Goal: Task Accomplishment & Management: Complete application form

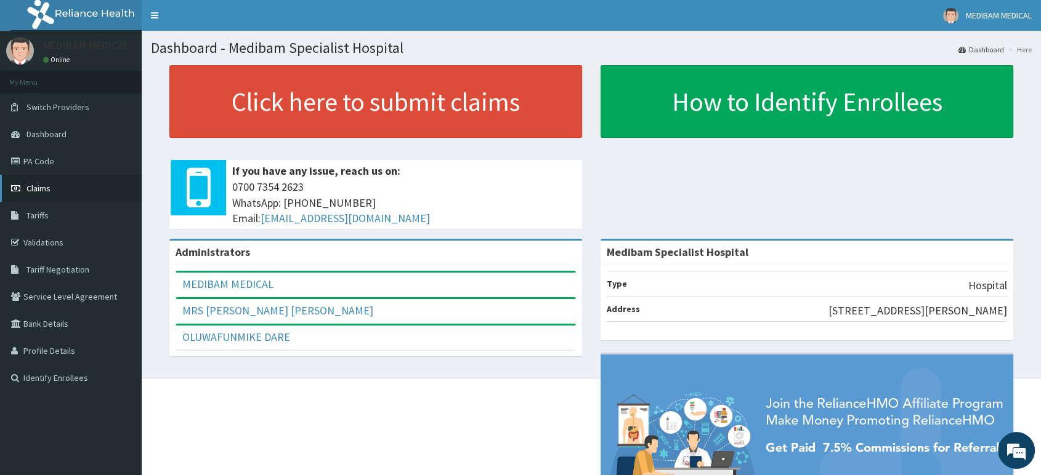
click at [51, 187] on link "Claims" at bounding box center [71, 188] width 142 height 27
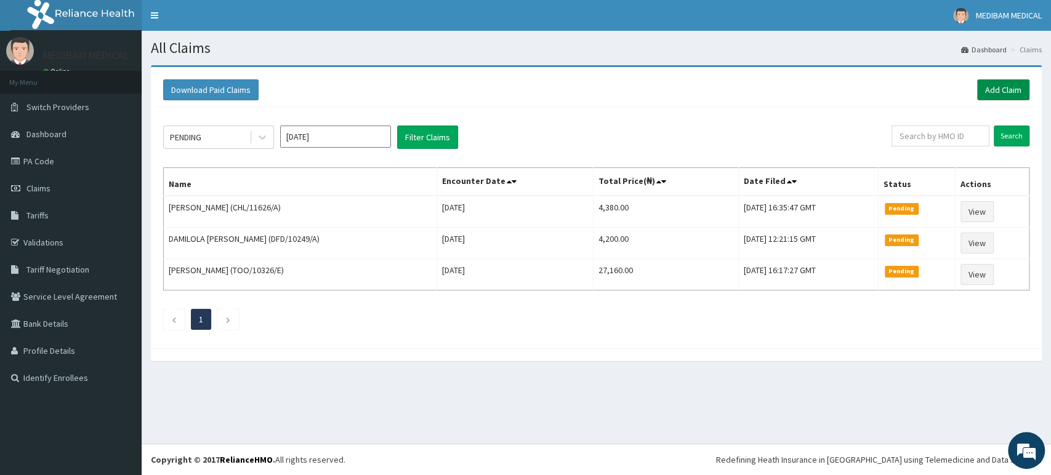
click at [997, 89] on link "Add Claim" at bounding box center [1003, 89] width 52 height 21
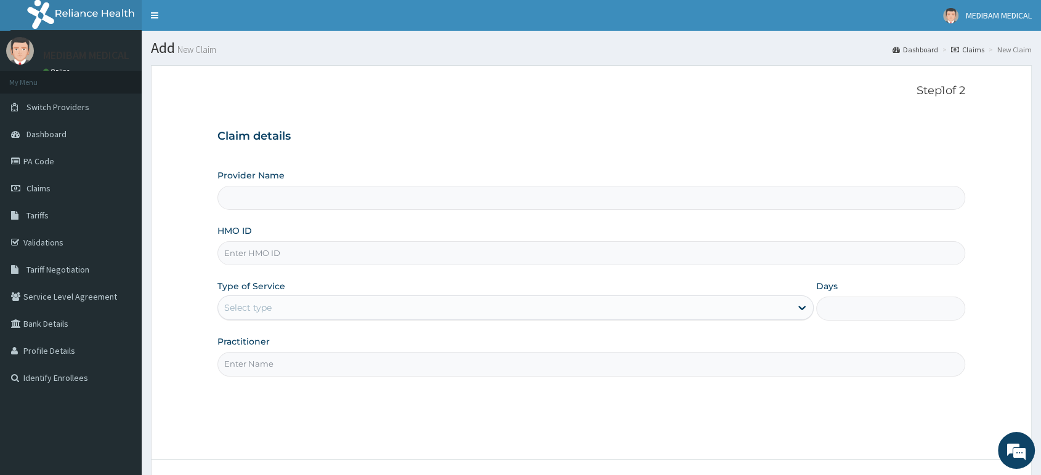
click at [296, 257] on input "HMO ID" at bounding box center [591, 253] width 748 height 24
type input "Medibam Specialist Hospital"
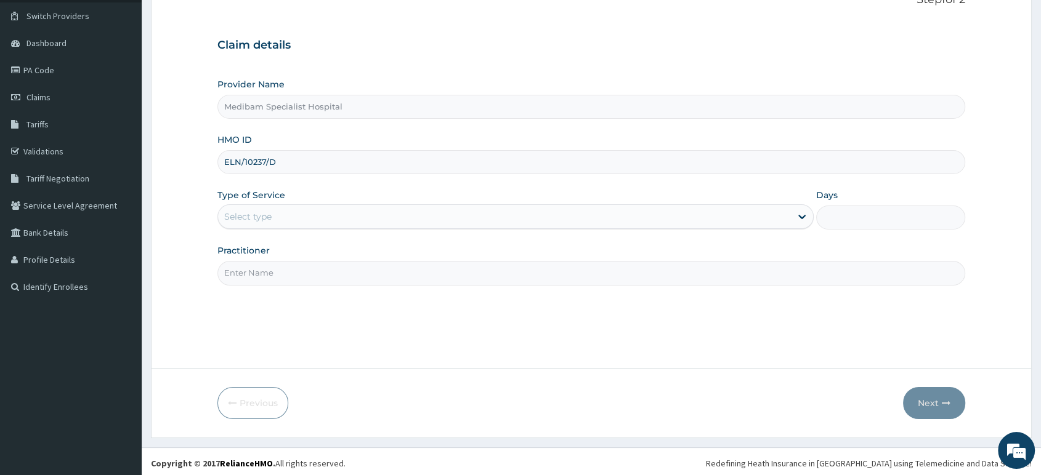
scroll to position [94, 0]
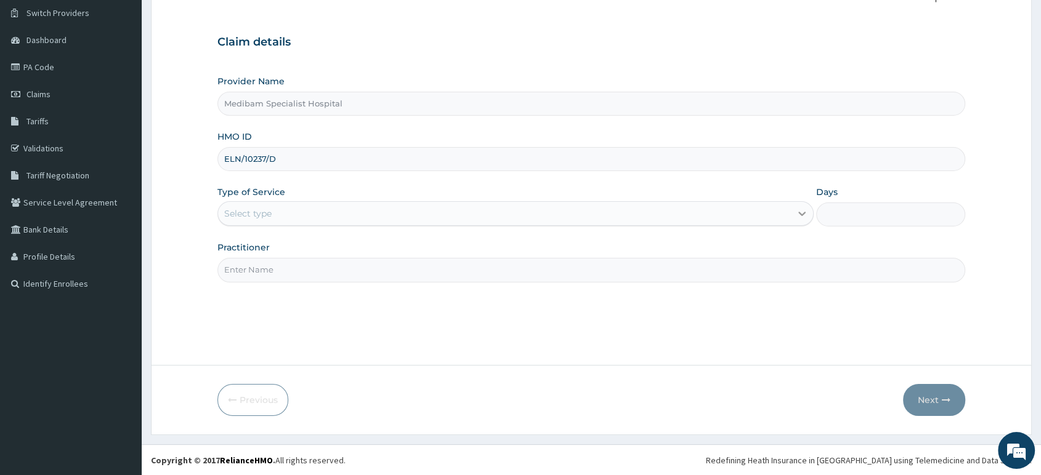
type input "ELN/10237/D"
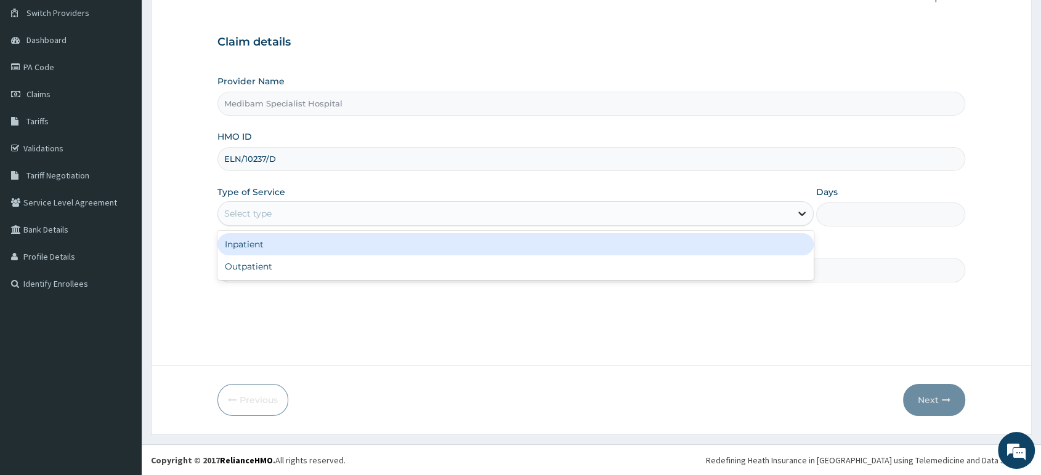
click at [803, 213] on icon at bounding box center [801, 214] width 7 height 4
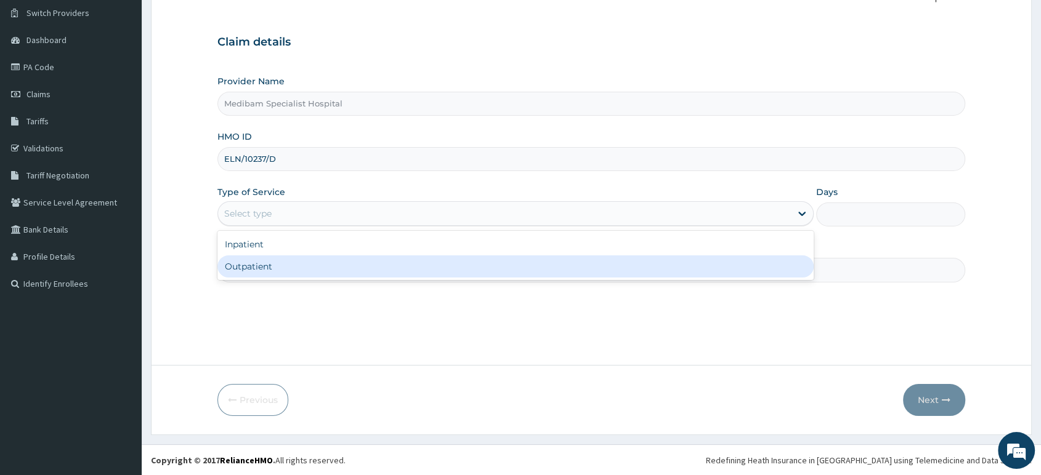
click at [655, 267] on div "Outpatient" at bounding box center [515, 267] width 596 height 22
type input "1"
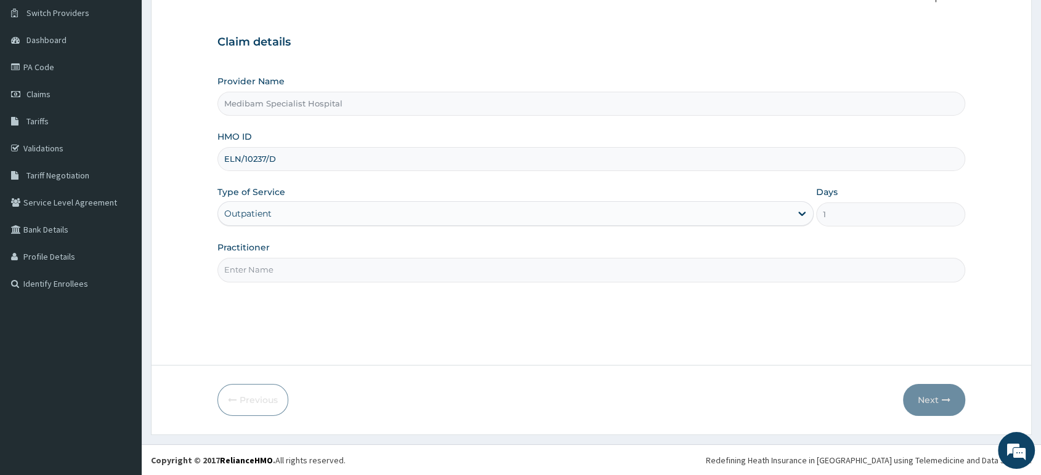
click at [533, 275] on input "Practitioner" at bounding box center [591, 270] width 748 height 24
type input "DR [PERSON_NAME]"
click at [928, 400] on button "Next" at bounding box center [934, 400] width 62 height 32
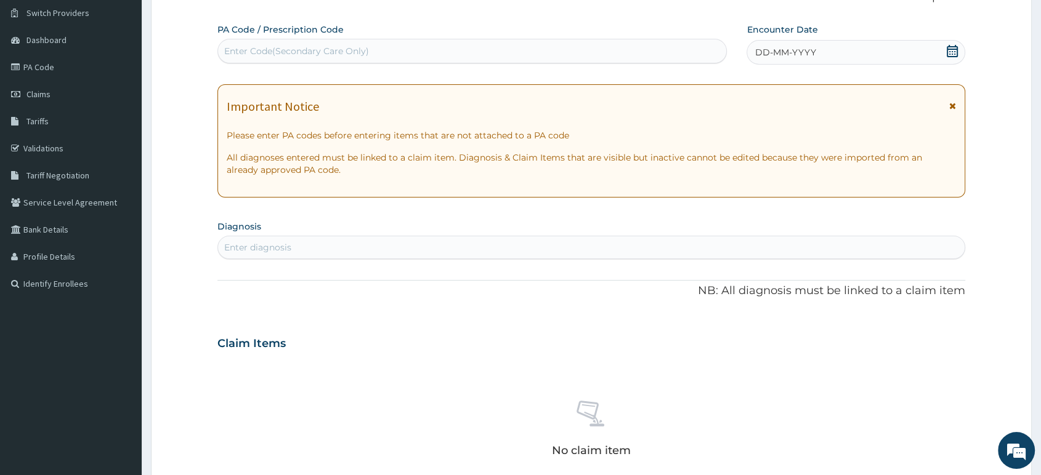
click at [953, 53] on icon at bounding box center [952, 51] width 12 height 12
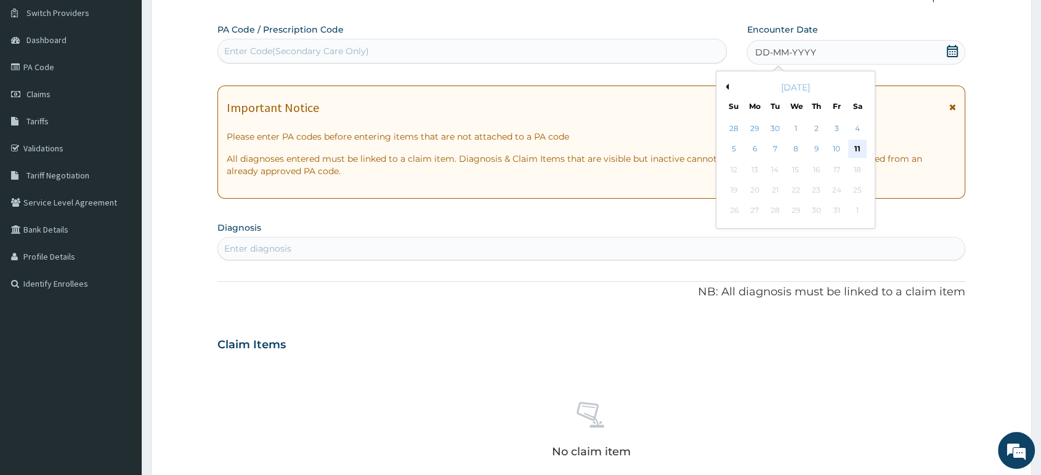
click at [857, 147] on div "11" at bounding box center [857, 149] width 18 height 18
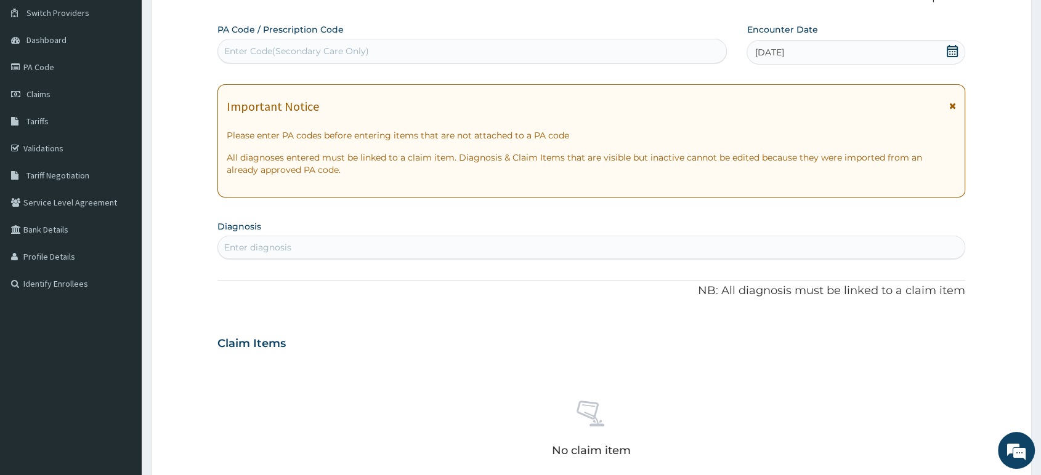
click at [410, 248] on div "Enter diagnosis" at bounding box center [591, 248] width 747 height 20
type input "M"
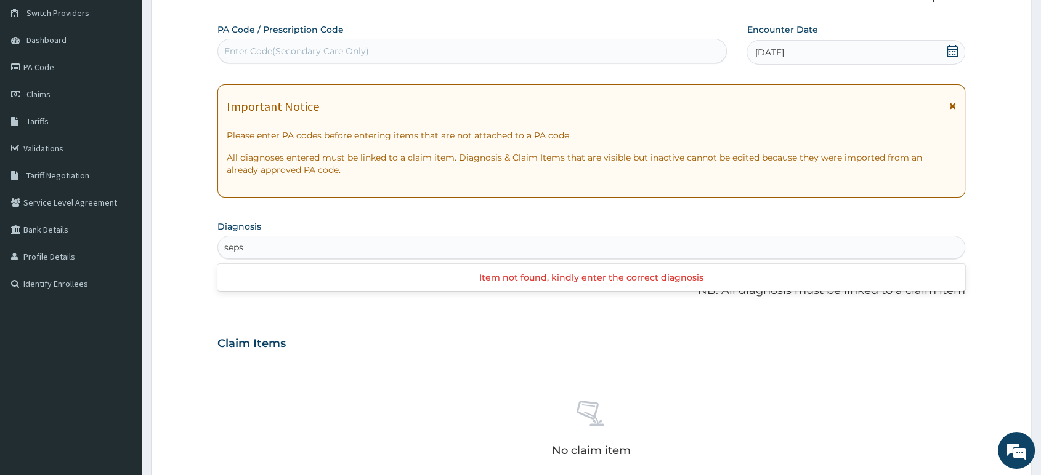
type input "sepsi"
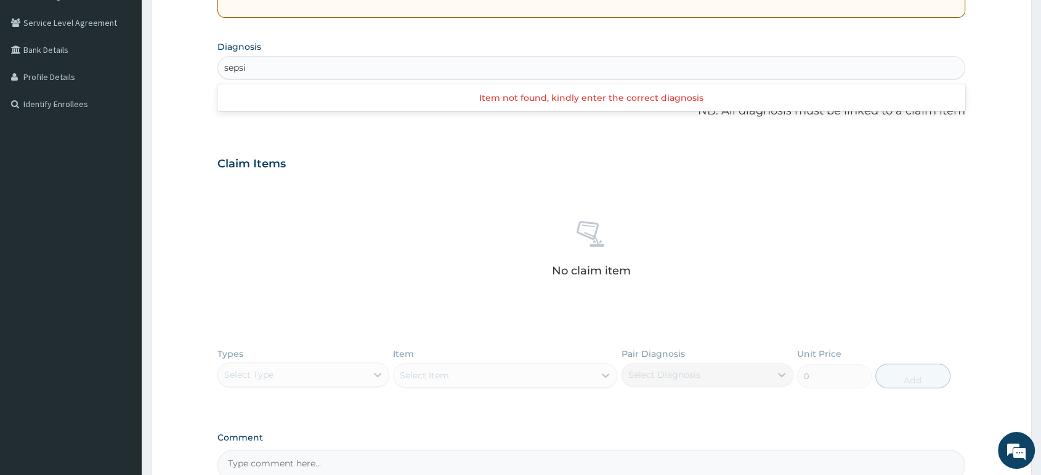
scroll to position [205, 0]
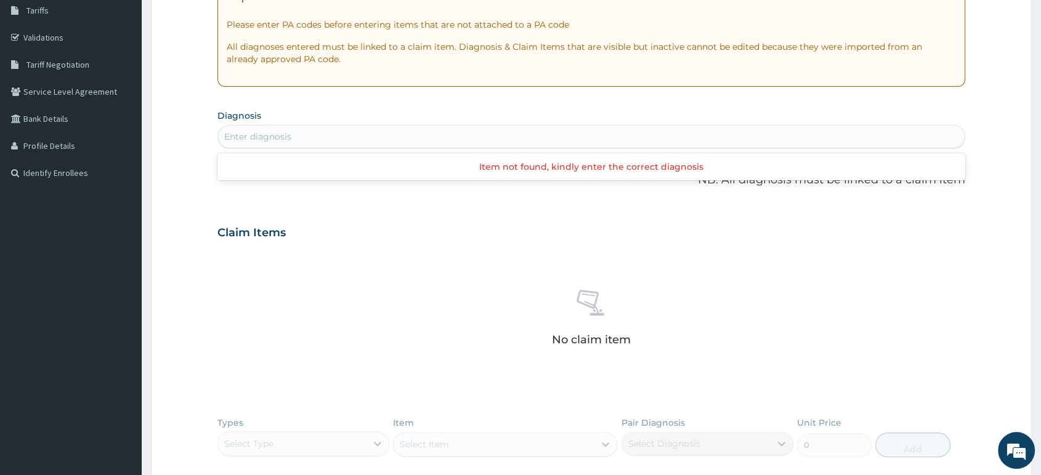
click at [714, 145] on div "Enter diagnosis" at bounding box center [591, 137] width 747 height 20
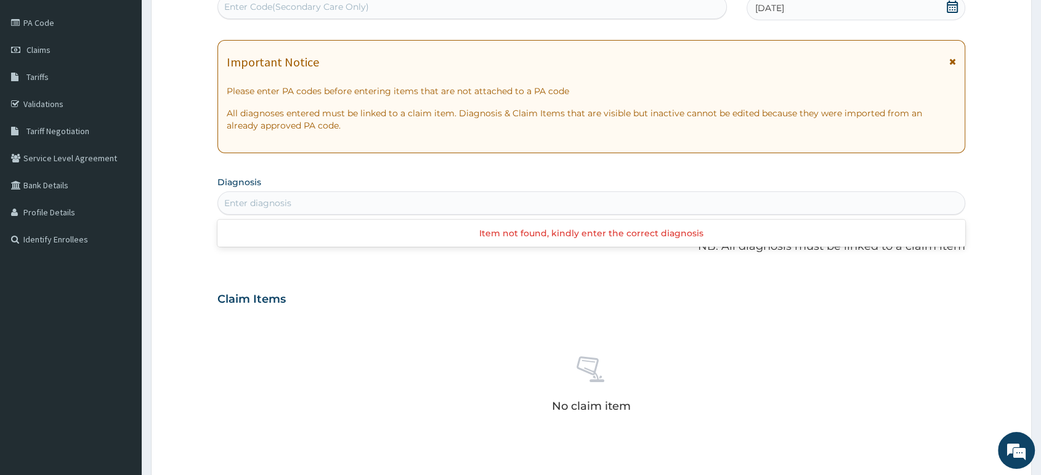
scroll to position [0, 0]
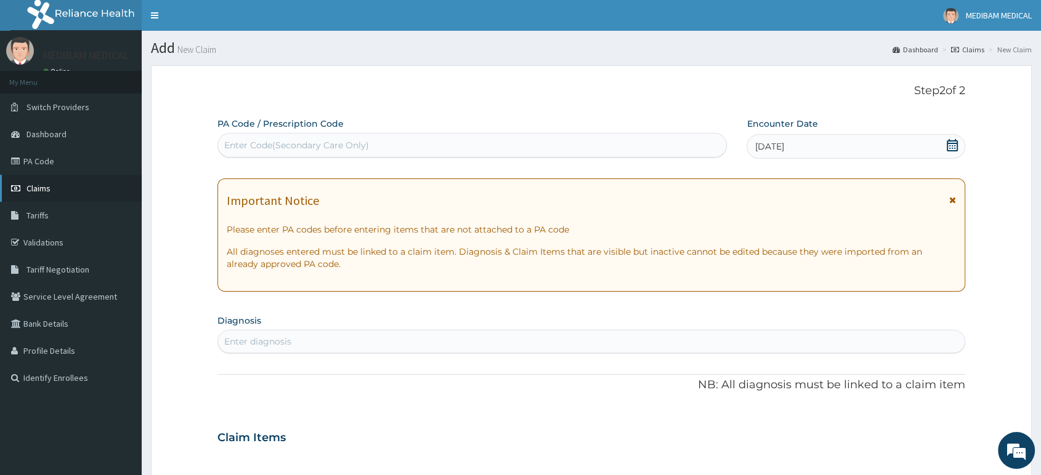
click at [52, 193] on link "Claims" at bounding box center [71, 188] width 142 height 27
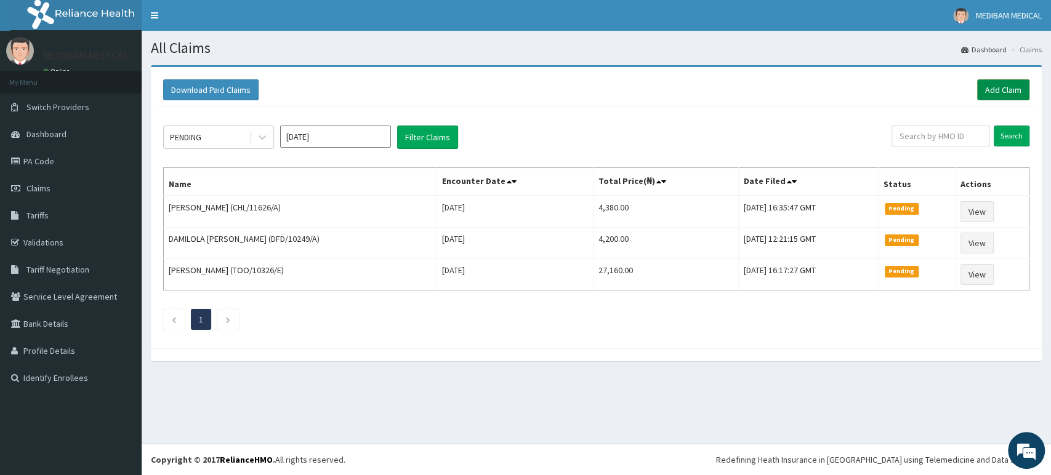
click at [1015, 92] on link "Add Claim" at bounding box center [1003, 89] width 52 height 21
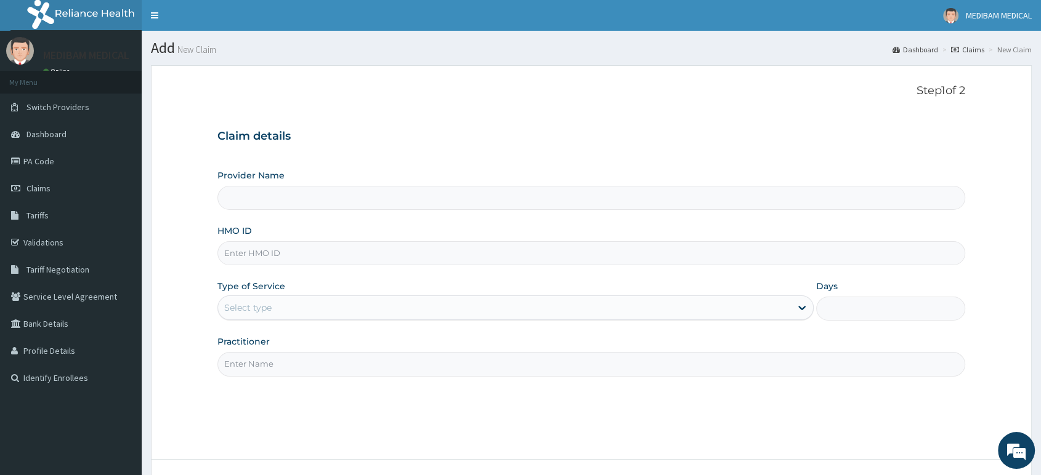
click at [377, 254] on input "HMO ID" at bounding box center [591, 253] width 748 height 24
type input "Medibam Specialist Hospital"
type input "e"
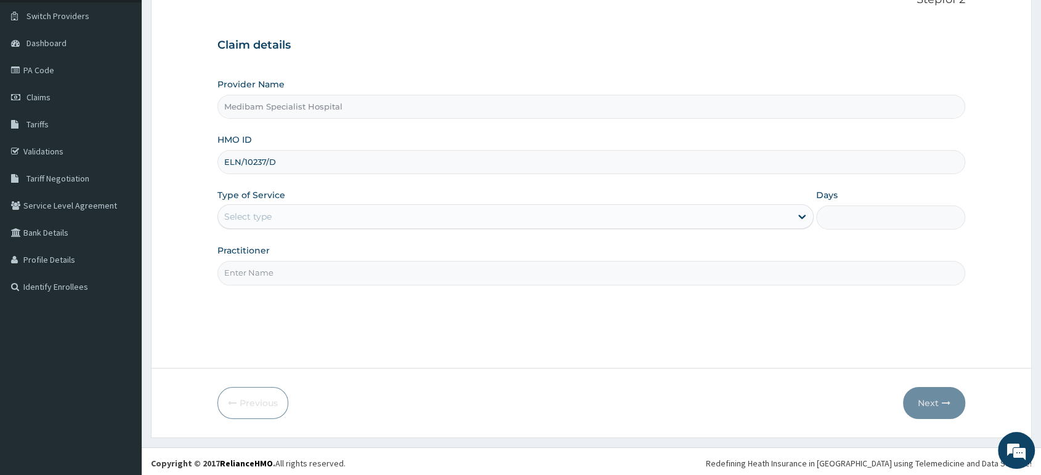
scroll to position [94, 0]
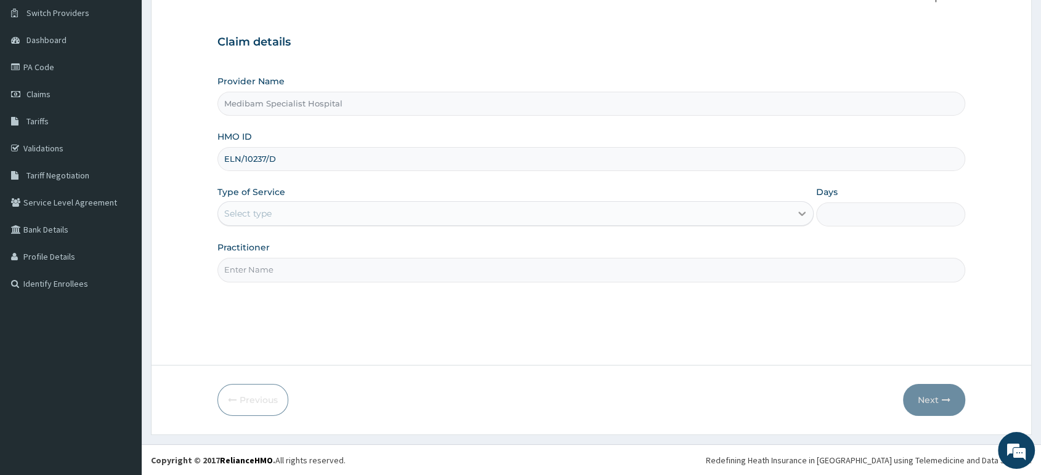
type input "ELN/10237/D"
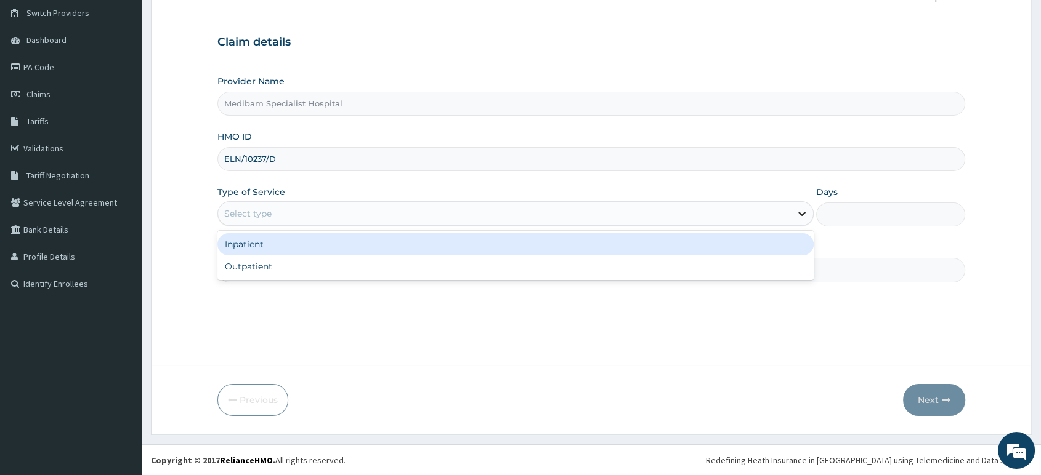
click at [801, 214] on icon at bounding box center [801, 214] width 7 height 4
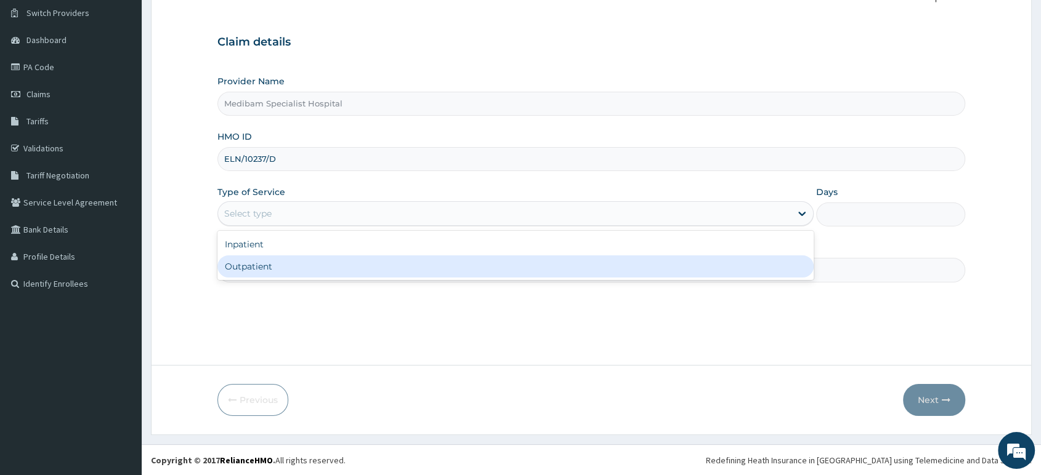
click at [742, 265] on div "Outpatient" at bounding box center [515, 267] width 596 height 22
type input "1"
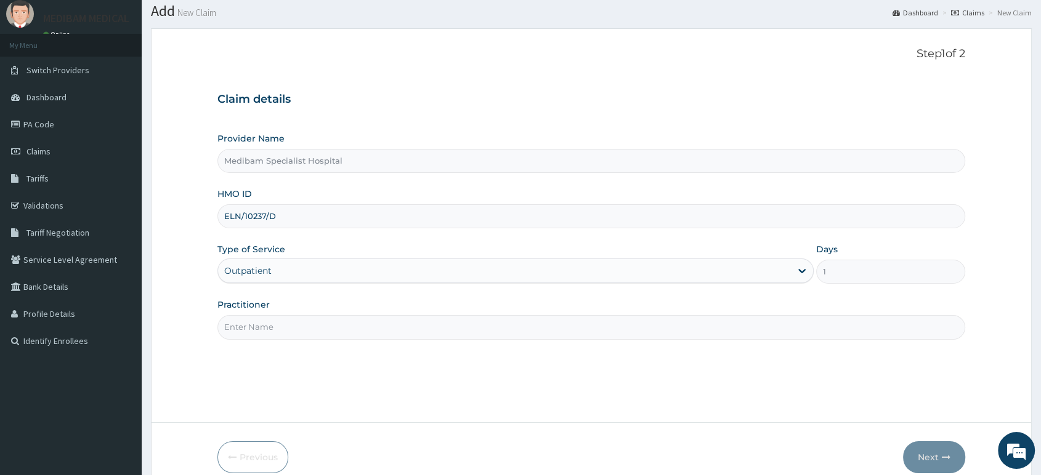
scroll to position [68, 0]
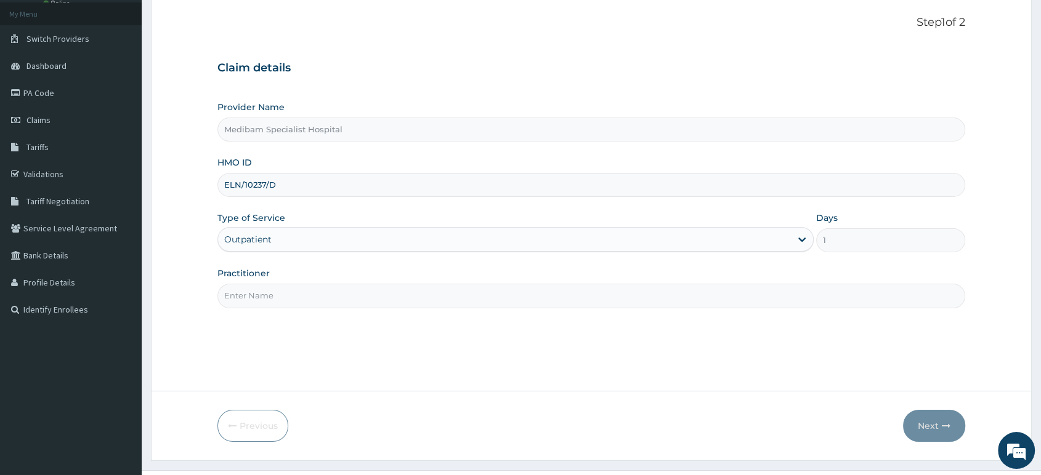
click at [527, 299] on input "Practitioner" at bounding box center [591, 296] width 748 height 24
type input "DR OMOJUWA"
click at [934, 423] on button "Next" at bounding box center [934, 426] width 62 height 32
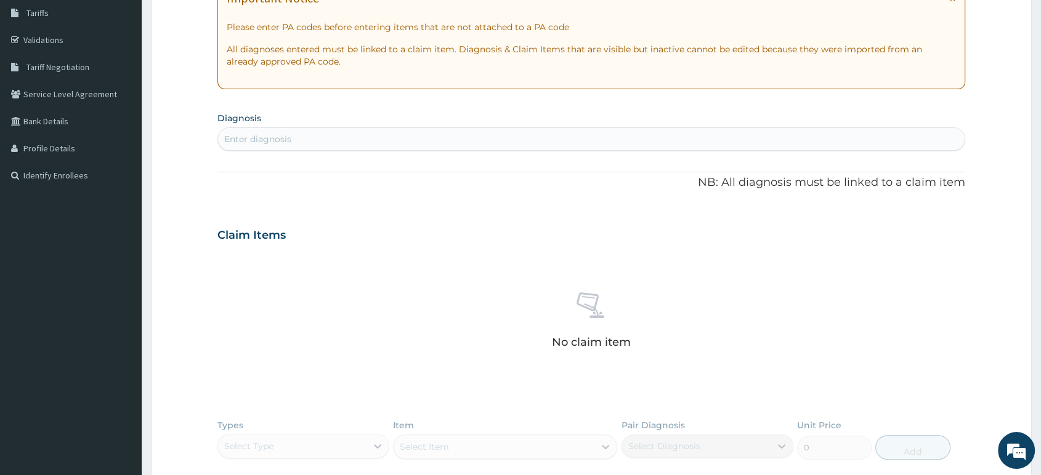
scroll to position [134, 0]
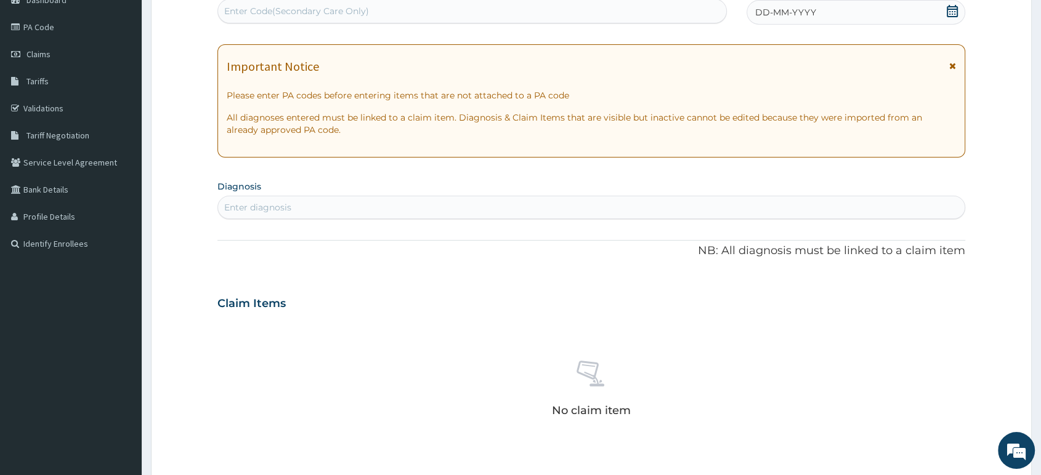
click at [399, 206] on div "Enter diagnosis" at bounding box center [591, 208] width 747 height 20
type input "O"
type input "[MEDICAL_DATA]"
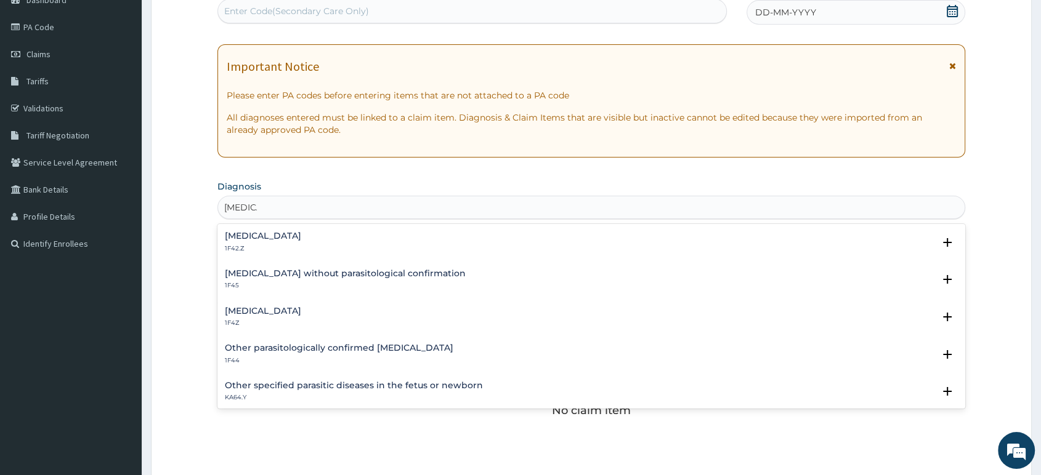
click at [301, 238] on h4 "Plasmodium malariae malaria without complication" at bounding box center [263, 236] width 76 height 9
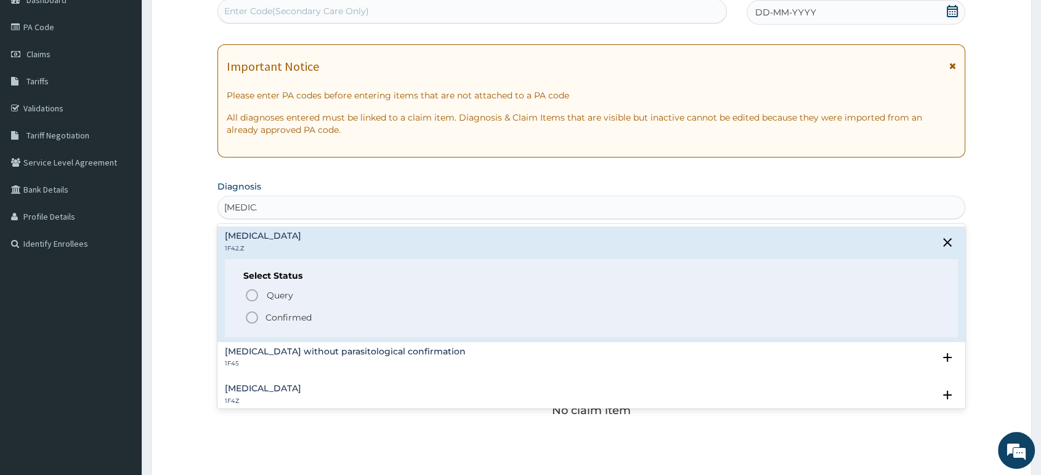
click at [246, 318] on circle "status option filled" at bounding box center [251, 317] width 11 height 11
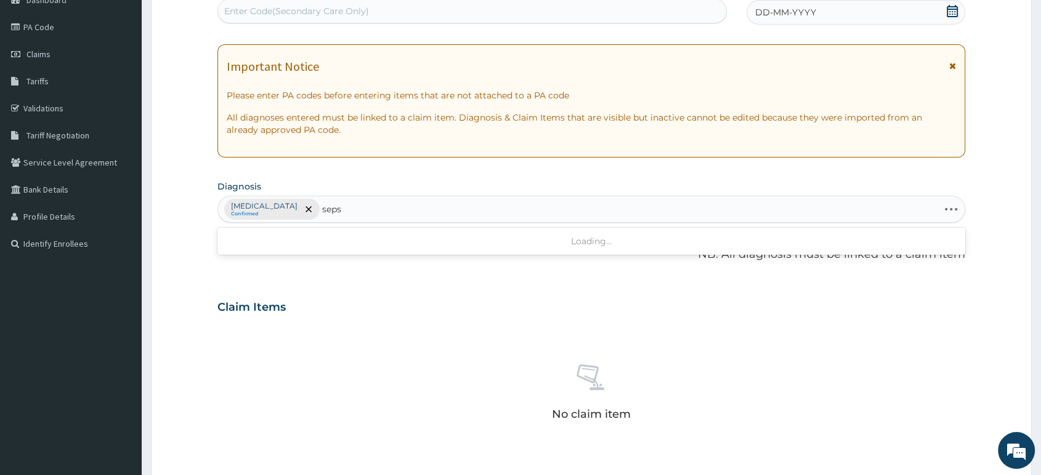
type input "sepsi"
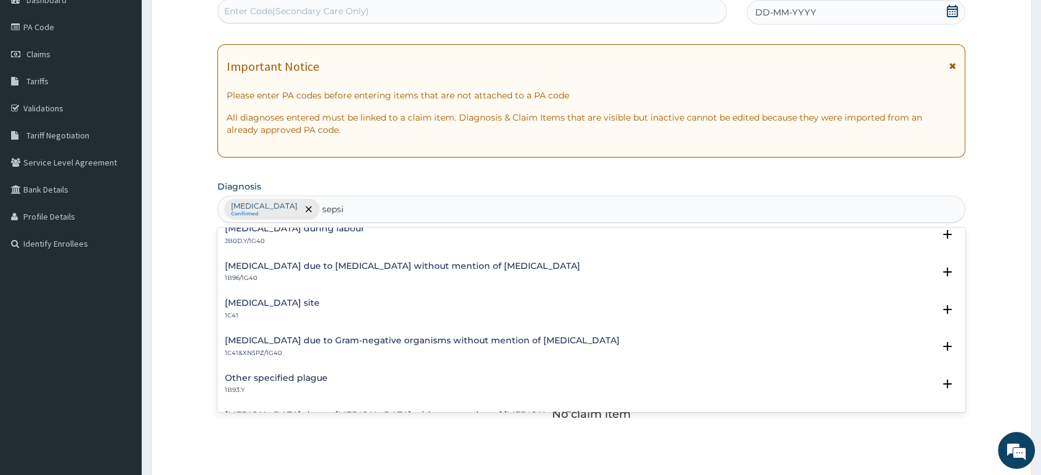
scroll to position [369, 0]
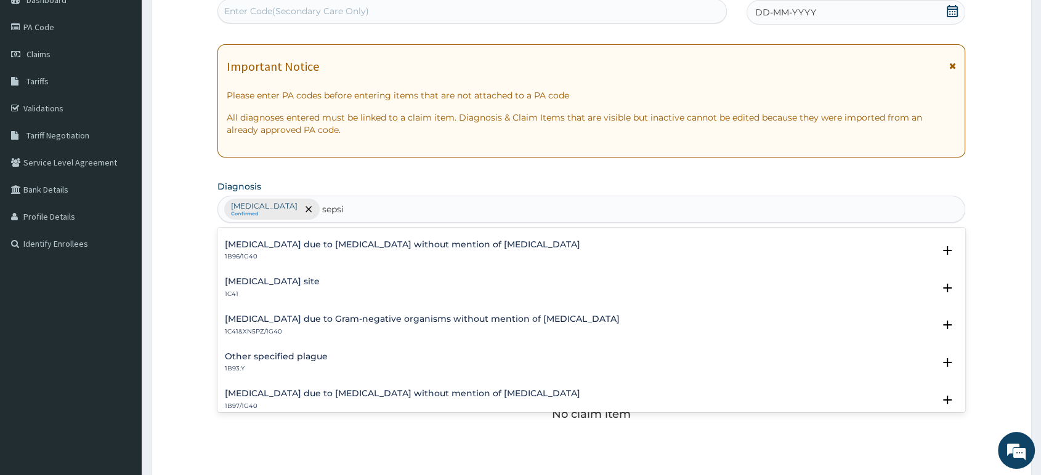
click at [419, 285] on div "Bacterial infection of unspecified site 1C41" at bounding box center [591, 288] width 733 height 22
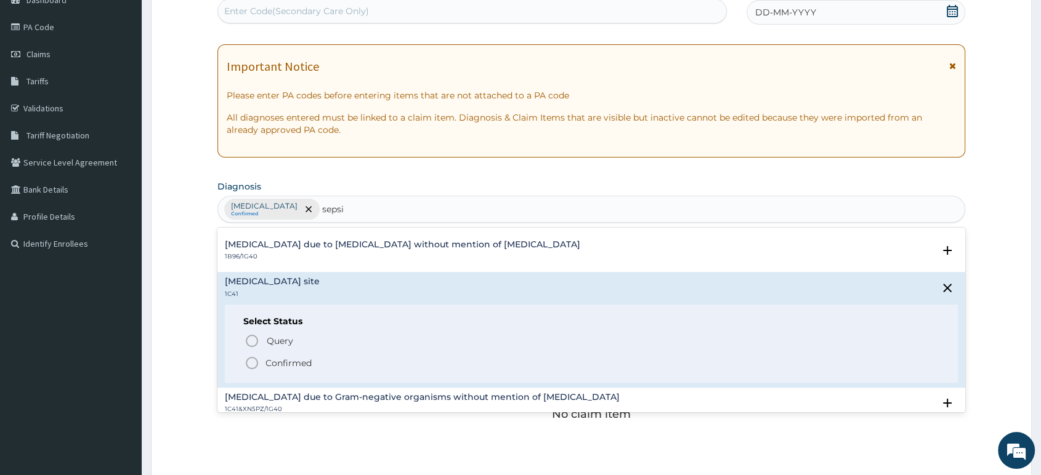
click at [253, 363] on icon "status option filled" at bounding box center [252, 363] width 15 height 15
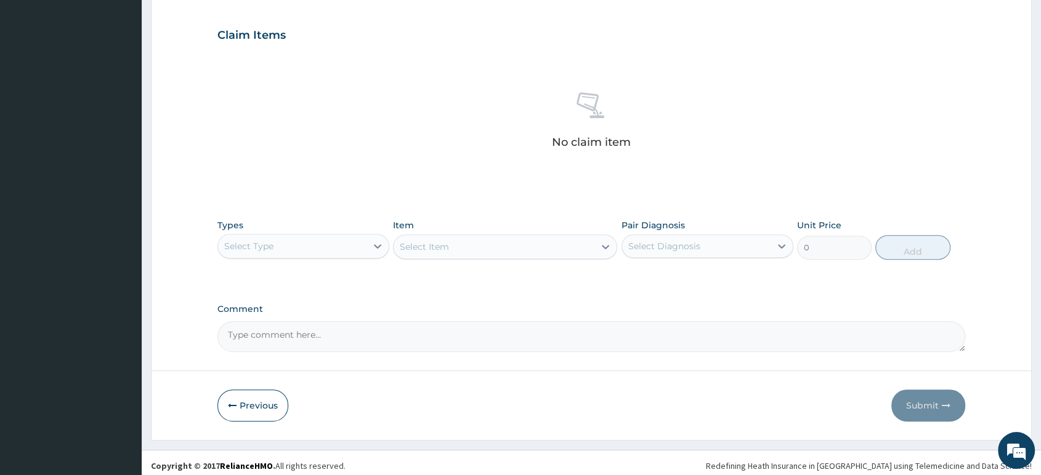
scroll to position [408, 0]
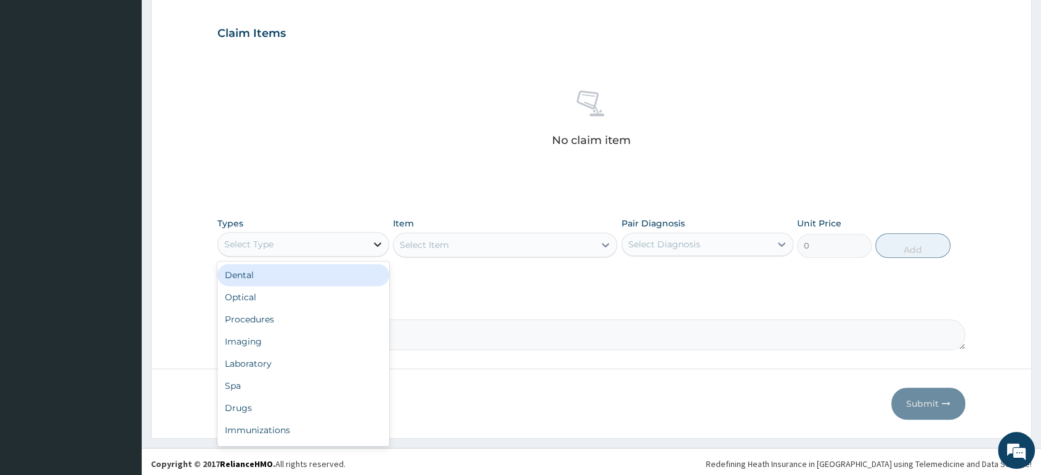
click at [379, 245] on icon at bounding box center [377, 244] width 12 height 12
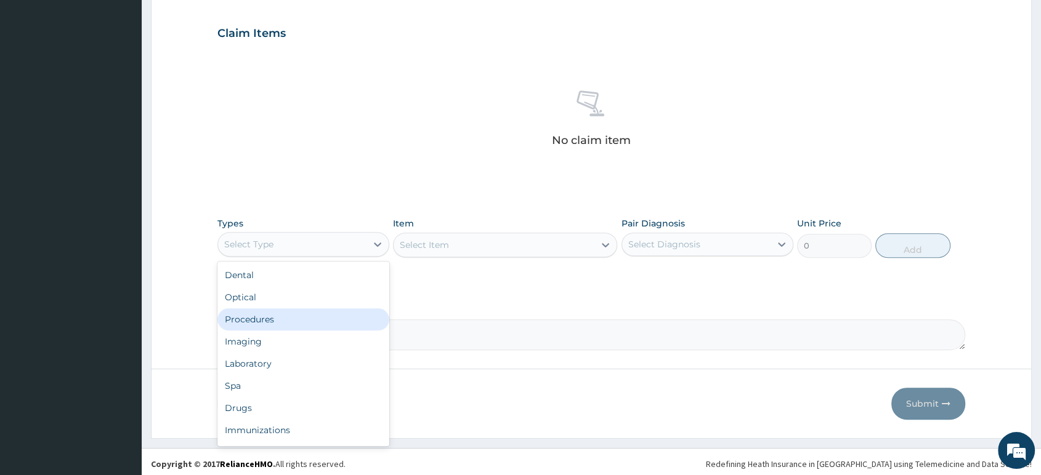
click at [346, 323] on div "Procedures" at bounding box center [303, 320] width 172 height 22
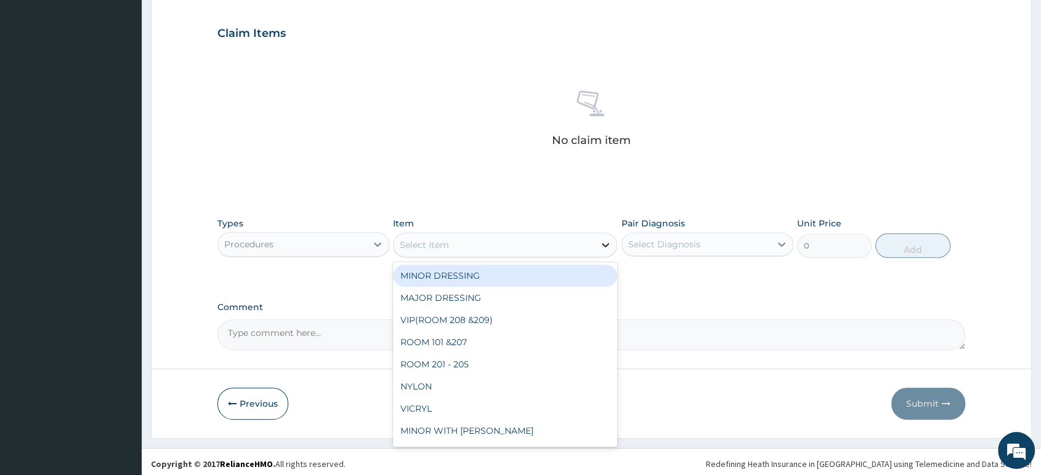
click at [606, 244] on icon at bounding box center [605, 245] width 12 height 12
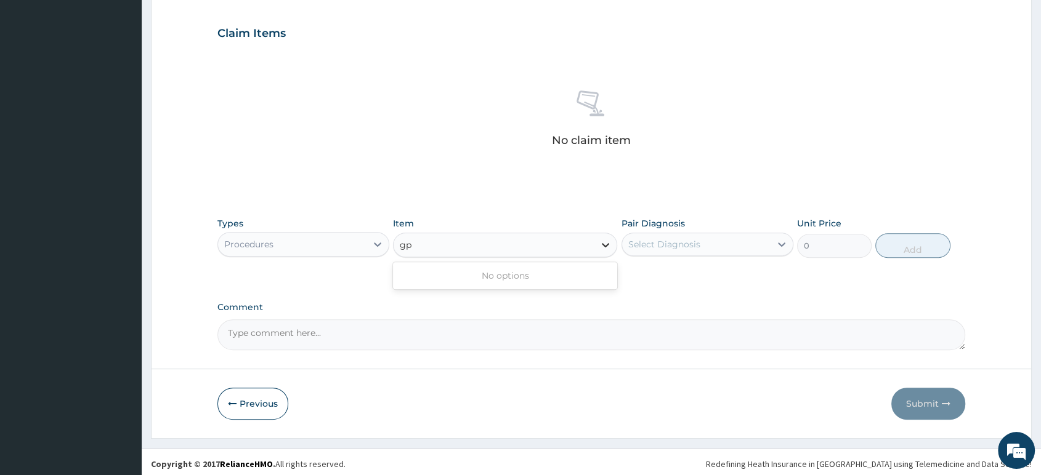
type input "g"
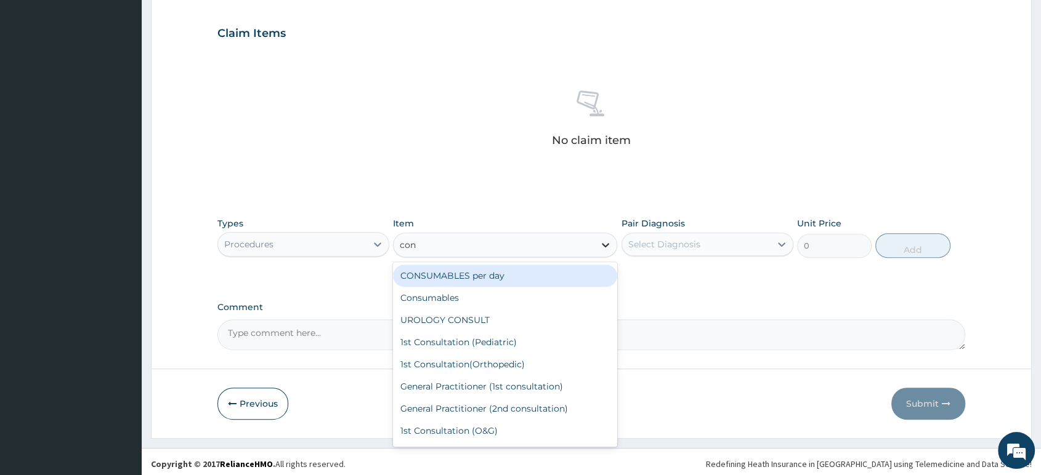
type input "cons"
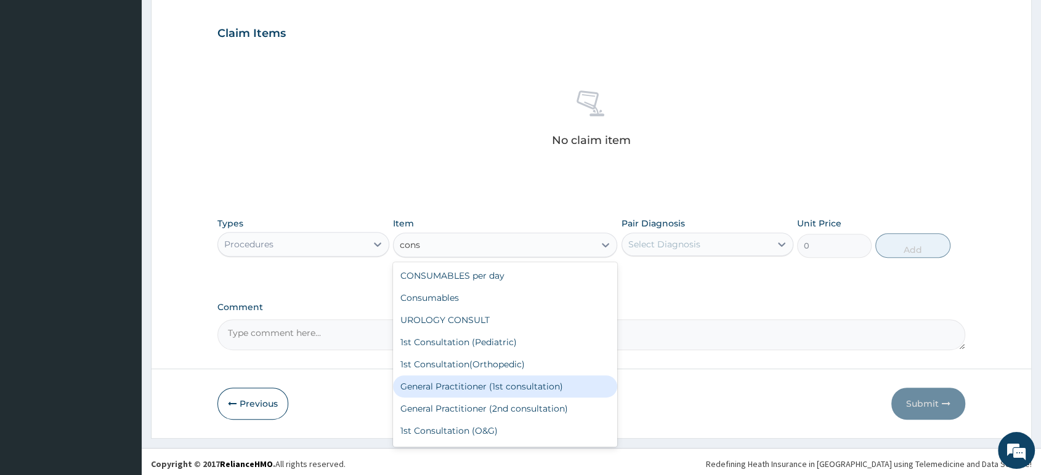
click at [579, 389] on div "General Practitioner (1st consultation)" at bounding box center [505, 387] width 224 height 22
type input "1500"
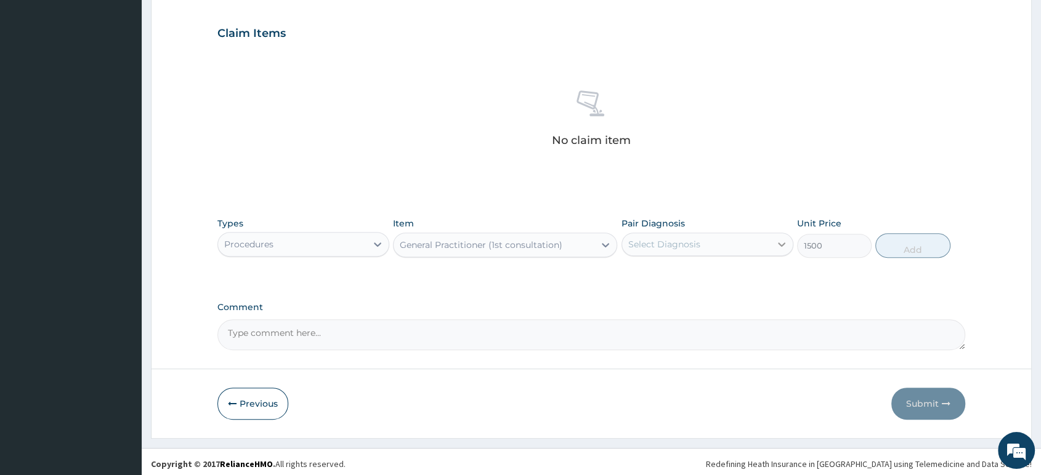
click at [783, 247] on icon at bounding box center [781, 244] width 12 height 12
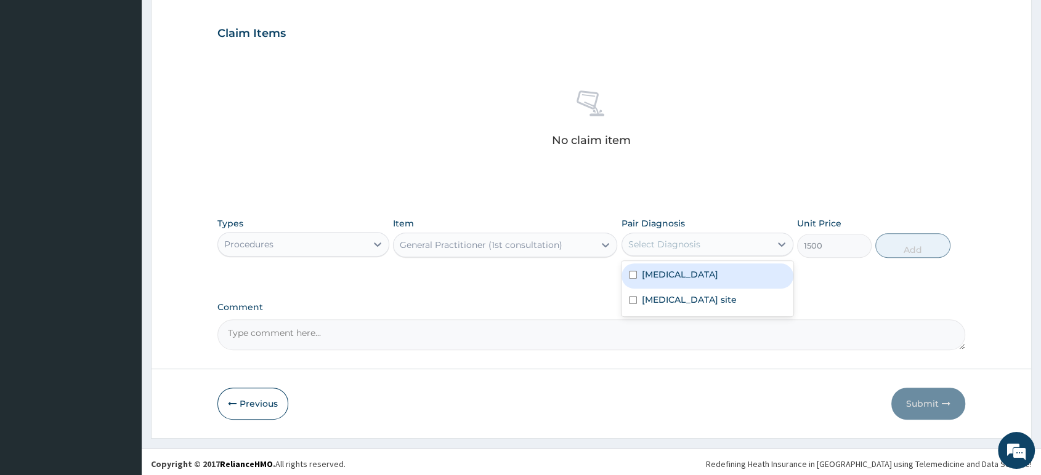
click at [718, 278] on label "Plasmodium malariae malaria without complication" at bounding box center [680, 275] width 76 height 12
checkbox input "true"
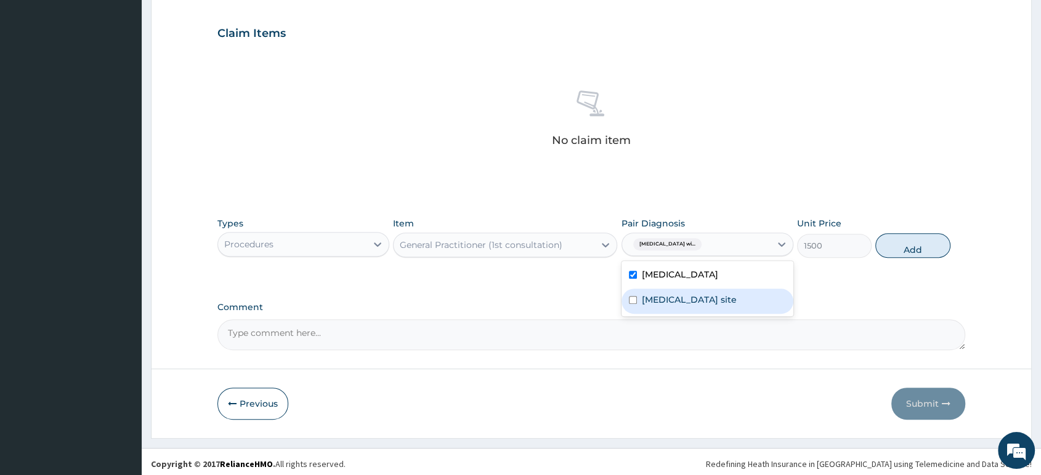
click at [736, 306] on label "Bacterial infection of unspecified site" at bounding box center [689, 300] width 95 height 12
checkbox input "true"
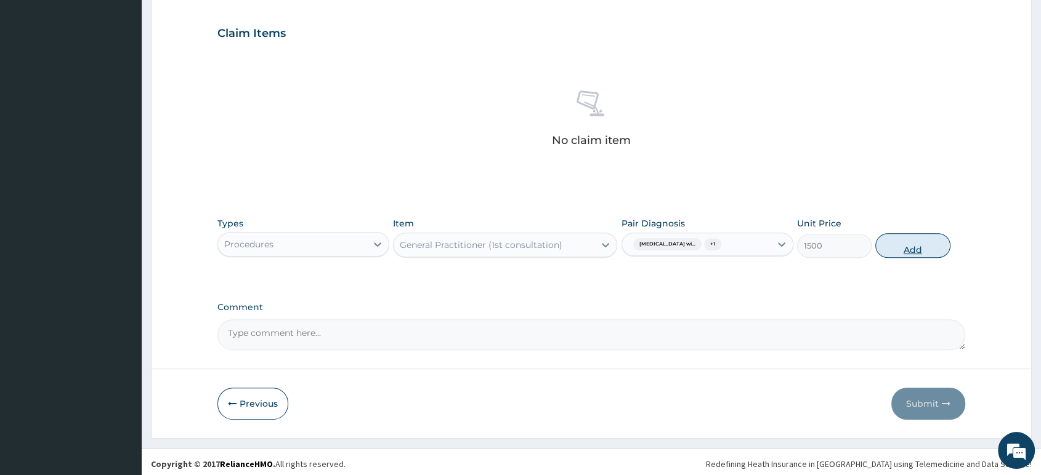
click at [912, 249] on button "Add" at bounding box center [912, 245] width 75 height 25
type input "0"
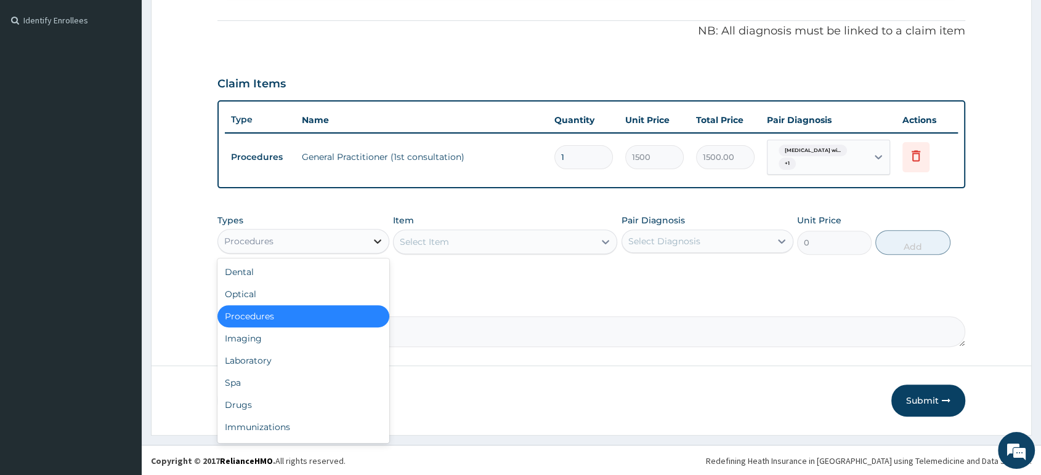
click at [376, 240] on icon at bounding box center [377, 242] width 7 height 4
click at [297, 401] on div "Drugs" at bounding box center [303, 405] width 172 height 22
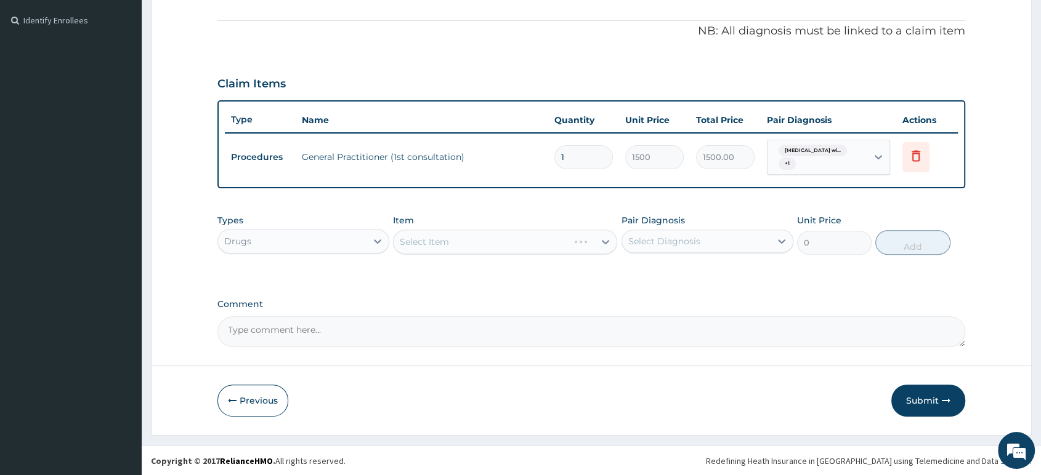
click at [607, 241] on div "Select Item" at bounding box center [505, 242] width 224 height 25
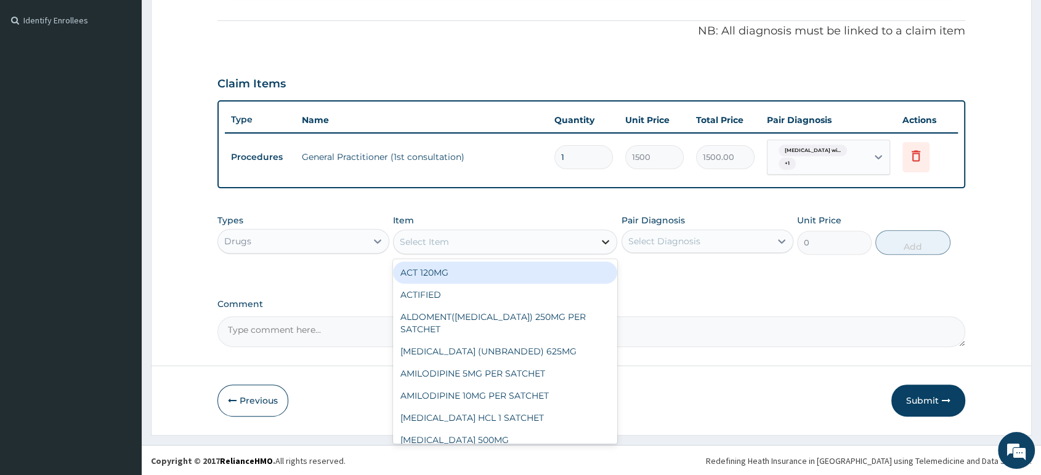
click at [604, 240] on icon at bounding box center [605, 242] width 7 height 4
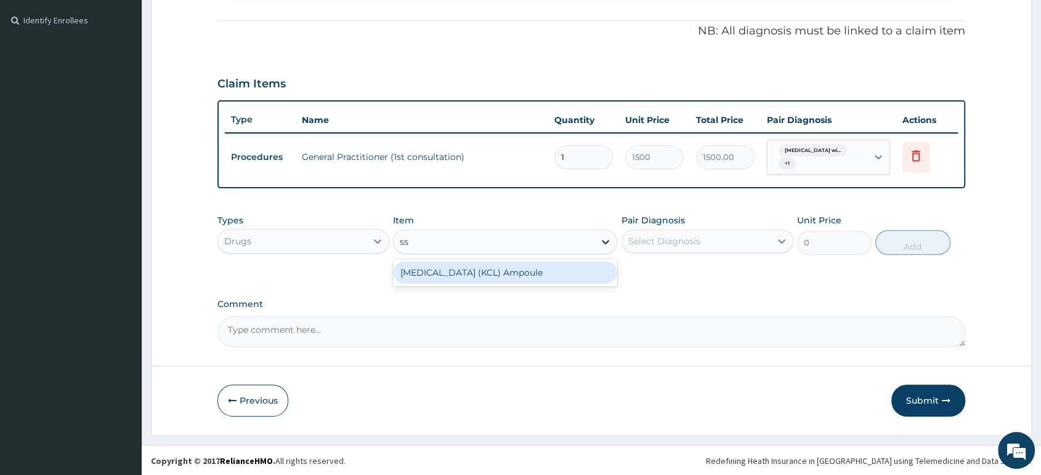
type input "s"
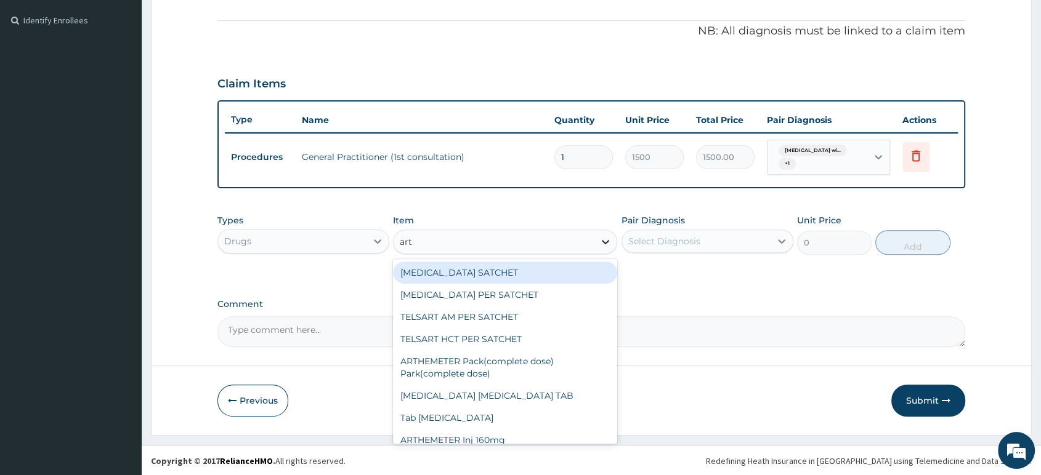
type input "arte"
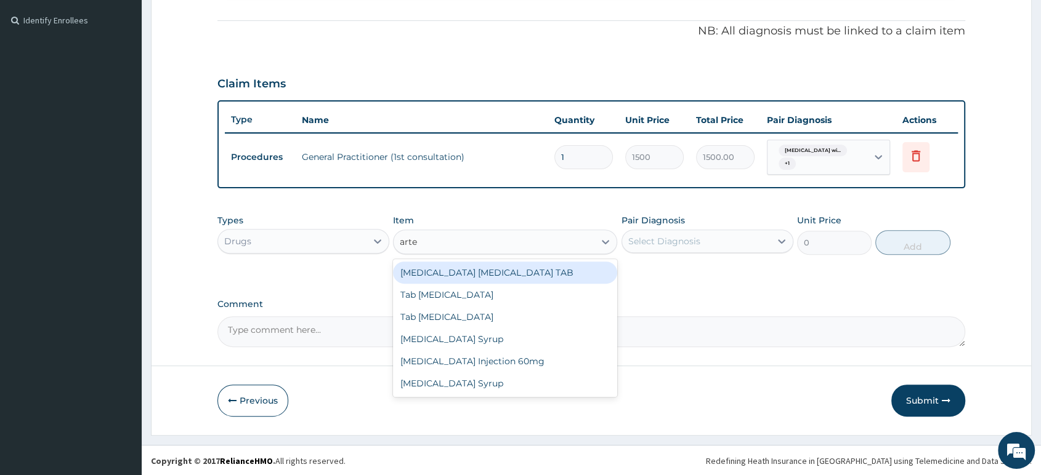
click at [597, 269] on div "Artemether lumefantrine TAB" at bounding box center [505, 273] width 224 height 22
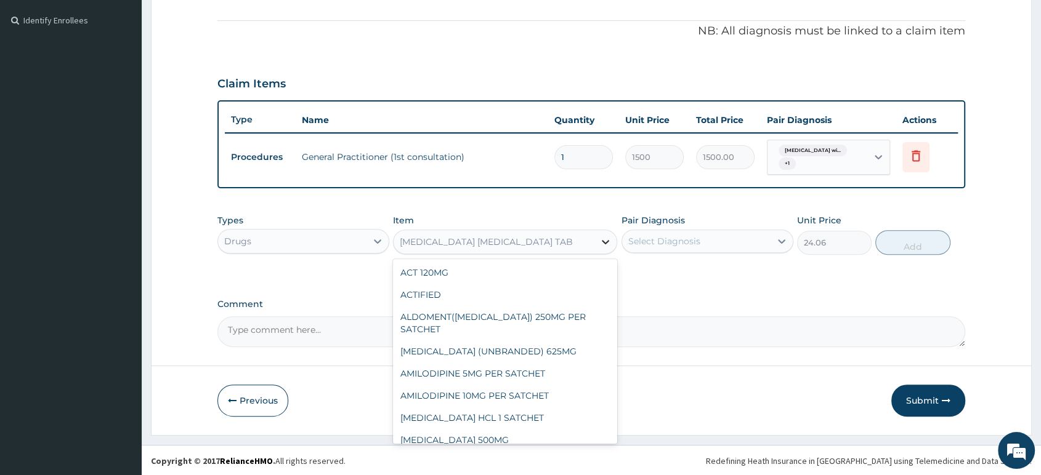
click at [606, 238] on icon at bounding box center [605, 242] width 12 height 12
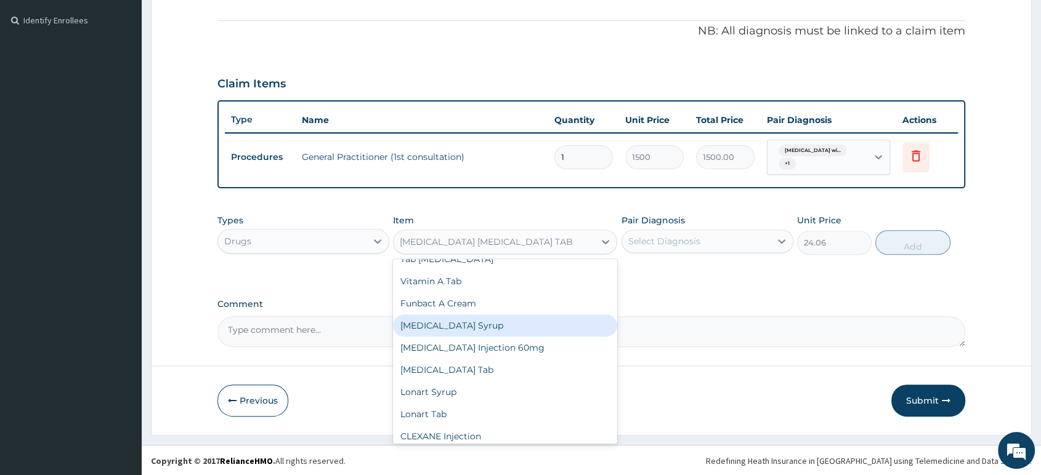
scroll to position [4781, 0]
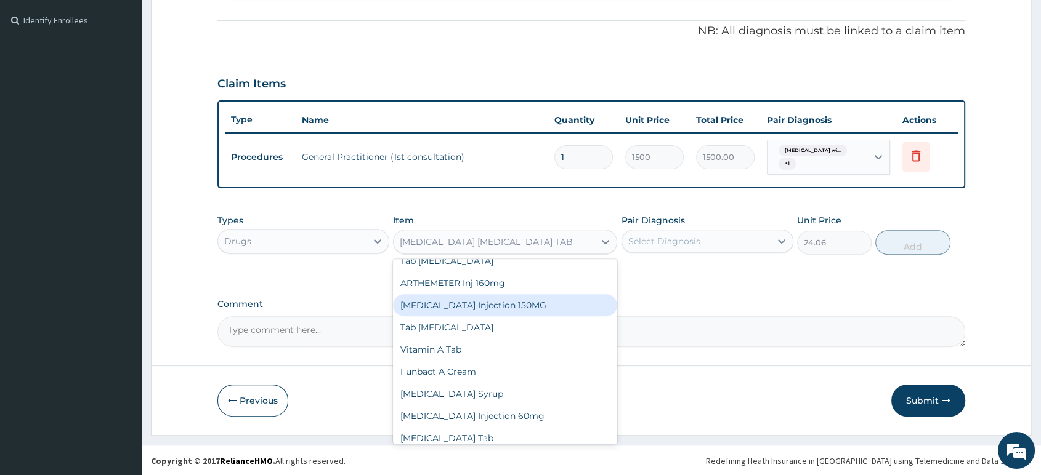
click at [593, 314] on div "Paracetamol Injection 150MG" at bounding box center [505, 305] width 224 height 22
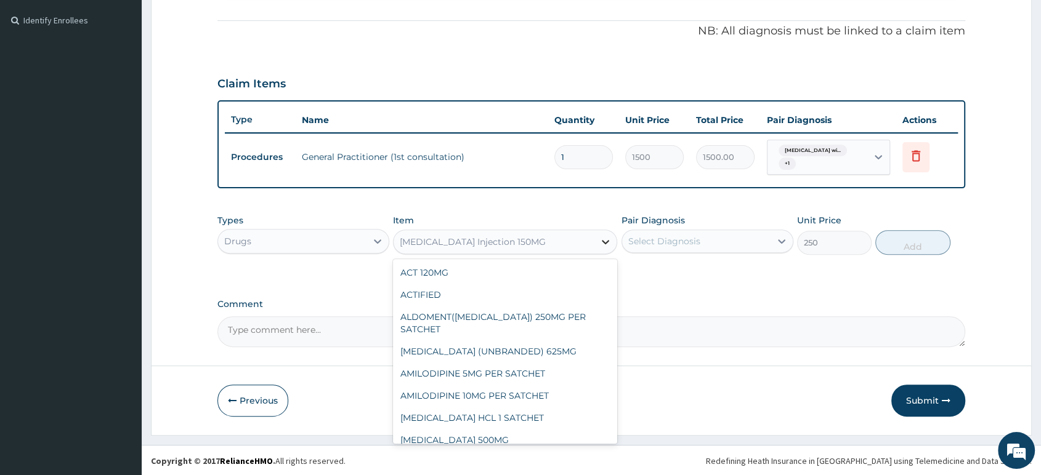
click at [605, 241] on icon at bounding box center [605, 242] width 12 height 12
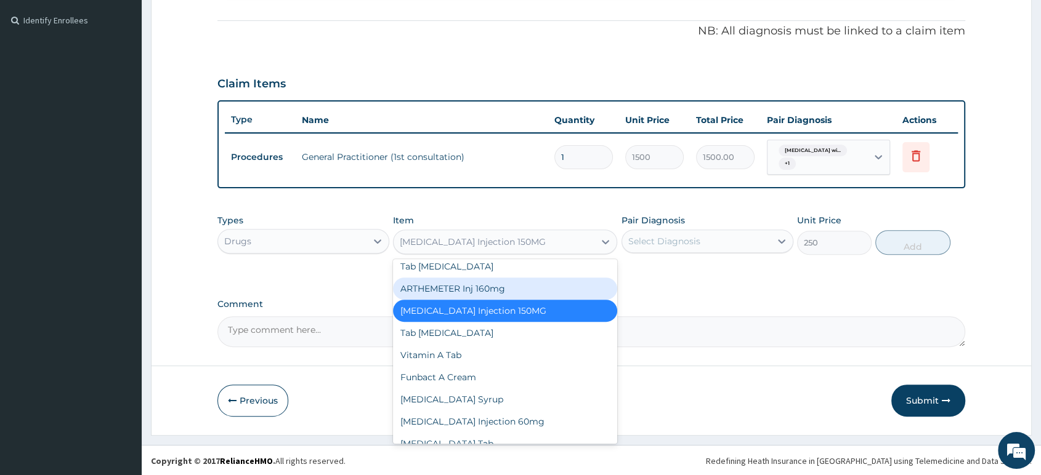
scroll to position [4798, 0]
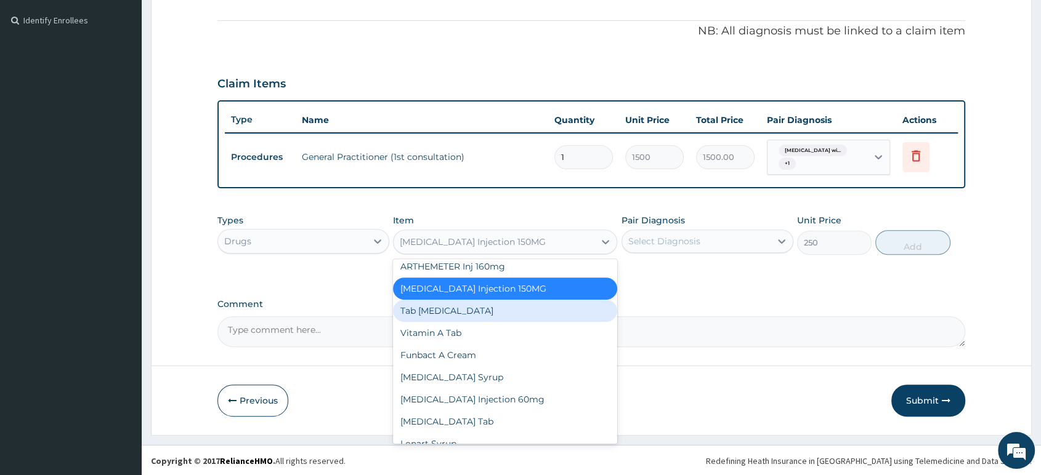
click at [540, 312] on div "Tab COARTEM" at bounding box center [505, 311] width 224 height 22
type input "130"
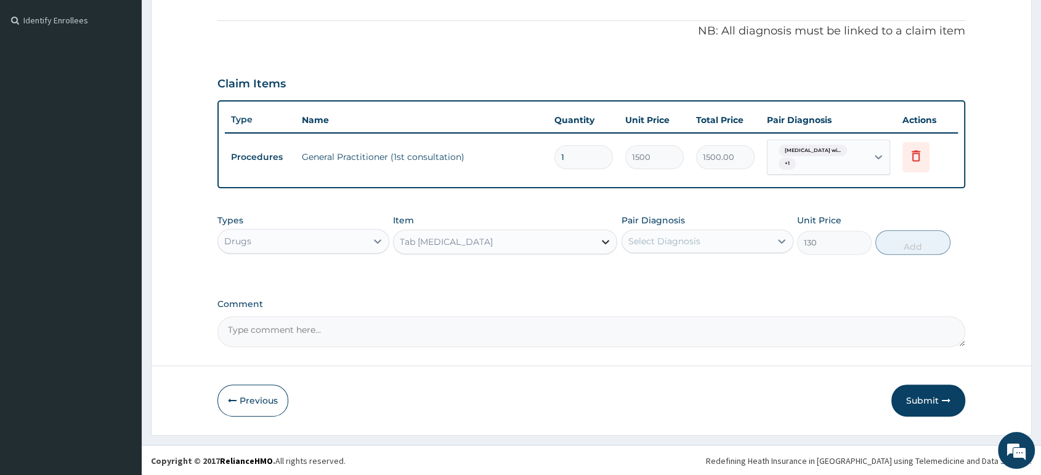
click at [605, 240] on icon at bounding box center [605, 242] width 12 height 12
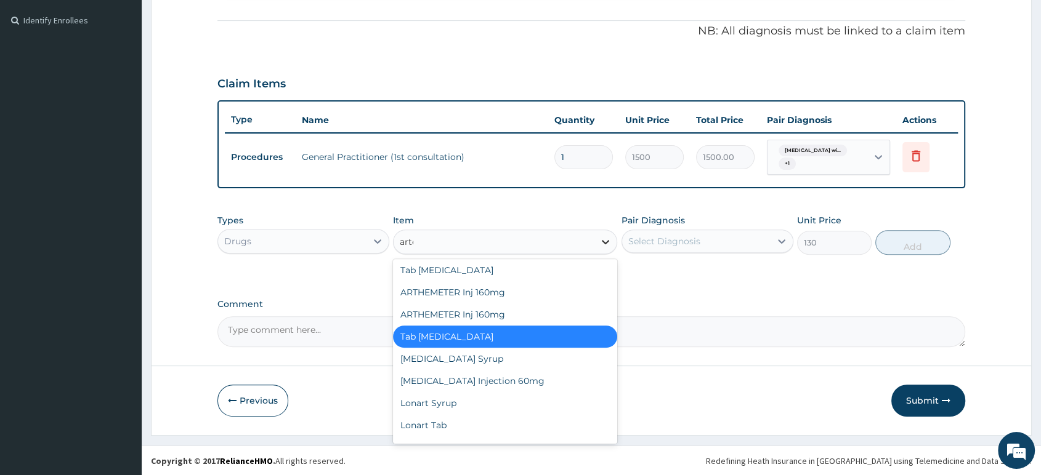
scroll to position [0, 0]
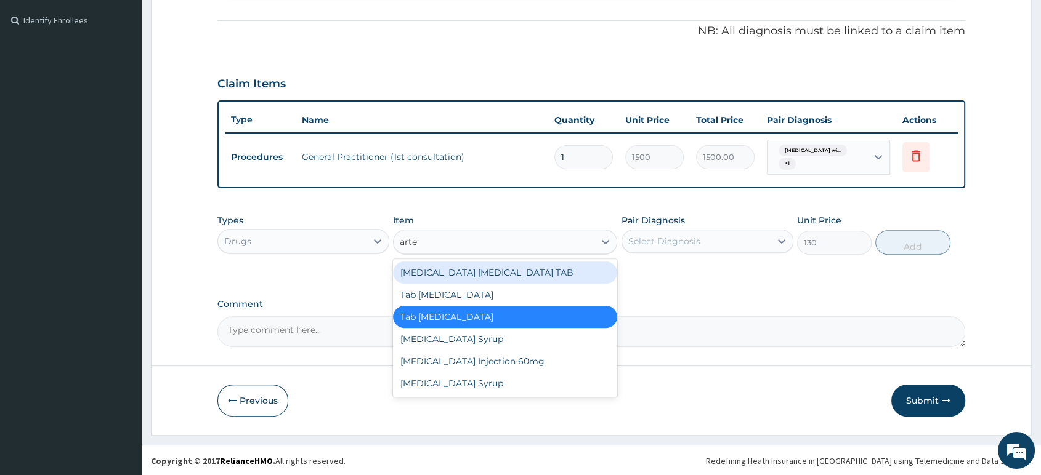
type input "art"
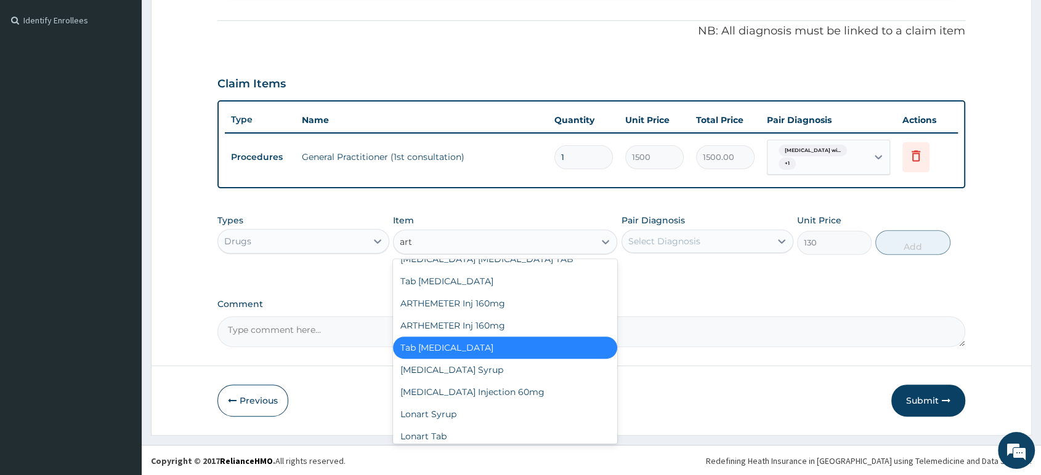
scroll to position [187, 0]
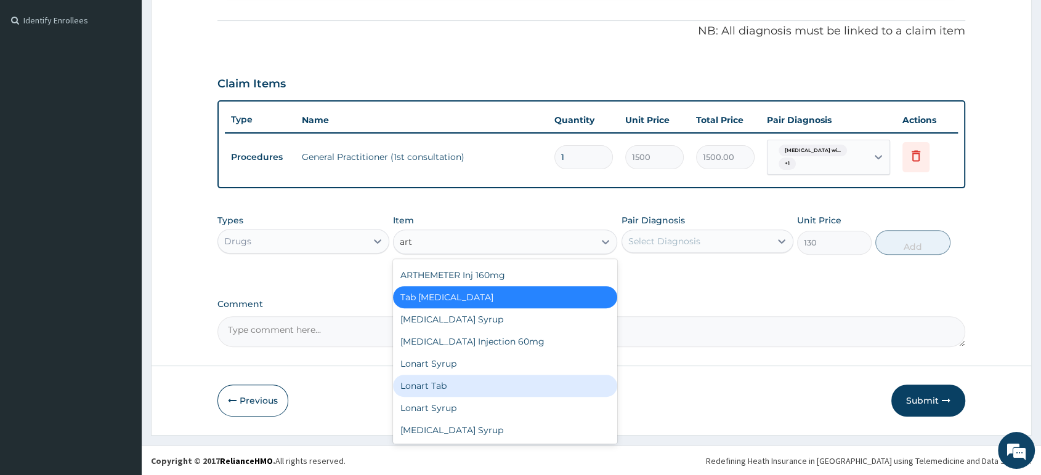
click at [543, 389] on div "Lonart Tab" at bounding box center [505, 386] width 224 height 22
type input "98"
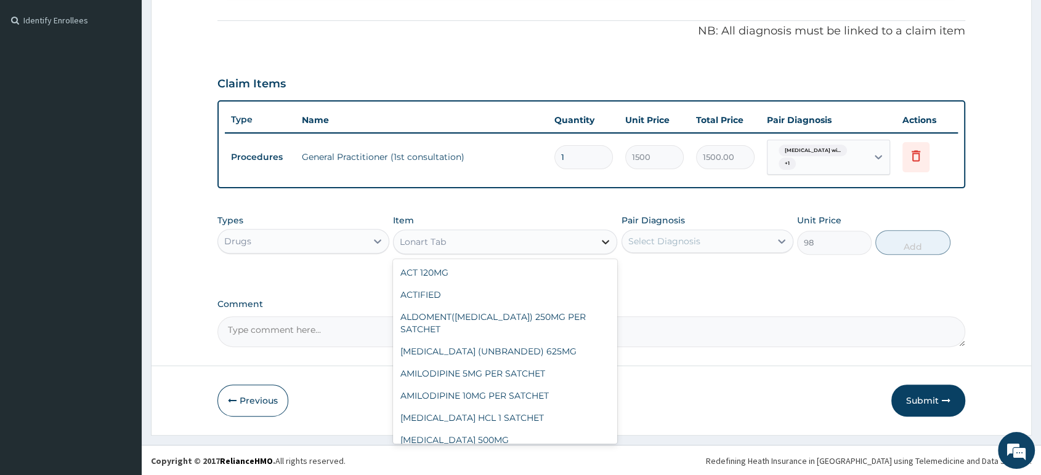
click at [605, 241] on icon at bounding box center [605, 242] width 12 height 12
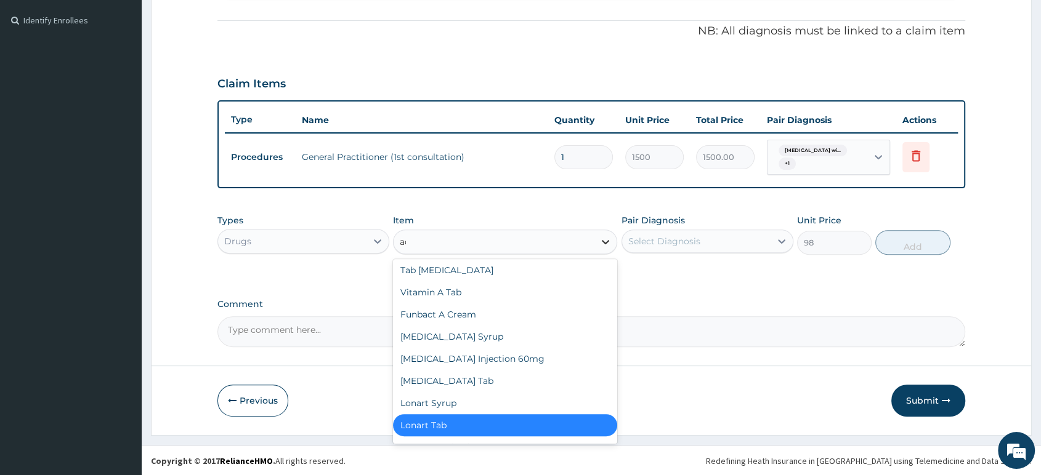
scroll to position [498, 0]
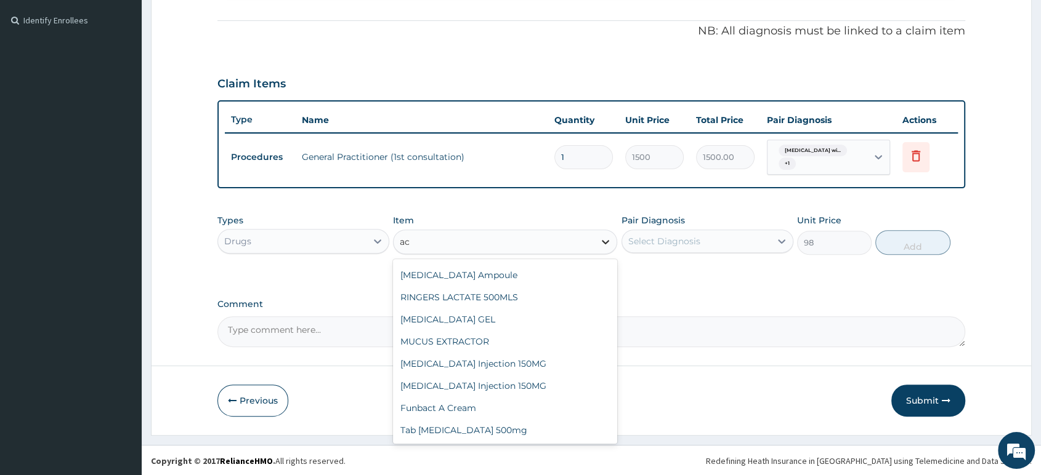
type input "act"
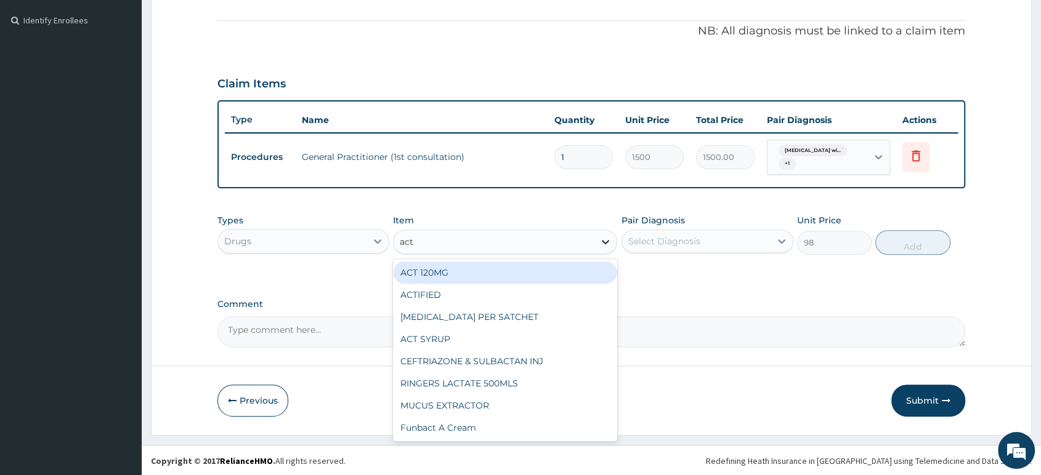
scroll to position [0, 0]
click at [561, 278] on div "ACT 120MG" at bounding box center [505, 273] width 224 height 22
type input "700"
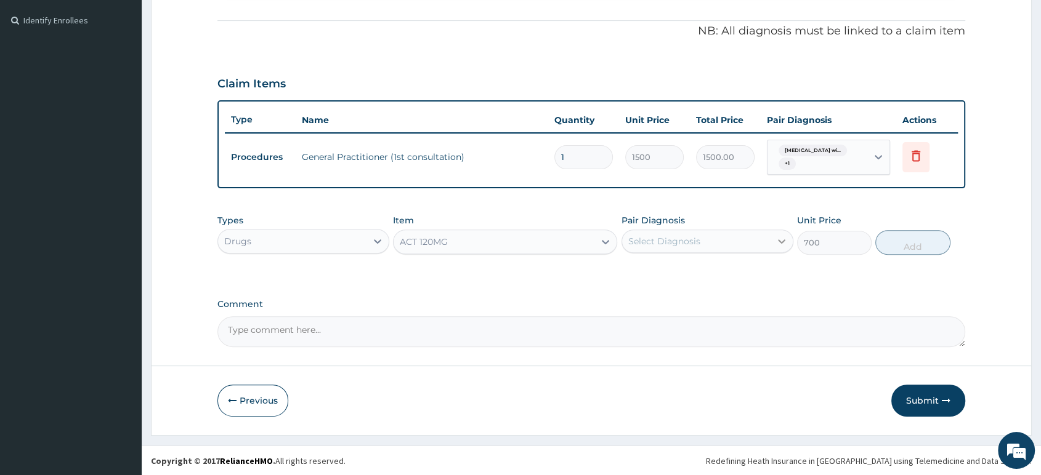
click at [783, 241] on icon at bounding box center [781, 242] width 7 height 4
click at [718, 273] on label "Plasmodium malariae malaria without complication" at bounding box center [680, 271] width 76 height 12
checkbox input "true"
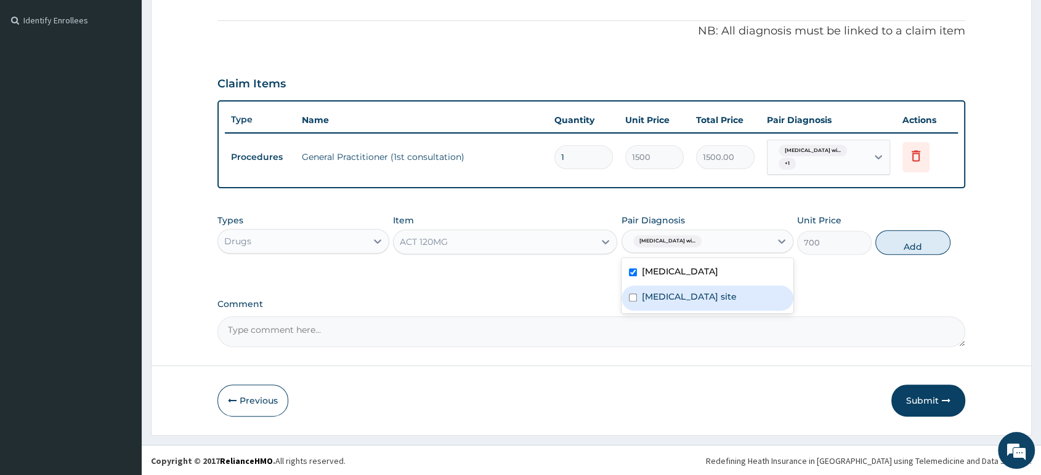
click at [728, 299] on div "Bacterial infection of unspecified site" at bounding box center [707, 298] width 172 height 25
checkbox input "true"
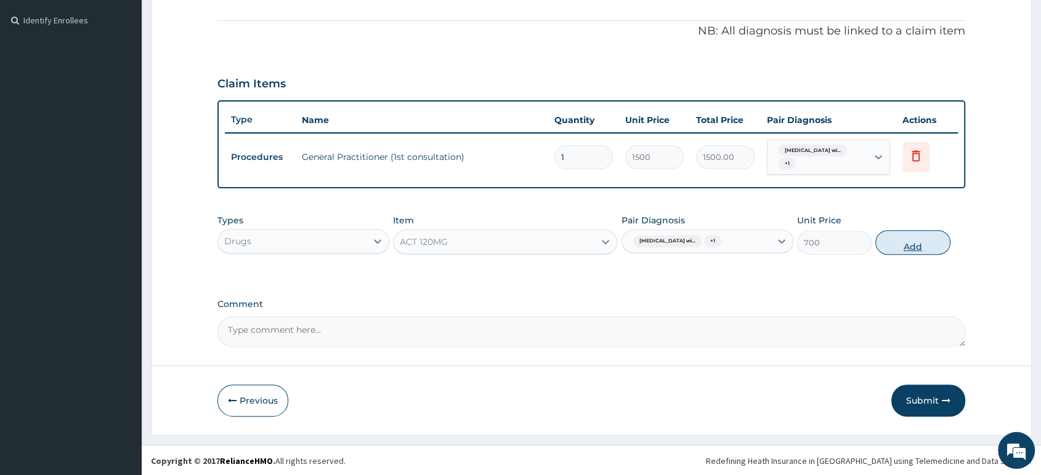
click at [926, 248] on button "Add" at bounding box center [912, 242] width 75 height 25
type input "0"
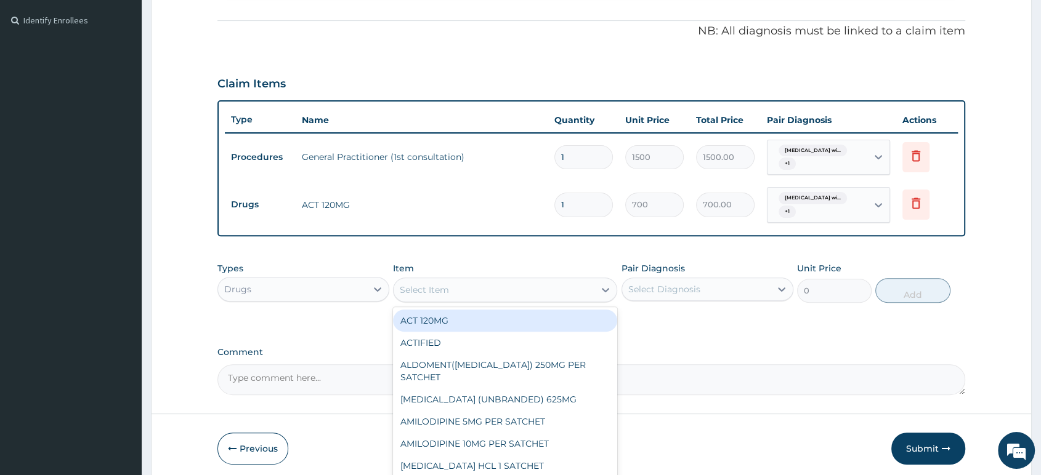
click at [512, 288] on div "Select Item" at bounding box center [494, 290] width 201 height 20
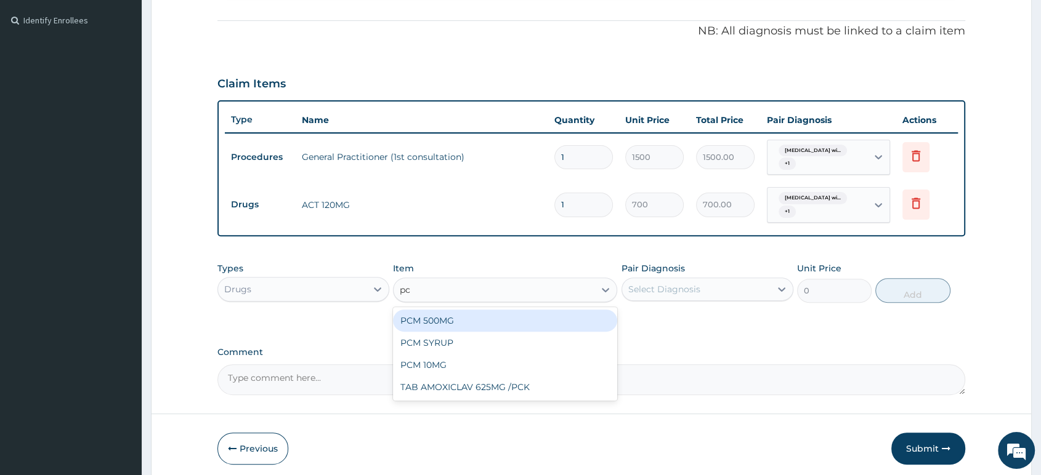
type input "pcm"
click at [482, 325] on div "PCM 500MG" at bounding box center [505, 321] width 224 height 22
type input "28"
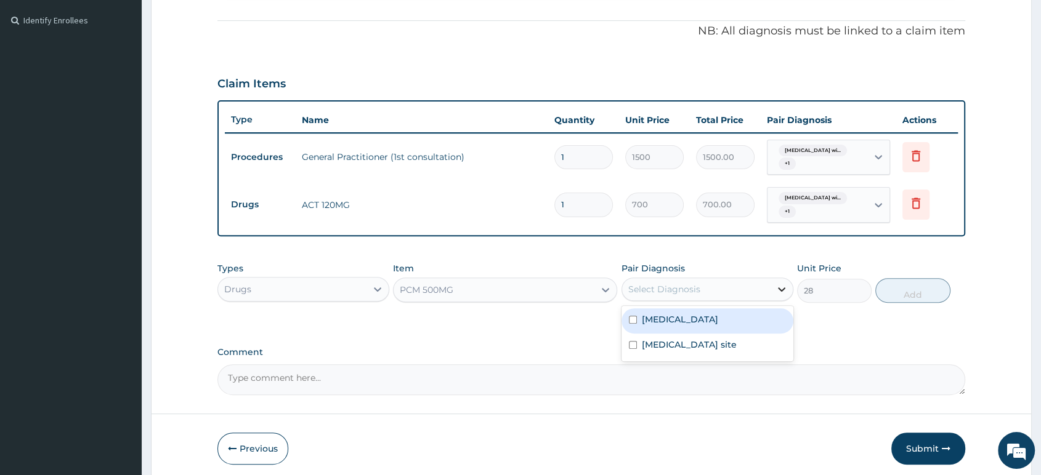
click at [779, 288] on icon at bounding box center [781, 289] width 12 height 12
click at [718, 326] on label "Plasmodium malariae malaria without complication" at bounding box center [680, 320] width 76 height 12
checkbox input "true"
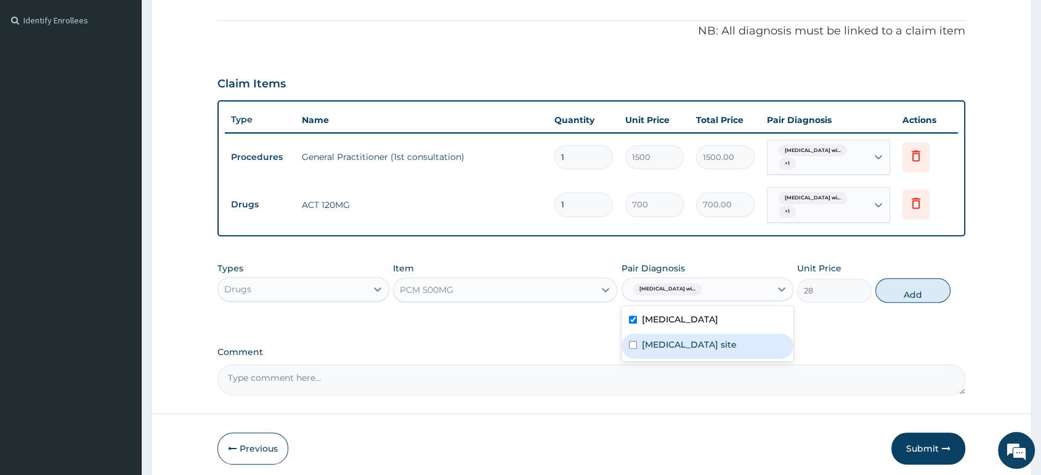
click at [724, 351] on label "Bacterial infection of unspecified site" at bounding box center [689, 345] width 95 height 12
checkbox input "true"
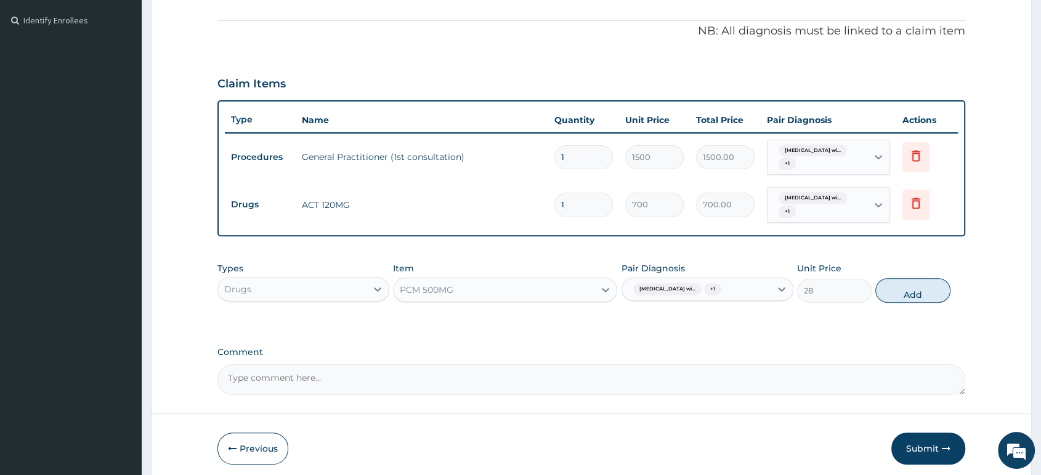
click at [602, 207] on input "1" at bounding box center [583, 205] width 59 height 24
type input "0.00"
type input "9"
type input "6300.00"
type input "0.00"
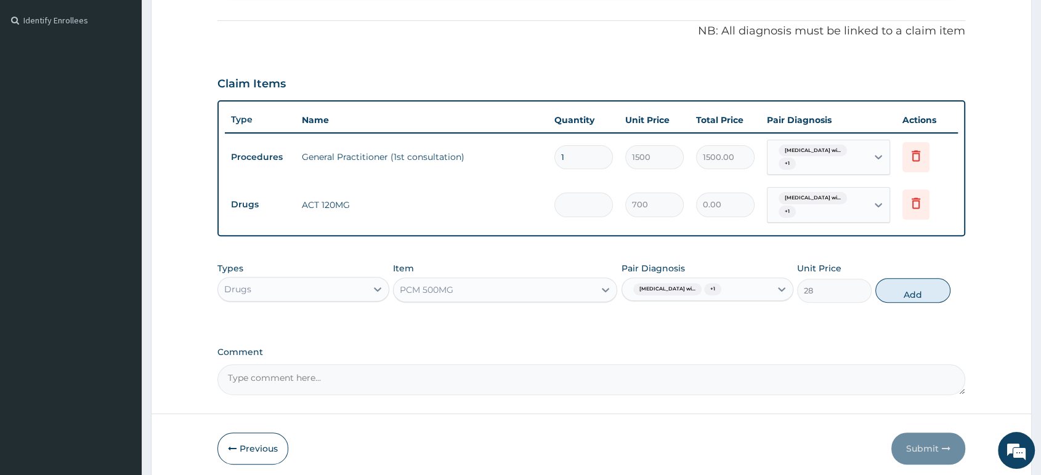
type input "1"
type input "700.00"
click at [907, 296] on button "Add" at bounding box center [912, 290] width 75 height 25
type input "0"
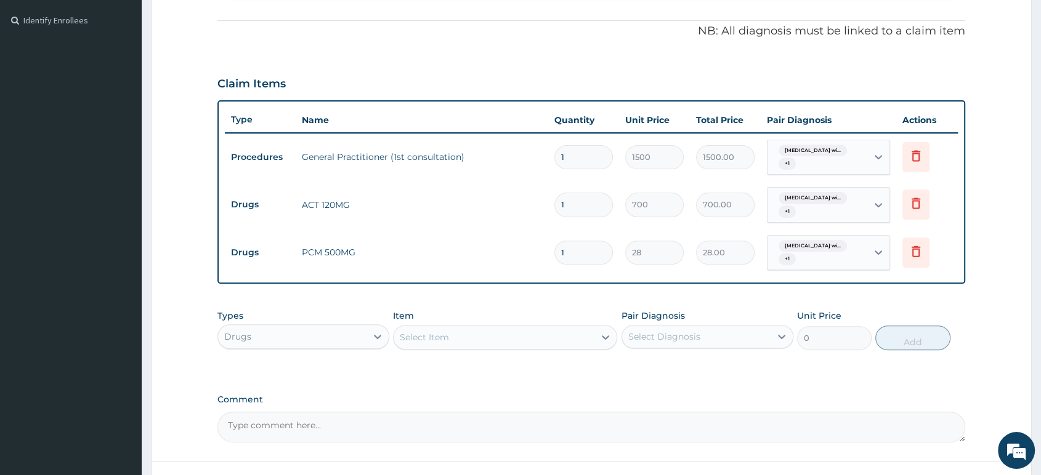
type input "0.00"
type input "9"
type input "252.00"
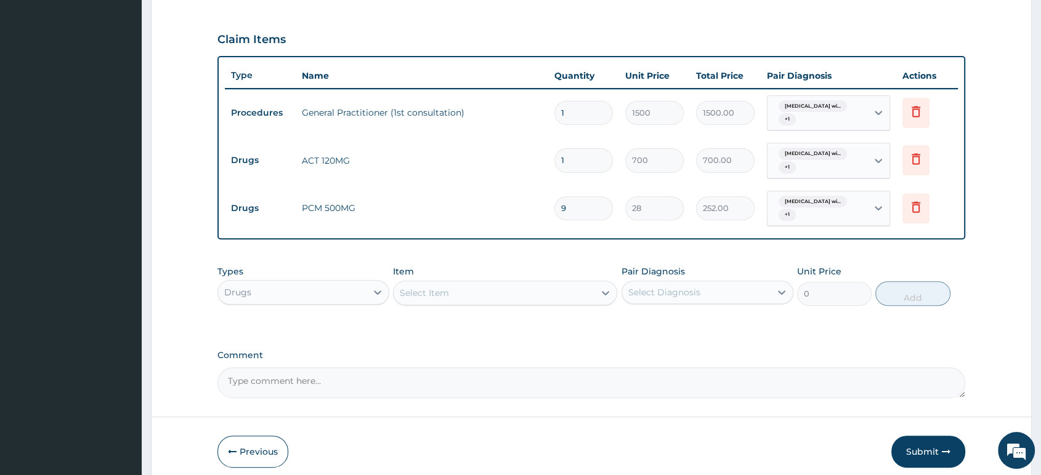
scroll to position [453, 0]
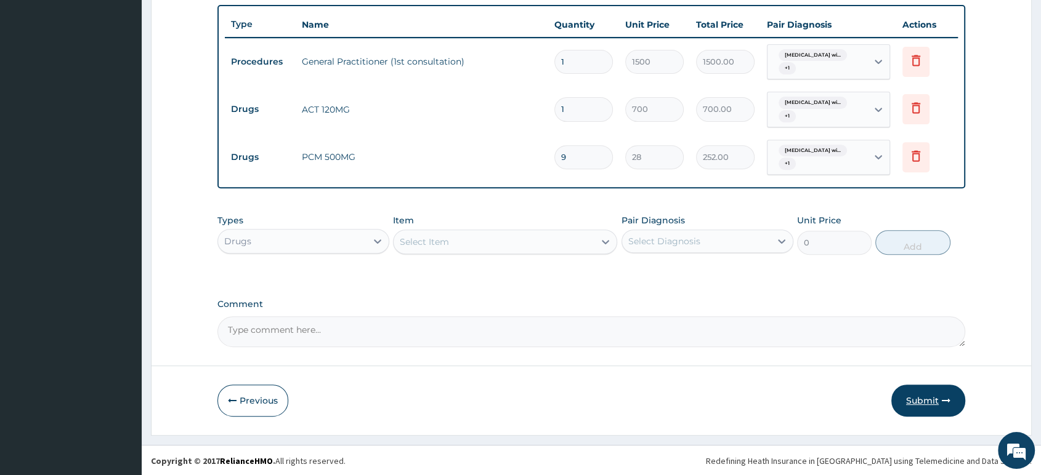
type input "9"
click at [930, 399] on button "Submit" at bounding box center [928, 401] width 74 height 32
click at [926, 399] on button "Submit" at bounding box center [928, 401] width 74 height 32
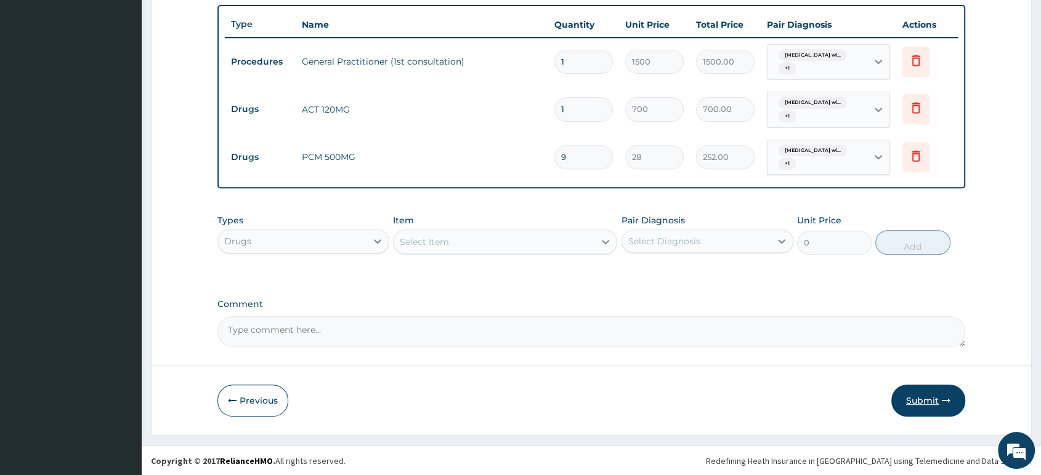
click at [926, 399] on button "Submit" at bounding box center [928, 401] width 74 height 32
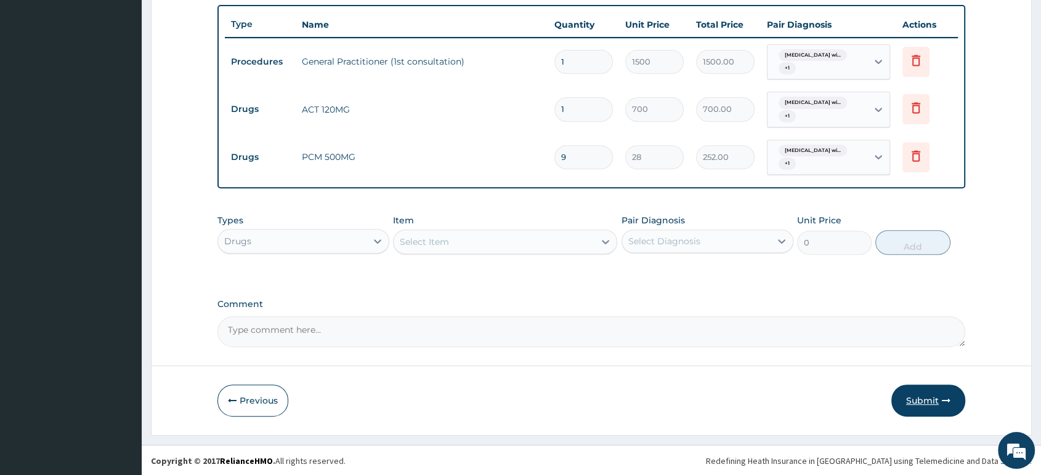
click at [926, 399] on button "Submit" at bounding box center [928, 401] width 74 height 32
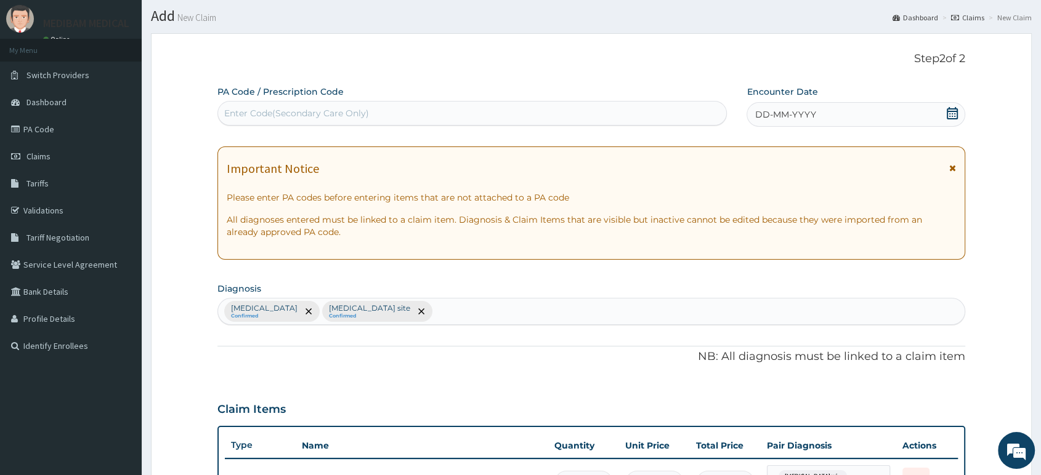
scroll to position [0, 0]
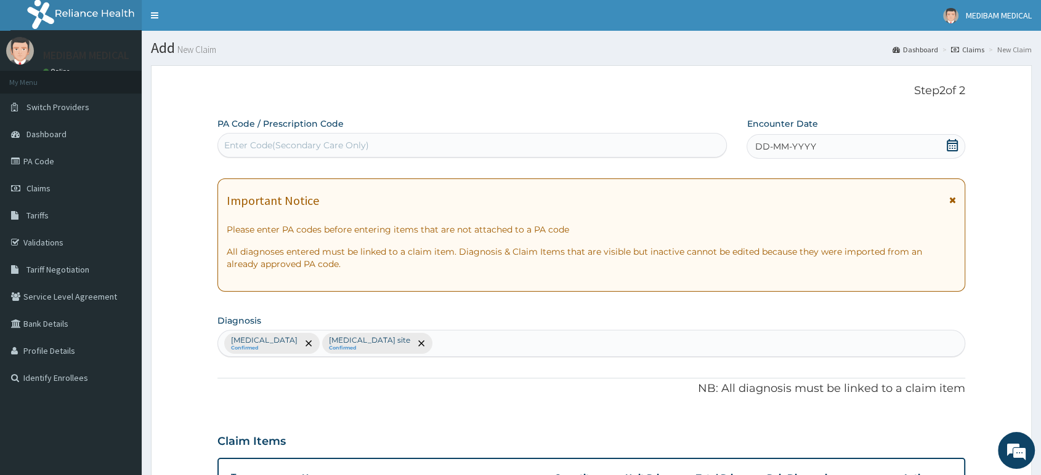
click at [947, 147] on icon at bounding box center [952, 145] width 11 height 12
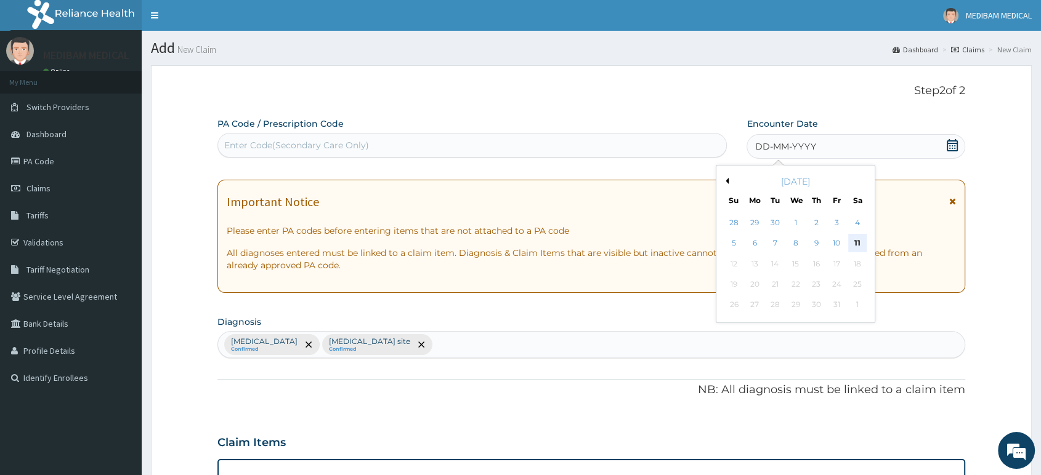
click at [862, 243] on div "11" at bounding box center [857, 244] width 18 height 18
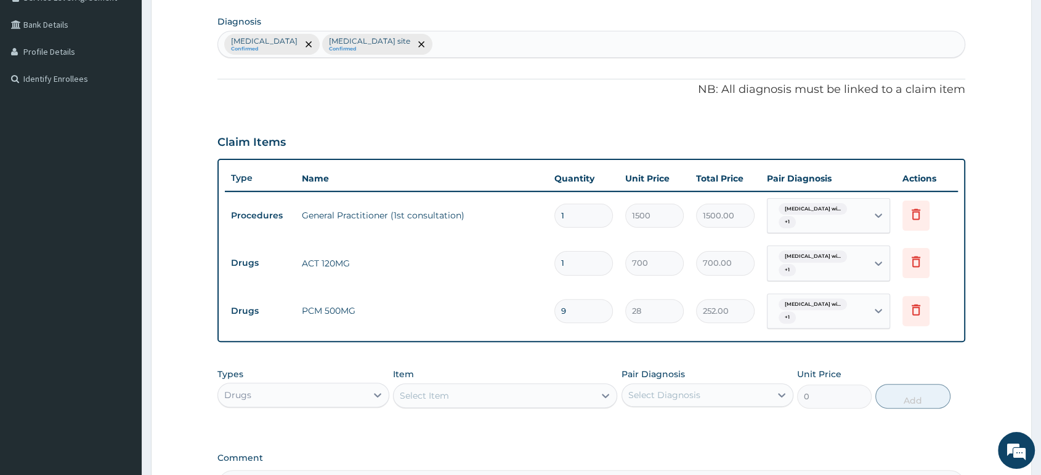
scroll to position [410, 0]
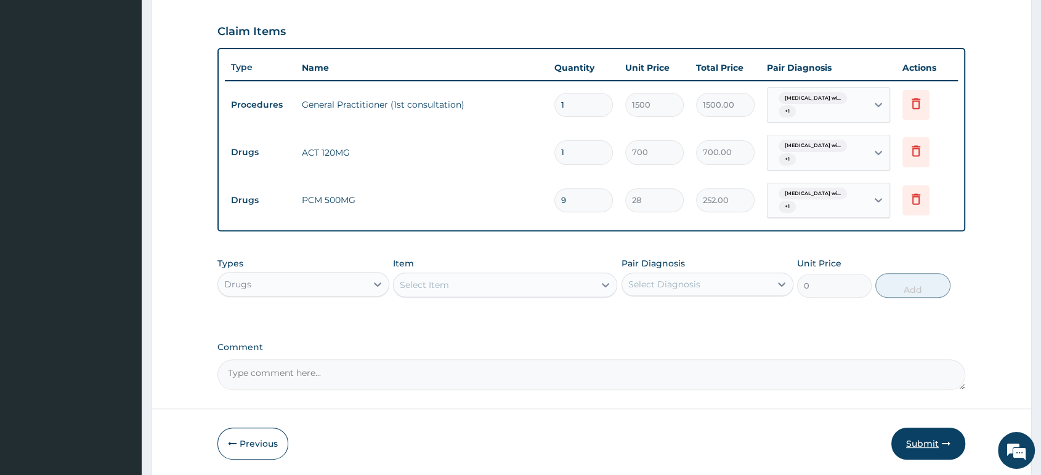
click at [919, 441] on button "Submit" at bounding box center [928, 444] width 74 height 32
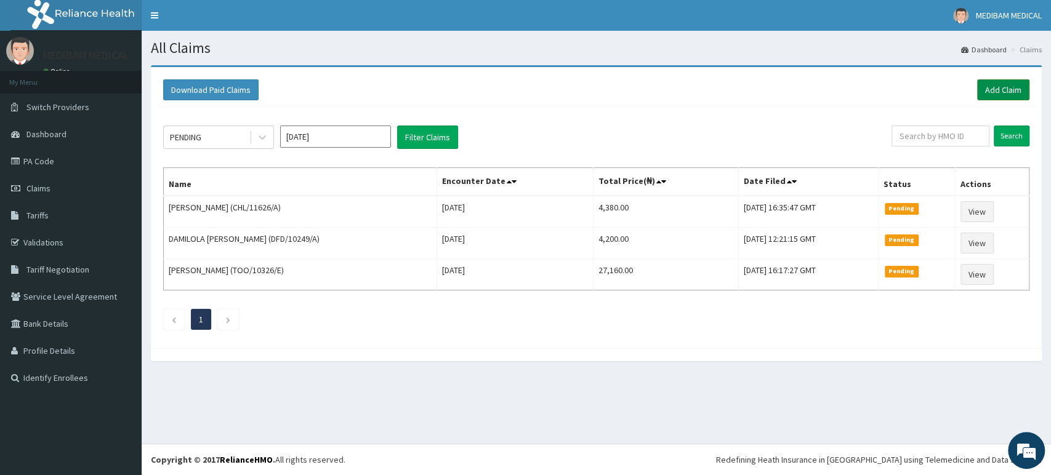
click at [1012, 86] on link "Add Claim" at bounding box center [1003, 89] width 52 height 21
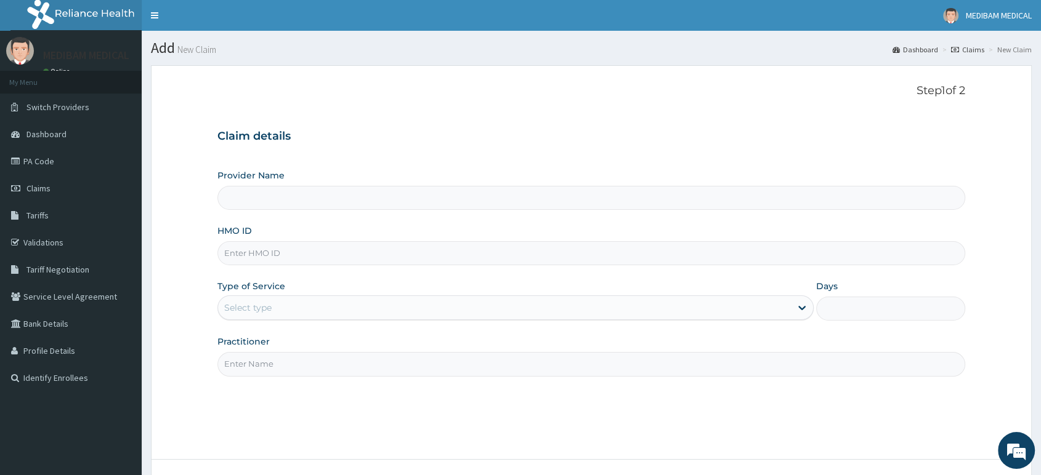
type input "Medibam Specialist Hospital"
click at [355, 261] on input "HMO ID" at bounding box center [591, 253] width 748 height 24
type input "ELN/10237/C"
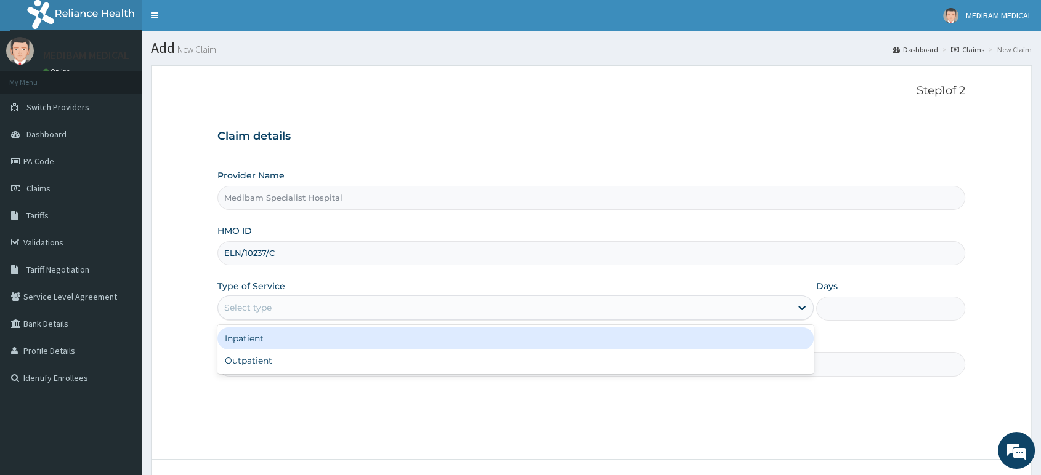
click at [408, 310] on div "Select type" at bounding box center [504, 308] width 573 height 20
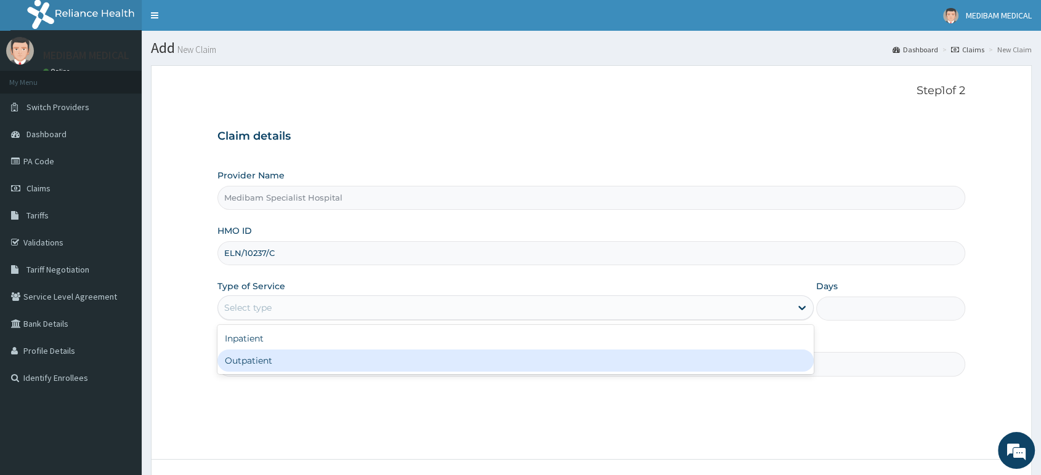
click at [354, 367] on div "Outpatient" at bounding box center [515, 361] width 596 height 22
type input "1"
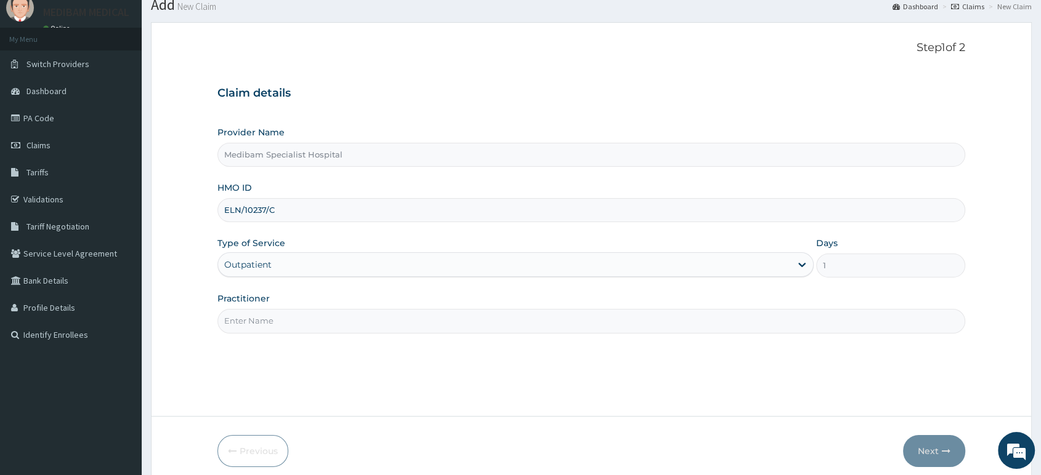
scroll to position [94, 0]
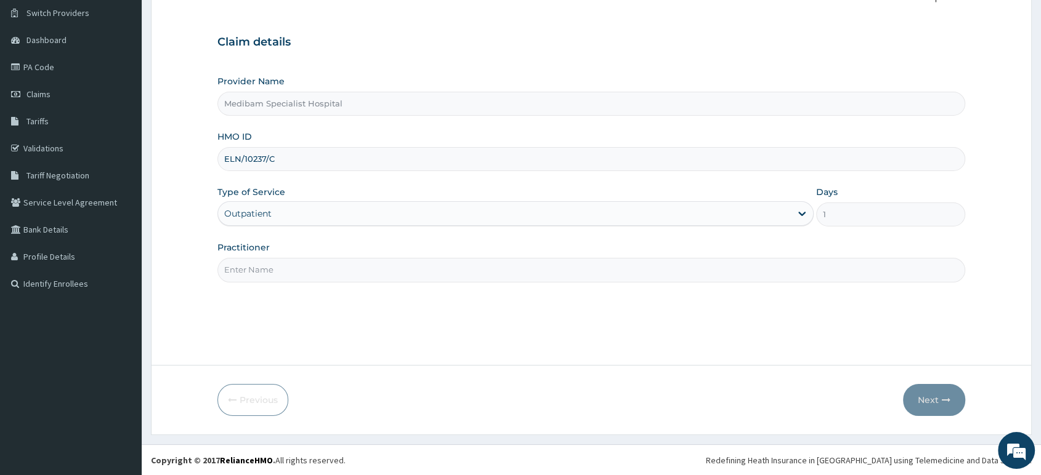
click at [433, 275] on input "Practitioner" at bounding box center [591, 270] width 748 height 24
type input "DR OMOJUWA"
click at [921, 398] on button "Next" at bounding box center [934, 400] width 62 height 32
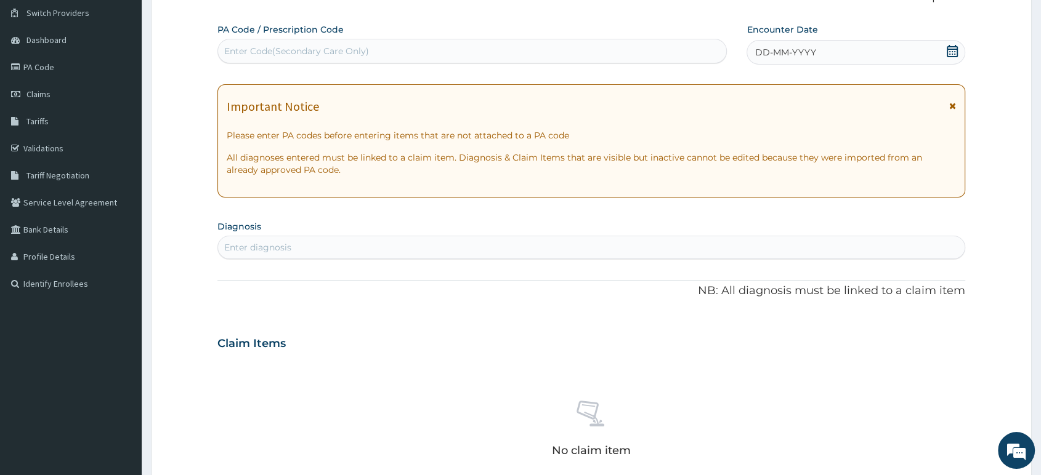
click at [952, 50] on icon at bounding box center [952, 51] width 11 height 12
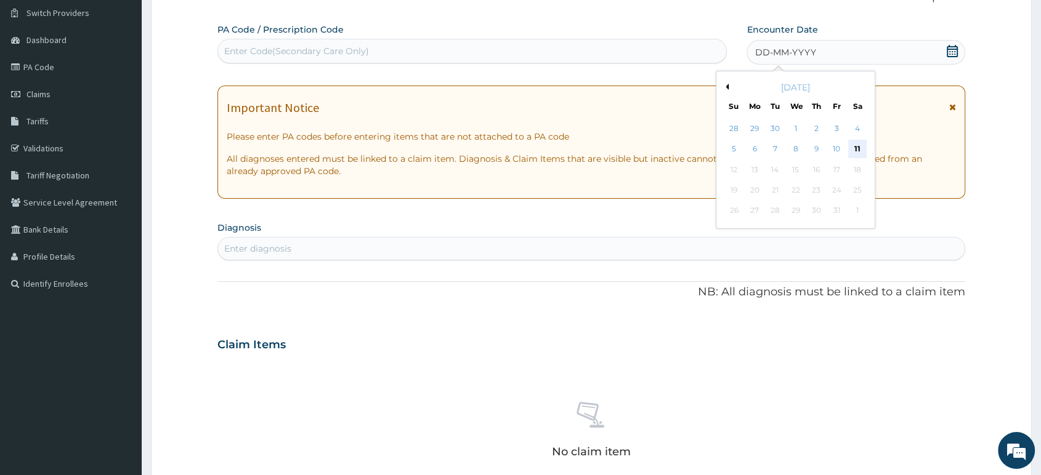
click at [862, 147] on div "11" at bounding box center [857, 149] width 18 height 18
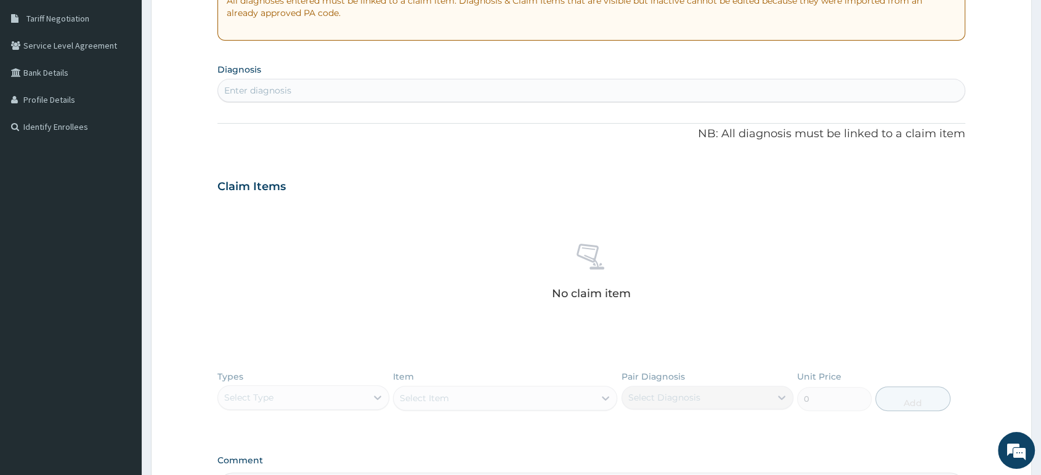
scroll to position [300, 0]
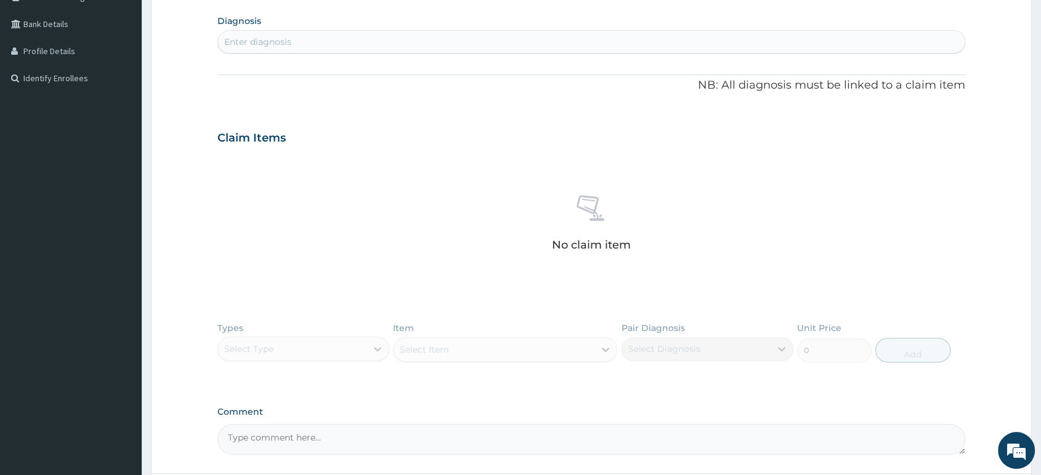
click at [636, 43] on div "Enter diagnosis" at bounding box center [591, 42] width 747 height 20
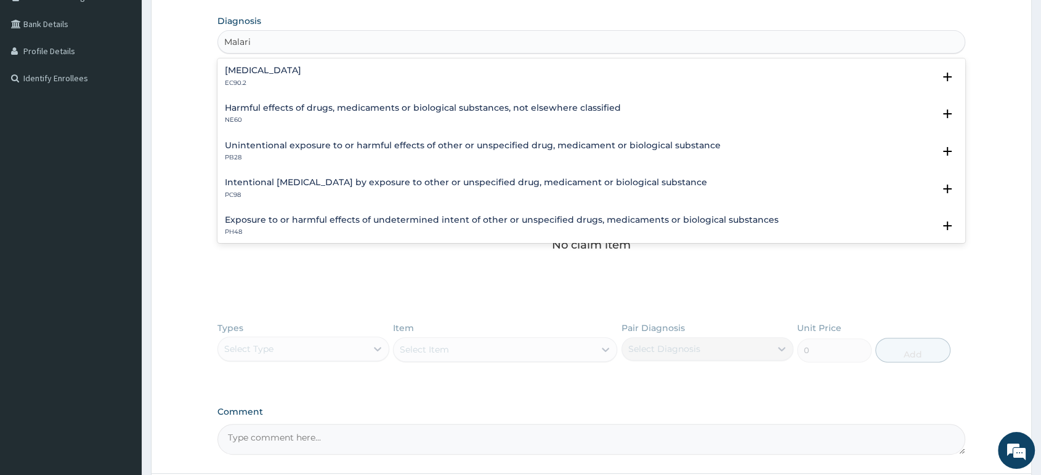
type input "Malaria"
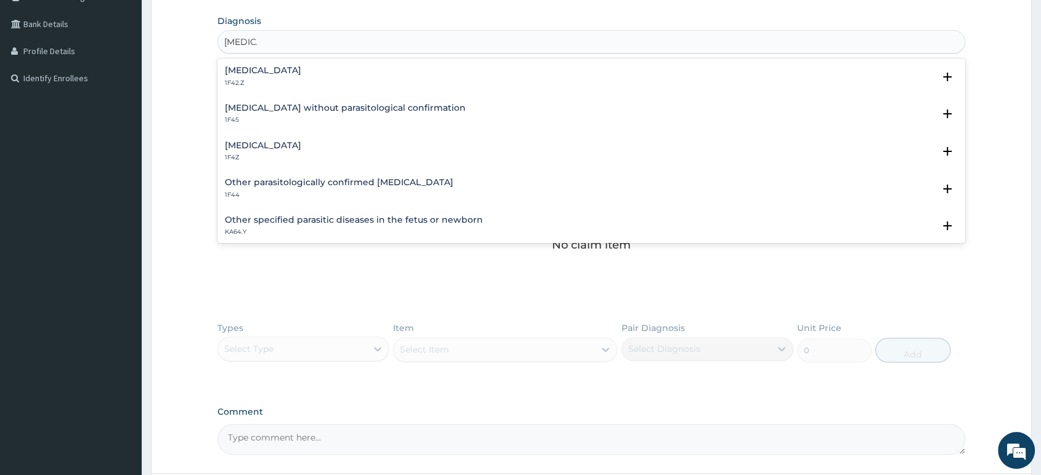
click at [317, 148] on div "Malaria, unspecified 1F4Z" at bounding box center [591, 152] width 733 height 22
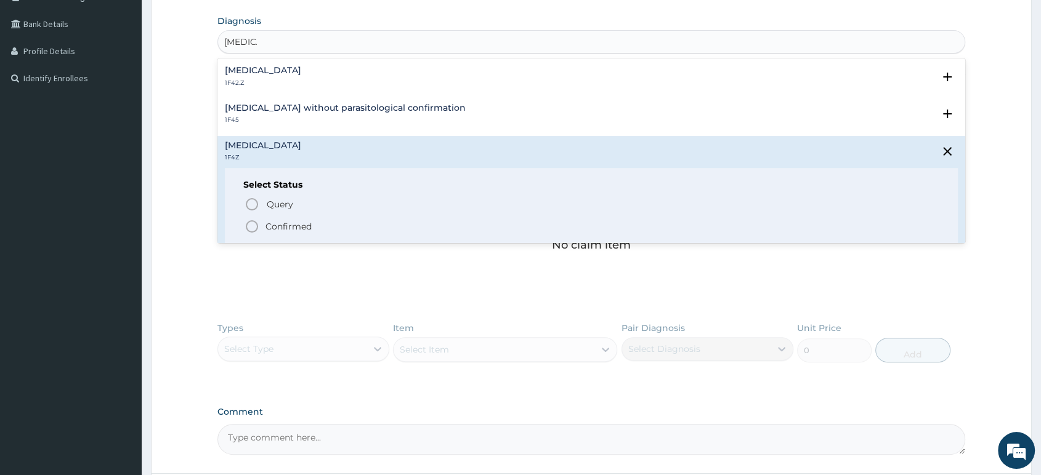
click at [251, 228] on icon "status option filled" at bounding box center [252, 226] width 15 height 15
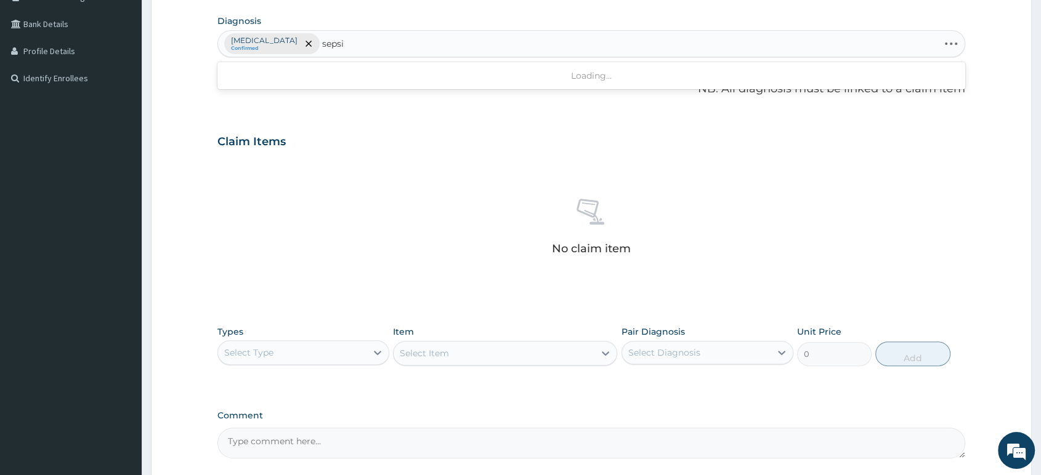
type input "sepsis"
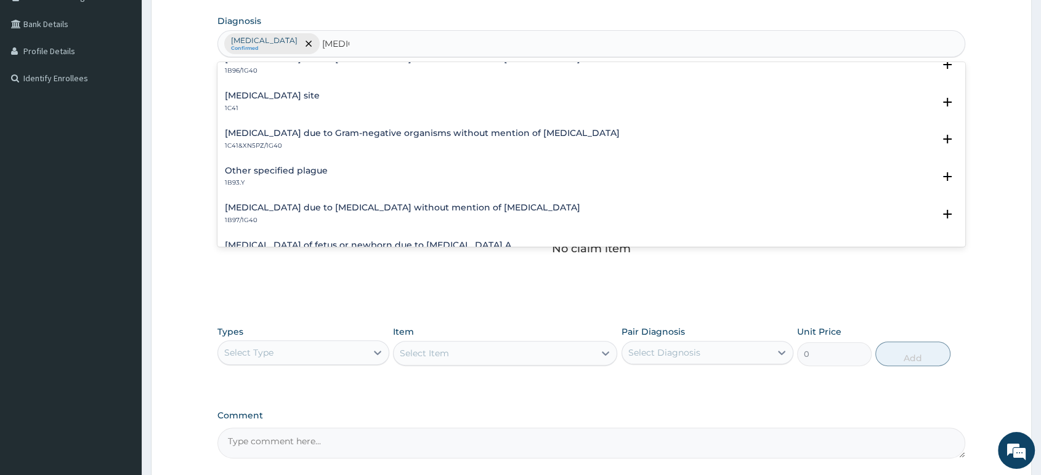
scroll to position [410, 0]
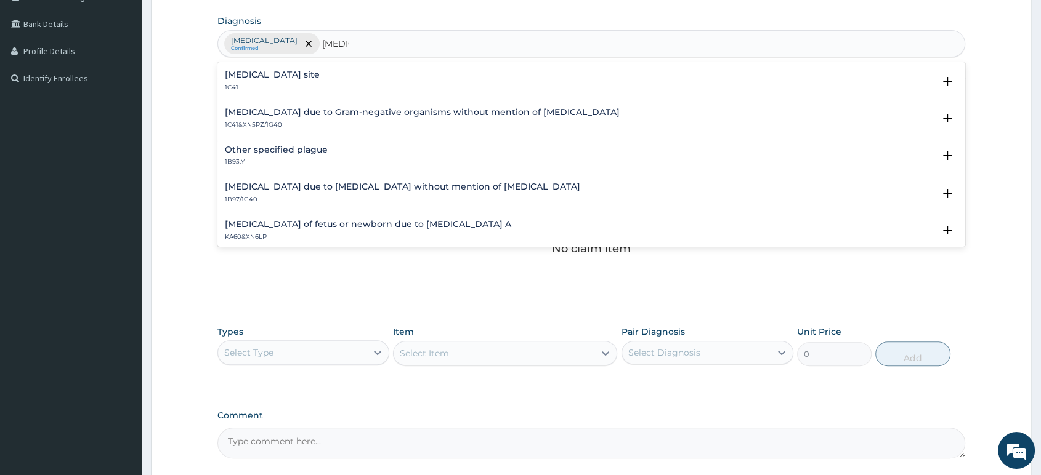
click at [416, 76] on div "Bacterial infection of unspecified site 1C41" at bounding box center [591, 81] width 733 height 22
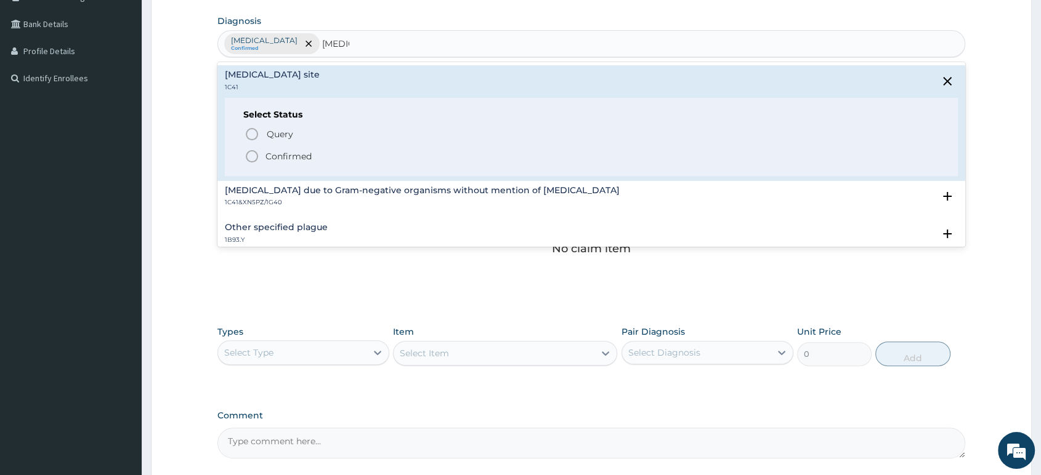
click at [251, 155] on icon "status option filled" at bounding box center [252, 156] width 15 height 15
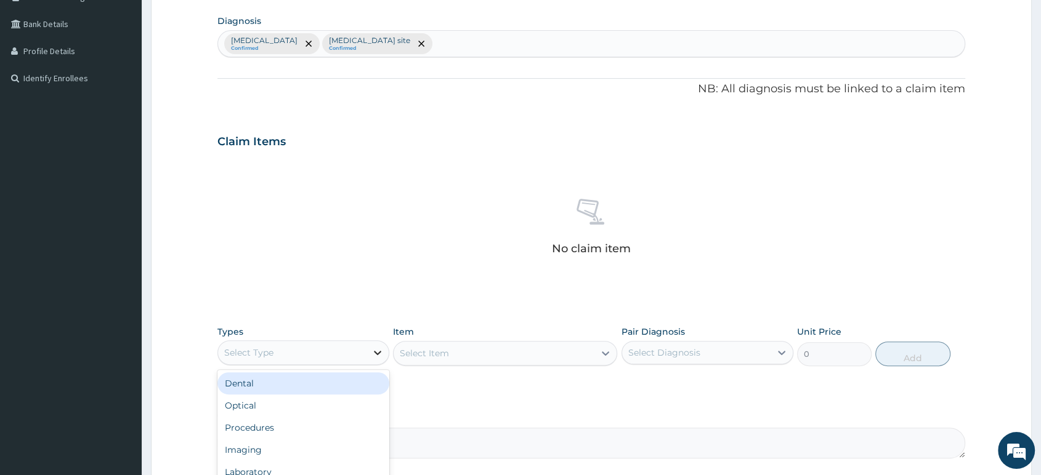
click at [378, 347] on icon at bounding box center [377, 353] width 12 height 12
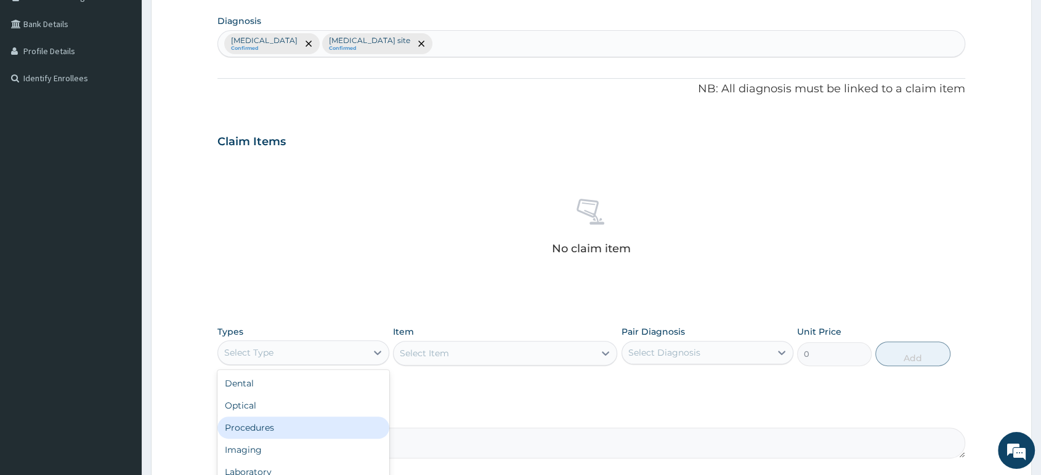
click at [332, 418] on div "Procedures" at bounding box center [303, 428] width 172 height 22
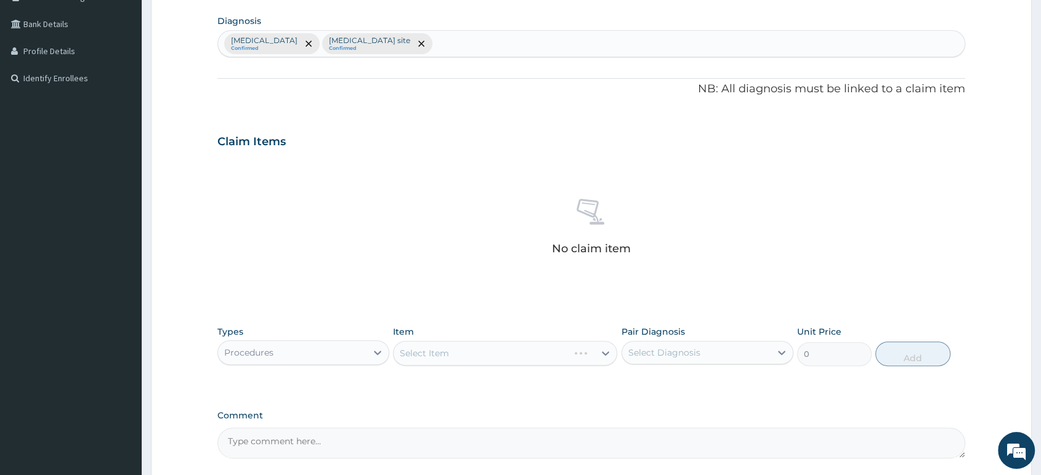
click at [455, 348] on div "Select Item" at bounding box center [505, 353] width 224 height 25
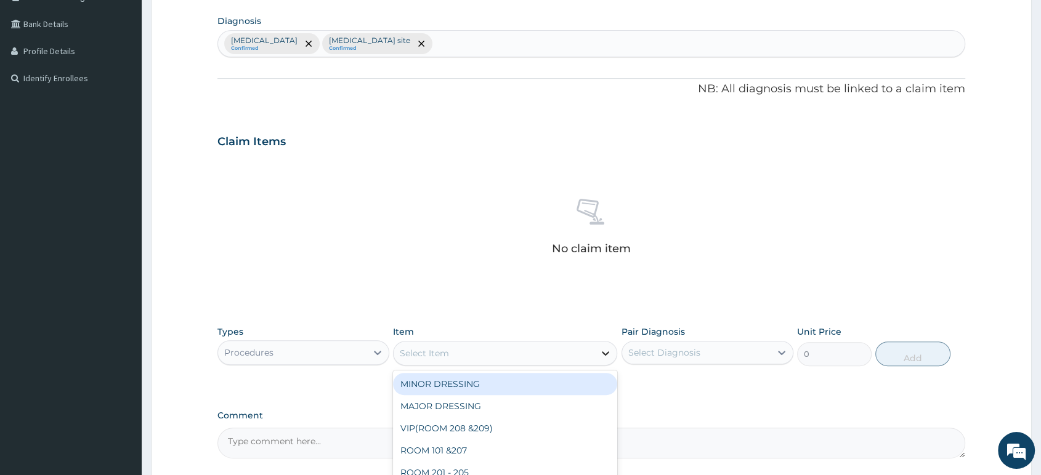
click at [610, 353] on icon at bounding box center [605, 353] width 12 height 12
type input "consul"
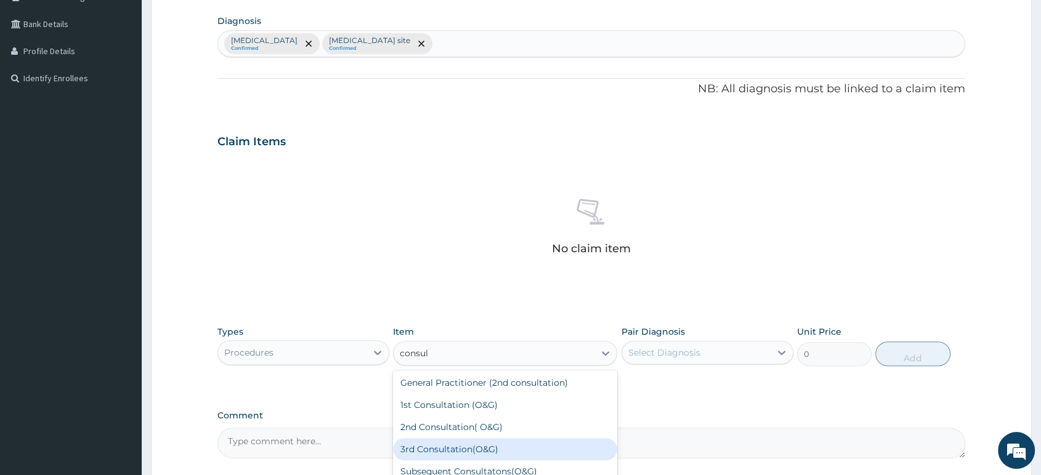
scroll to position [68, 0]
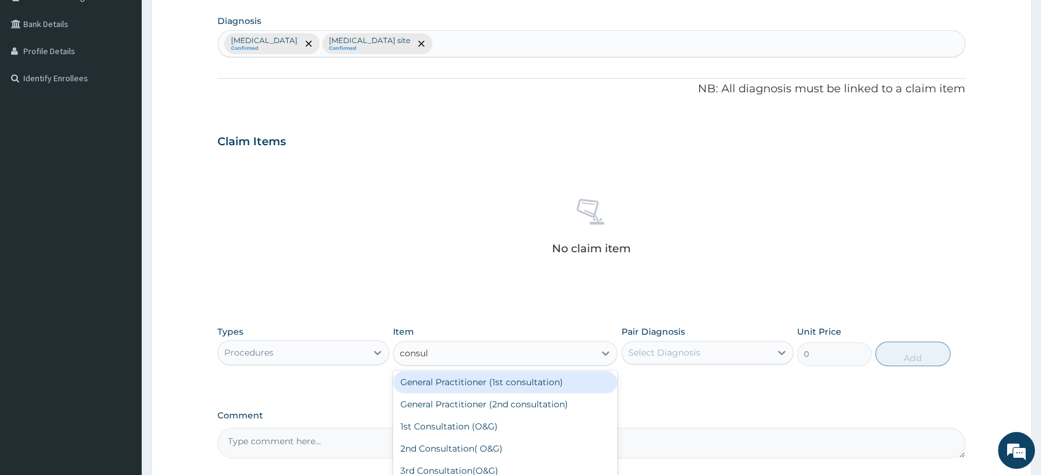
click at [547, 386] on div "General Practitioner (1st consultation)" at bounding box center [505, 382] width 224 height 22
type input "1500"
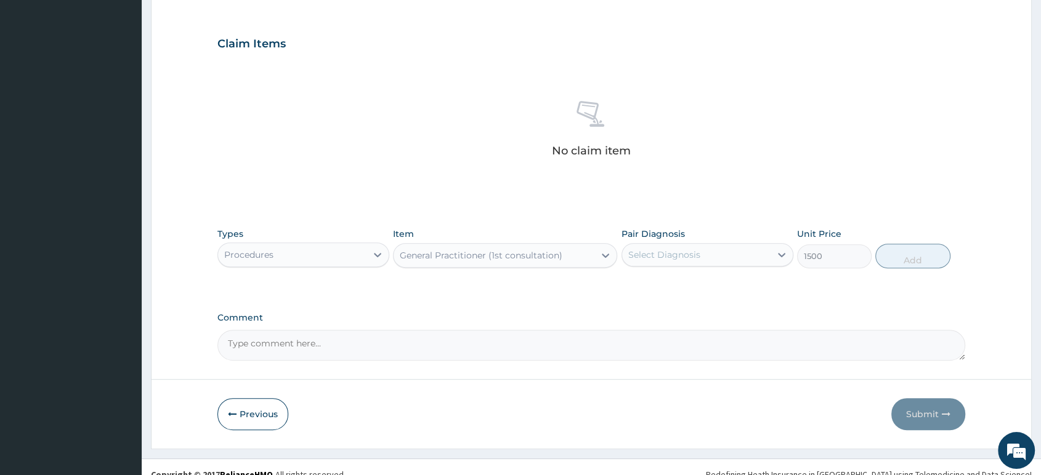
scroll to position [410, 0]
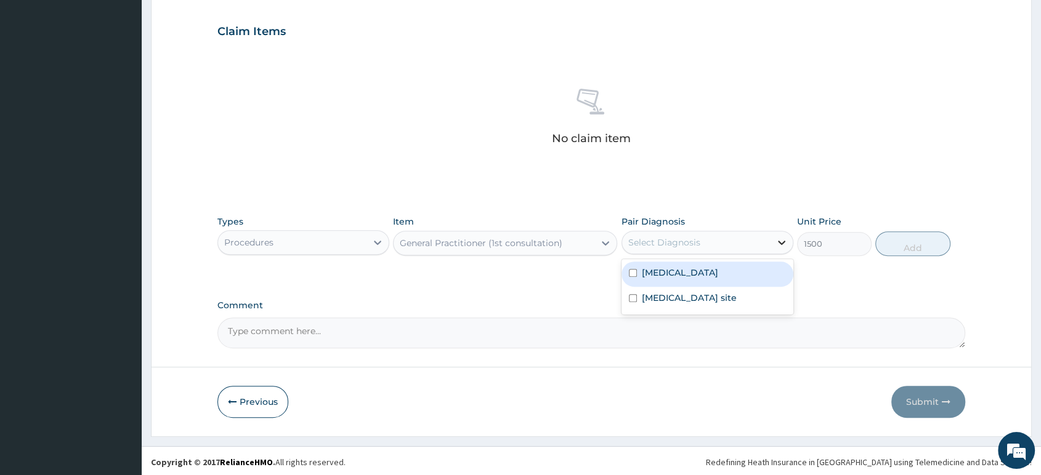
click at [779, 241] on icon at bounding box center [781, 243] width 12 height 12
click at [724, 278] on div "Malaria, unspecified" at bounding box center [707, 274] width 172 height 25
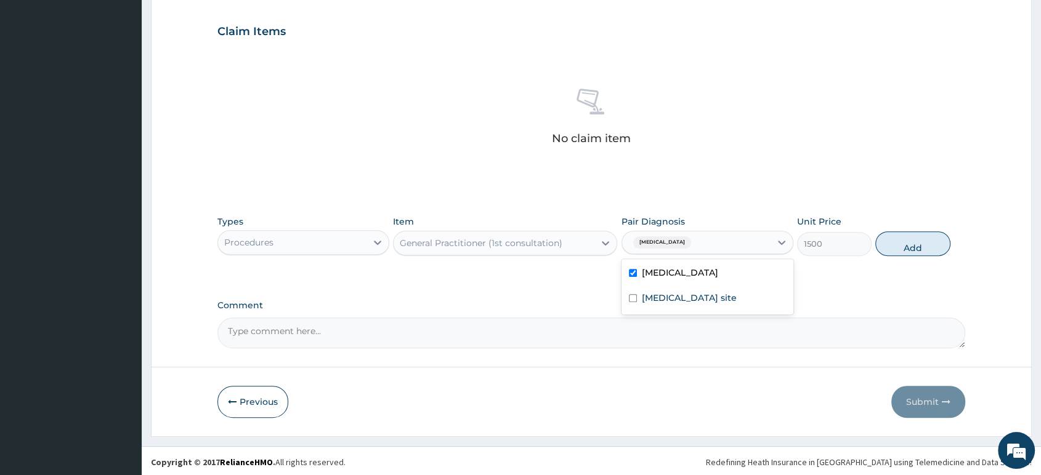
checkbox input "true"
click at [700, 303] on label "Bacterial infection of unspecified site" at bounding box center [689, 298] width 95 height 12
checkbox input "true"
click at [923, 249] on button "Add" at bounding box center [912, 244] width 75 height 25
type input "0"
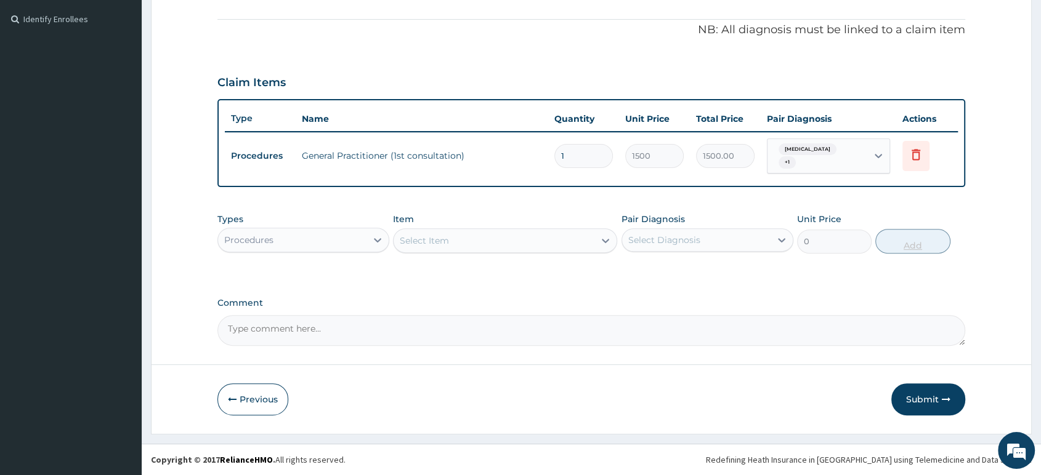
scroll to position [358, 0]
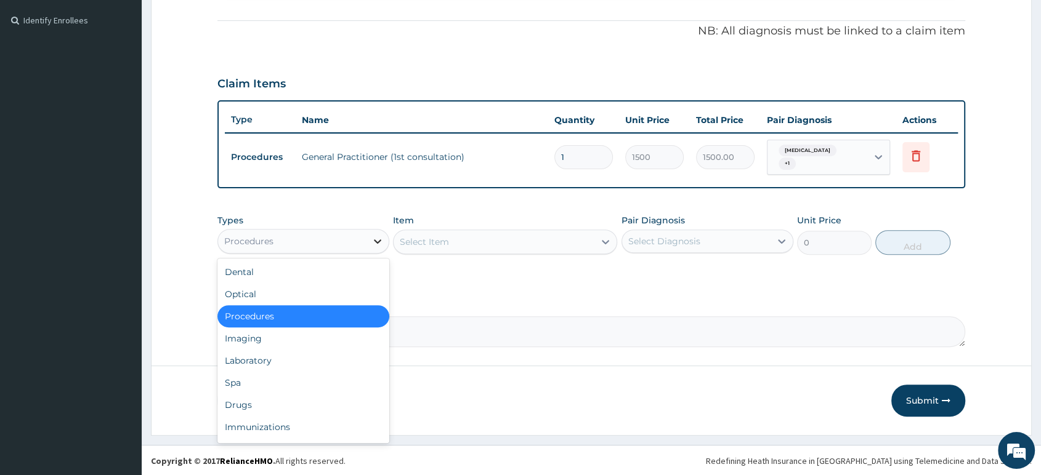
click at [374, 237] on icon at bounding box center [377, 241] width 12 height 12
click at [272, 405] on div "Drugs" at bounding box center [303, 405] width 172 height 22
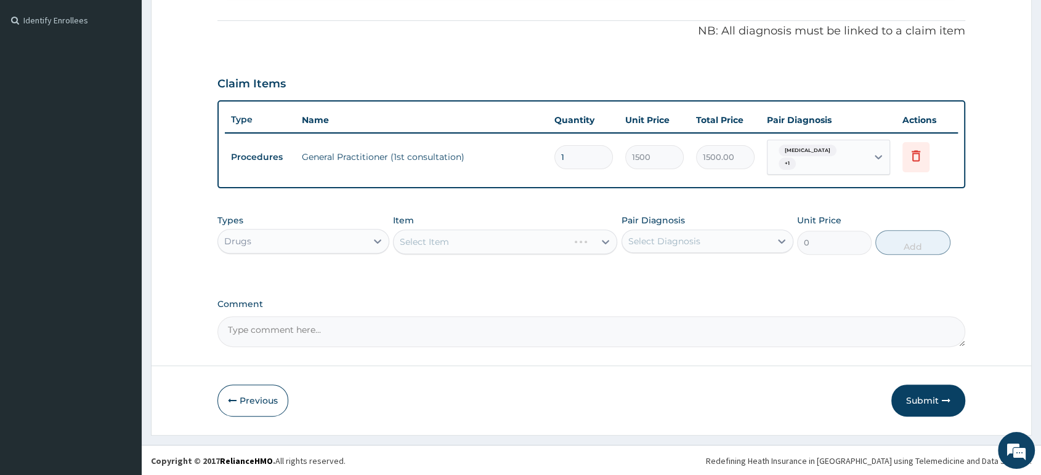
click at [605, 240] on div "Select Item" at bounding box center [505, 242] width 224 height 25
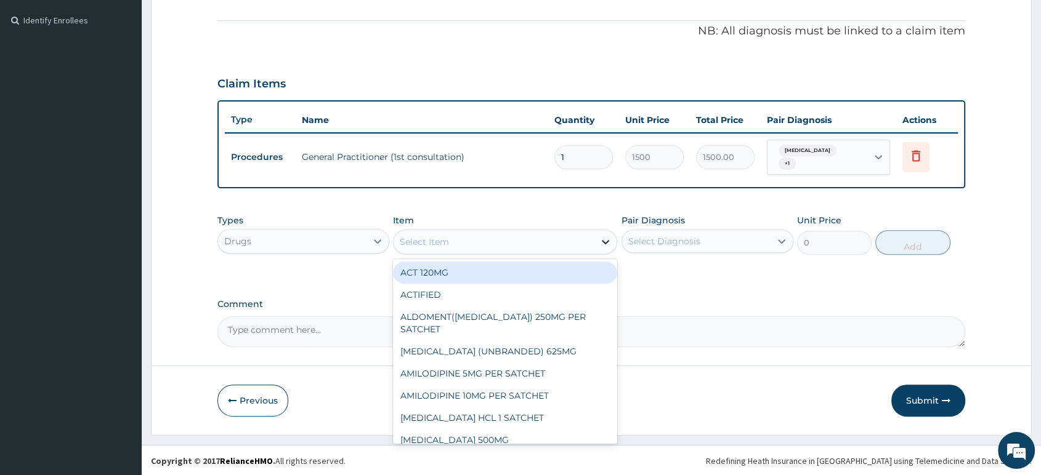
click at [606, 243] on icon at bounding box center [605, 242] width 7 height 4
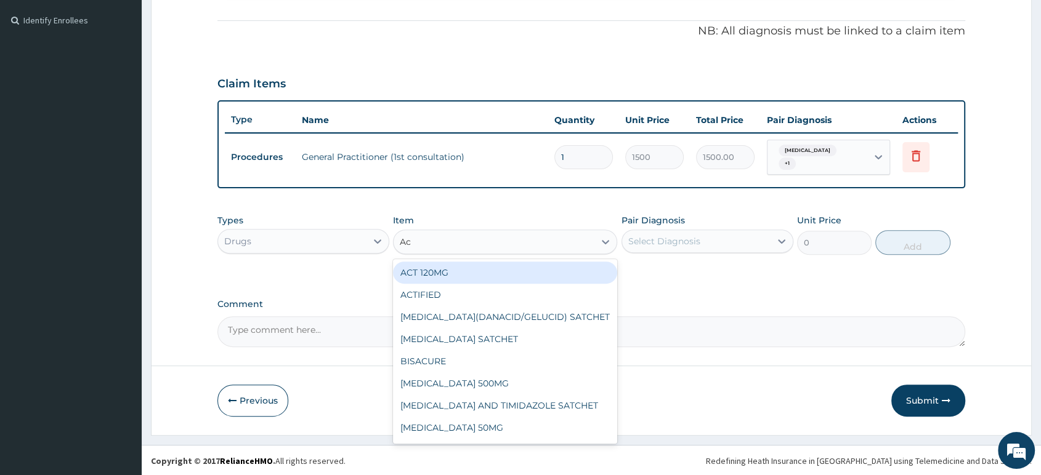
type input "Act"
click at [541, 272] on div "ACT 120MG" at bounding box center [505, 273] width 224 height 22
type input "700"
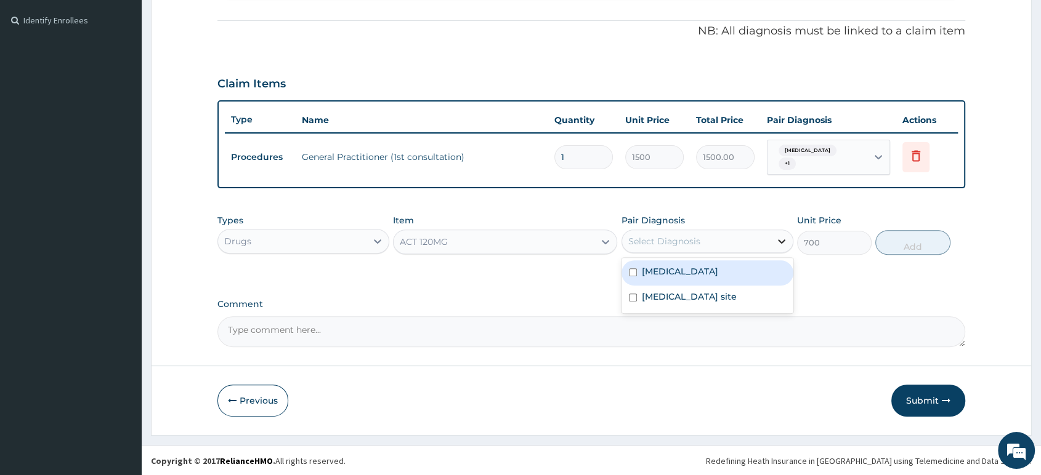
click at [783, 242] on icon at bounding box center [781, 241] width 12 height 12
click at [759, 272] on div "Malaria, unspecified" at bounding box center [707, 273] width 172 height 25
checkbox input "true"
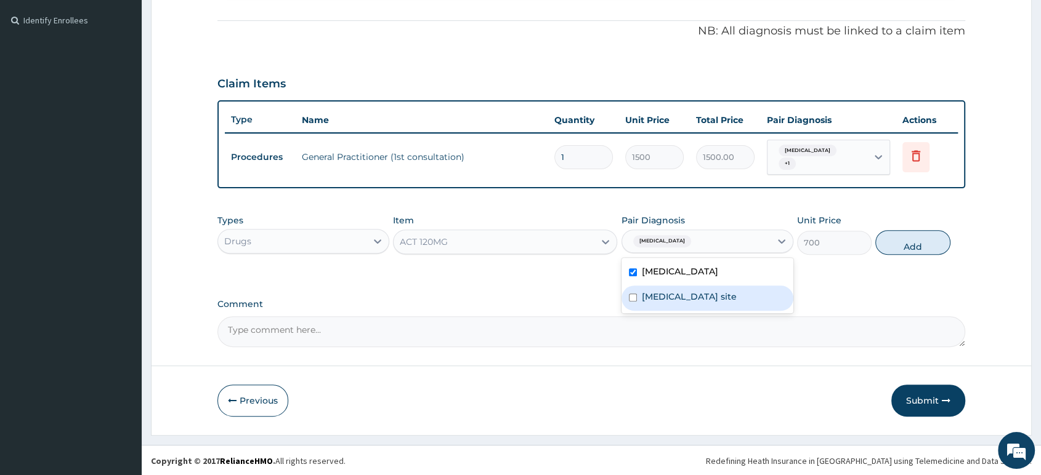
click at [737, 302] on label "Bacterial infection of unspecified site" at bounding box center [689, 297] width 95 height 12
checkbox input "true"
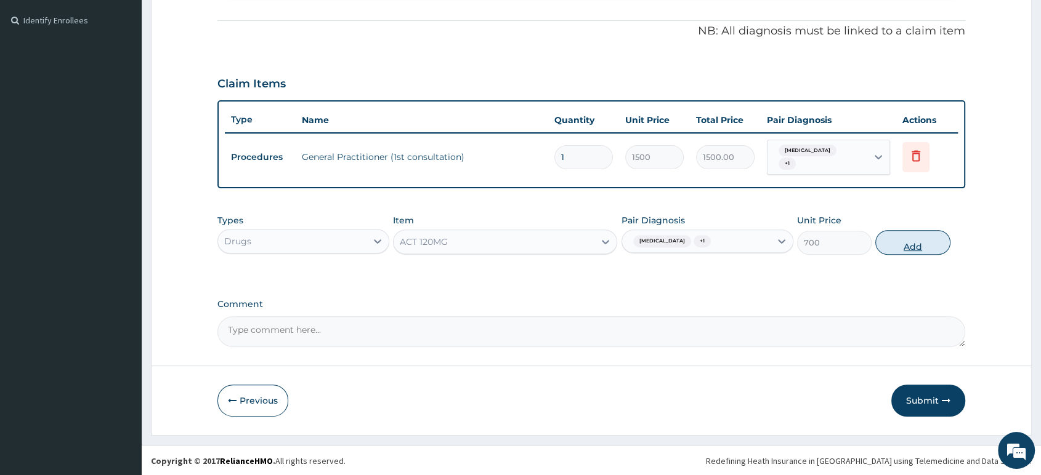
click at [914, 240] on button "Add" at bounding box center [912, 242] width 75 height 25
type input "0"
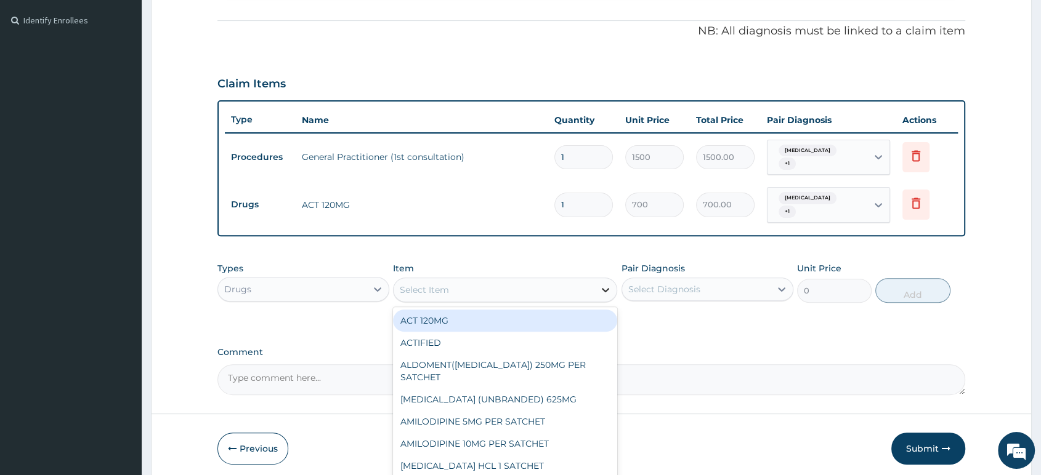
click at [602, 289] on icon at bounding box center [605, 290] width 12 height 12
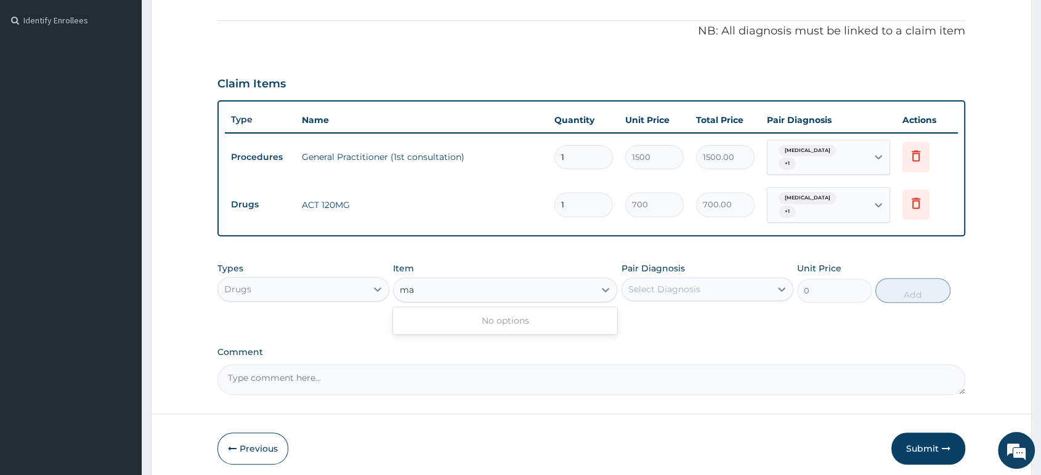
type input "m"
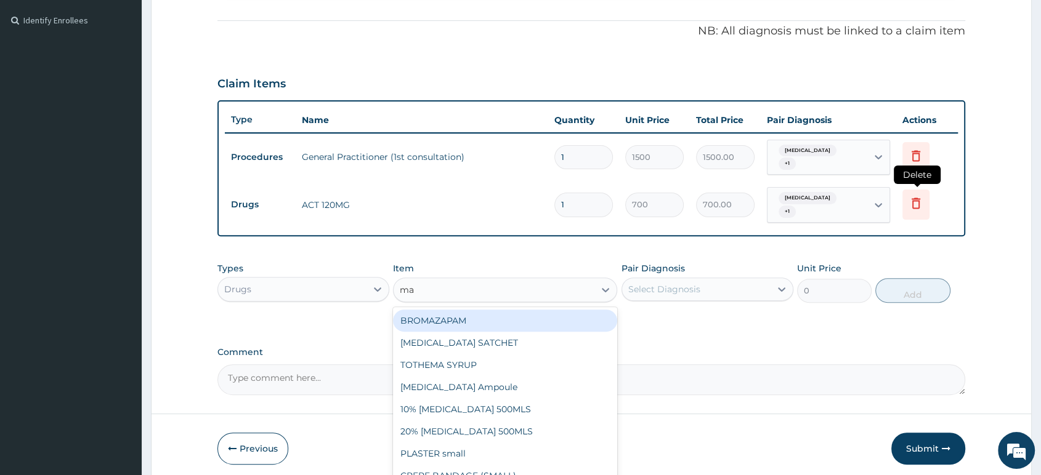
type input "ma"
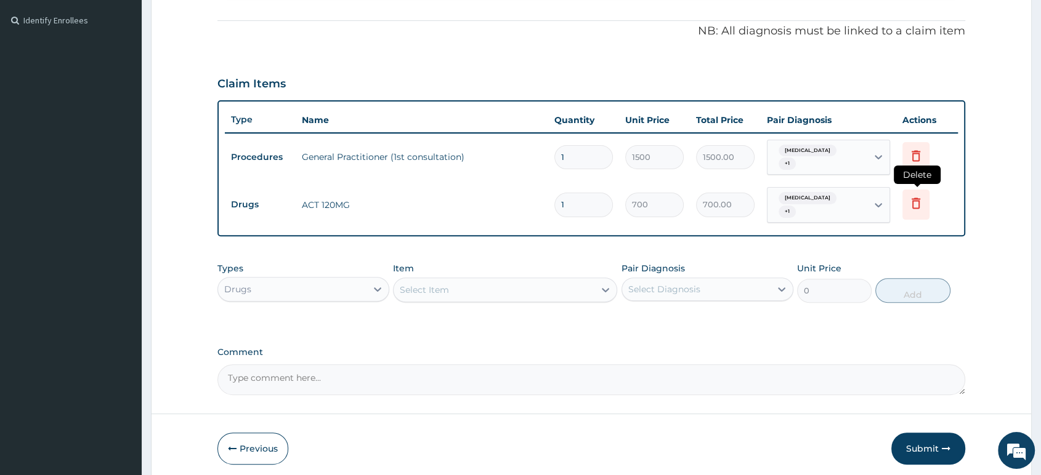
click at [914, 210] on icon at bounding box center [915, 205] width 27 height 30
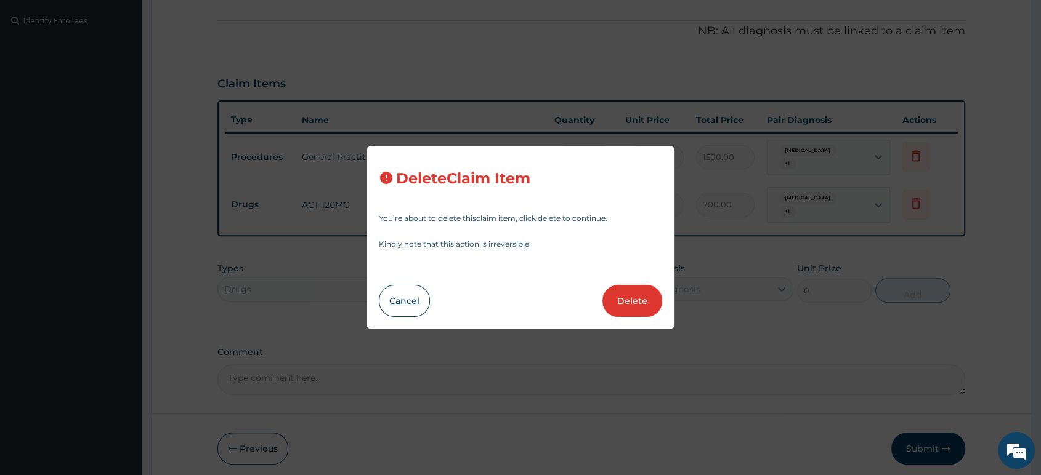
click at [407, 298] on button "Cancel" at bounding box center [404, 301] width 51 height 32
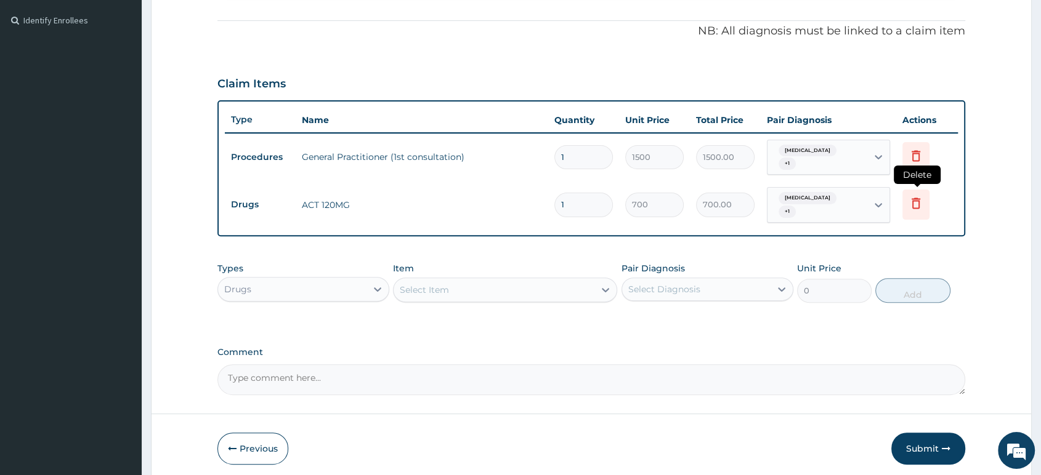
click at [917, 206] on icon at bounding box center [915, 203] width 15 height 15
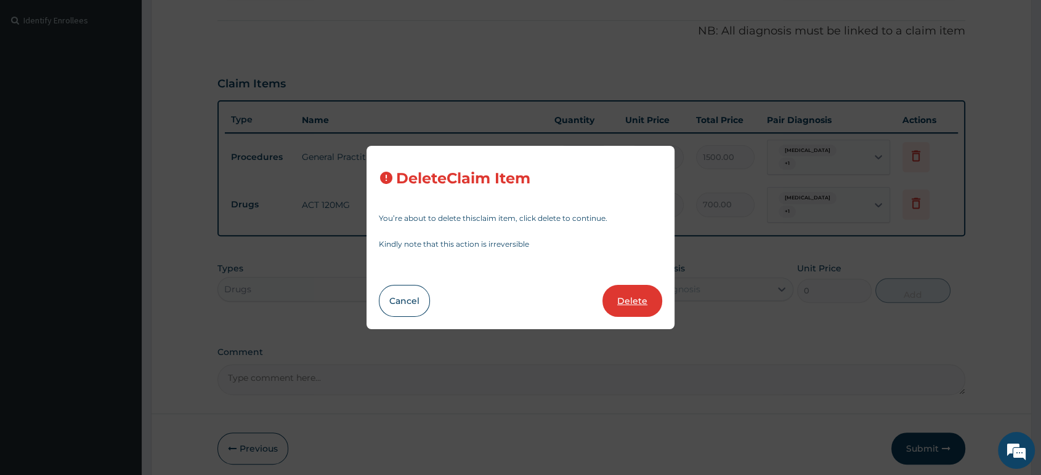
click at [647, 301] on button "Delete" at bounding box center [632, 301] width 60 height 32
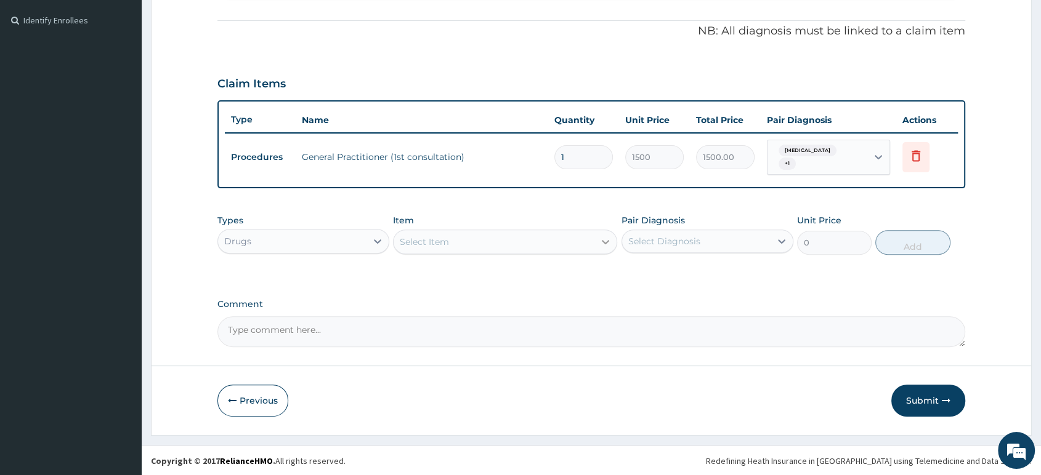
click at [605, 241] on icon at bounding box center [605, 242] width 7 height 4
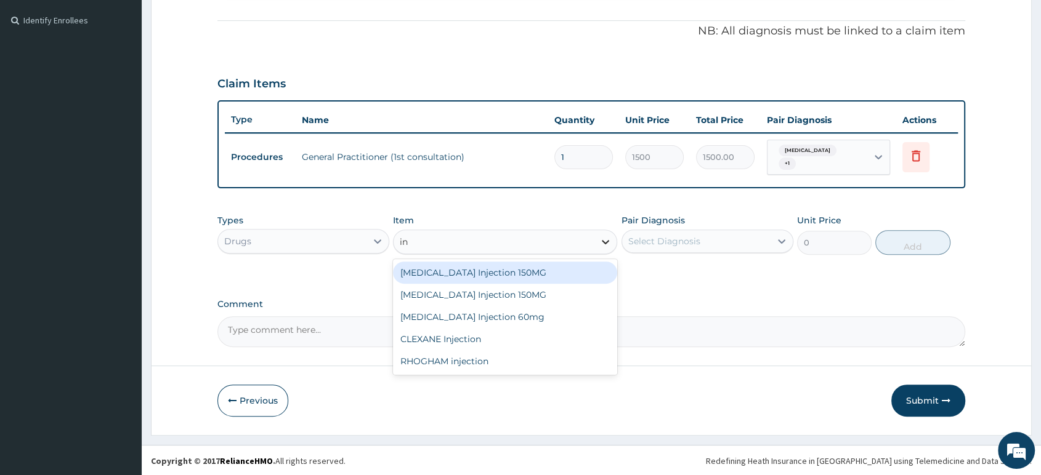
type input "i"
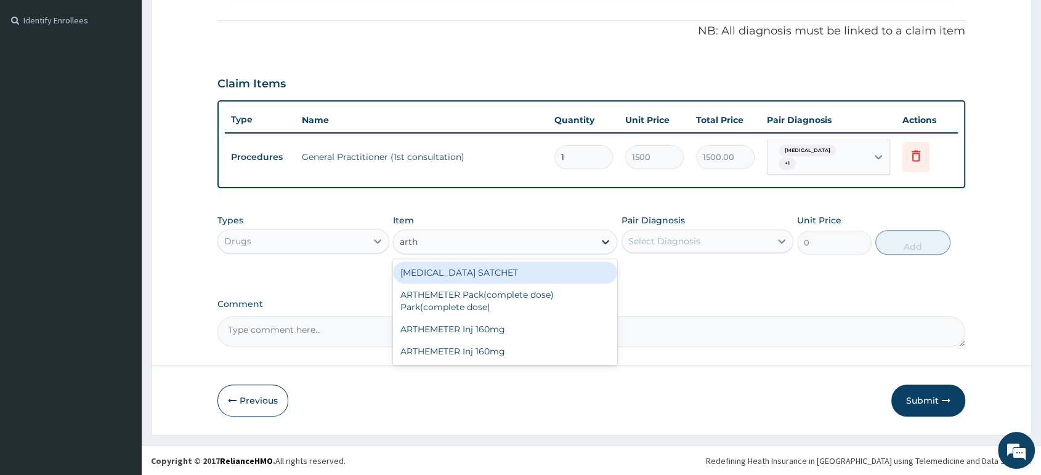
type input "arthe"
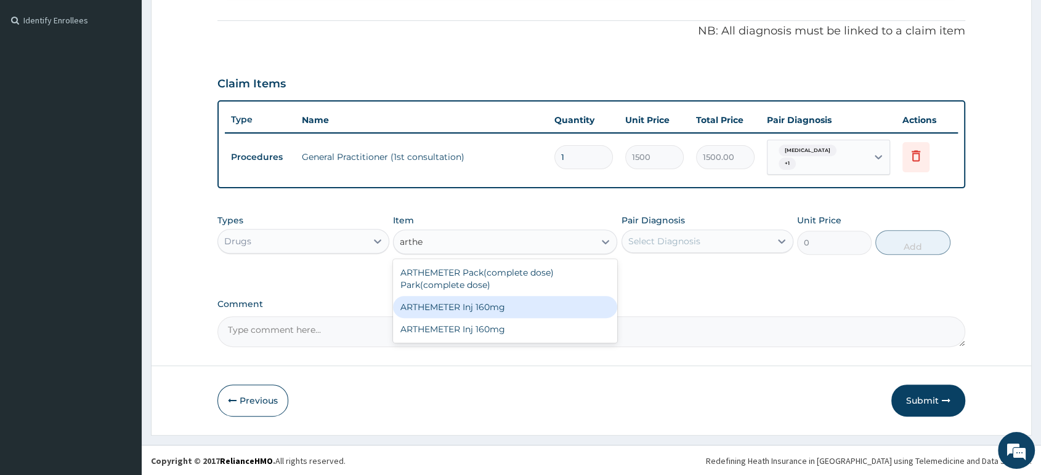
click at [509, 314] on div "ARTHEMETER Inj 160mg" at bounding box center [505, 307] width 224 height 22
type input "400"
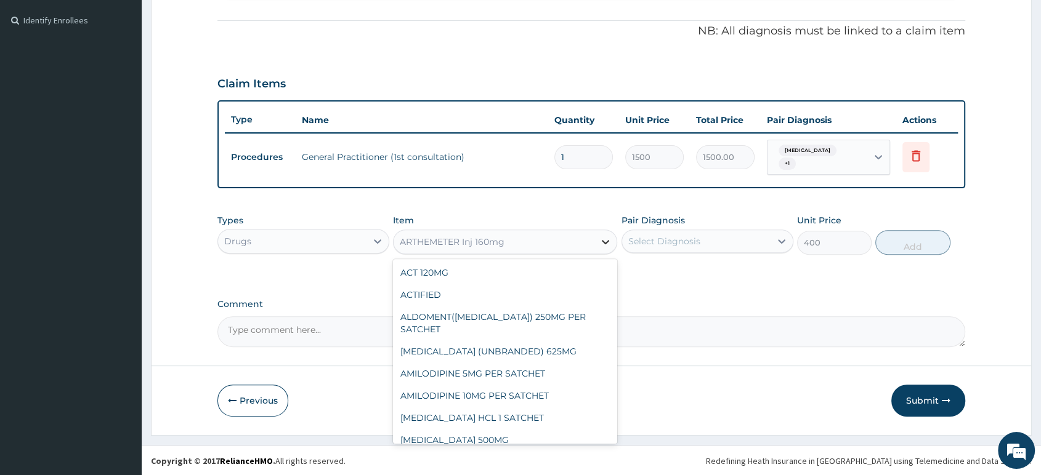
click at [603, 240] on icon at bounding box center [605, 242] width 7 height 4
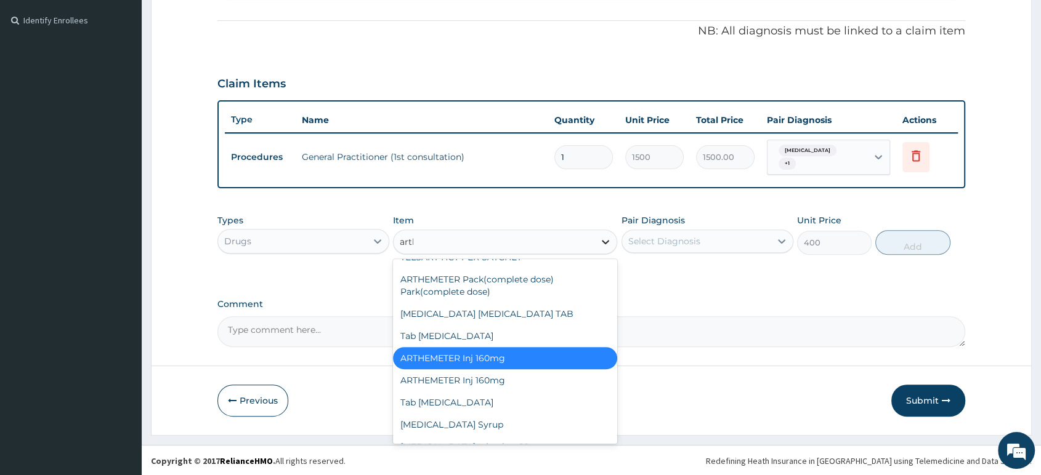
scroll to position [0, 0]
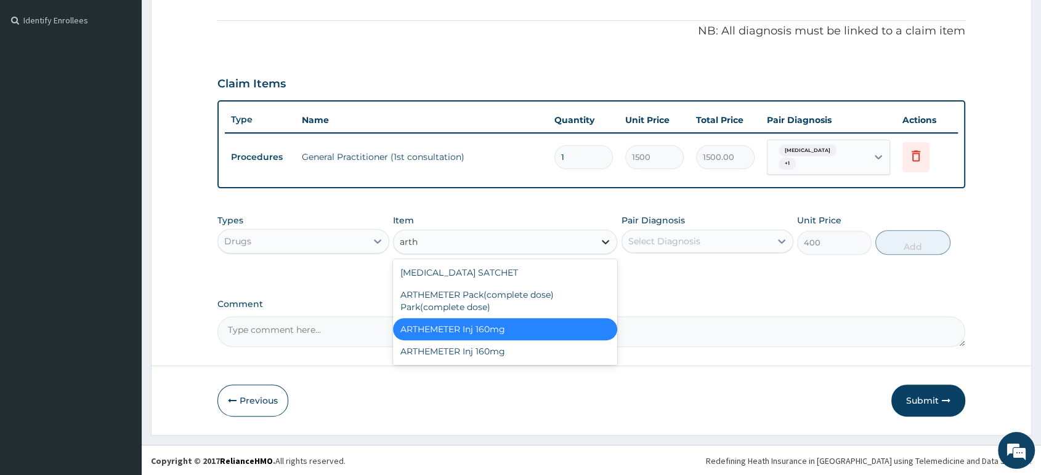
type input "arthe"
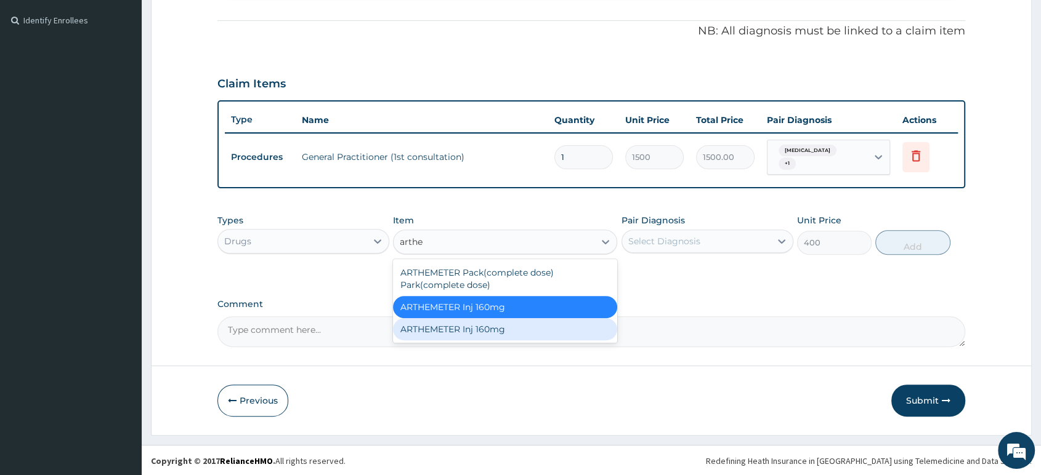
click at [542, 337] on div "ARTHEMETER Inj 160mg" at bounding box center [505, 329] width 224 height 22
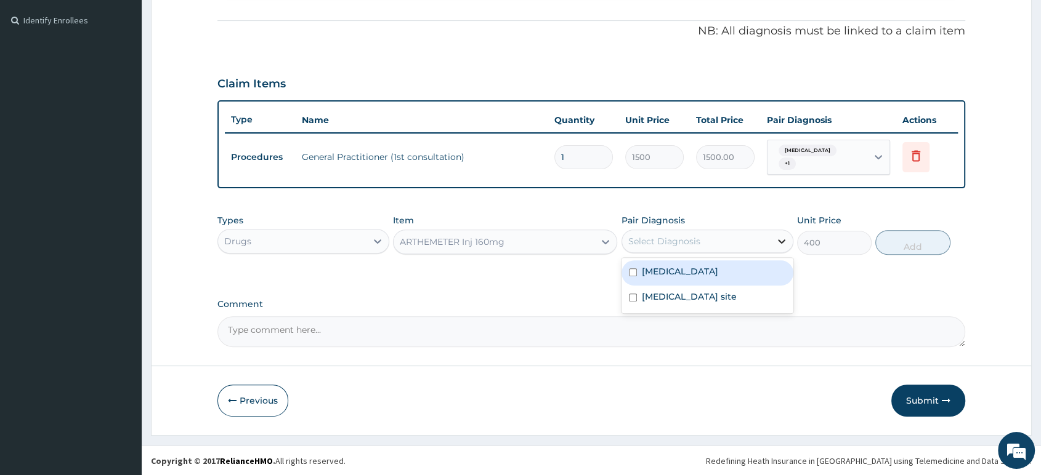
click at [779, 240] on icon at bounding box center [781, 242] width 7 height 4
click at [729, 280] on div "Malaria, unspecified" at bounding box center [707, 273] width 172 height 25
checkbox input "true"
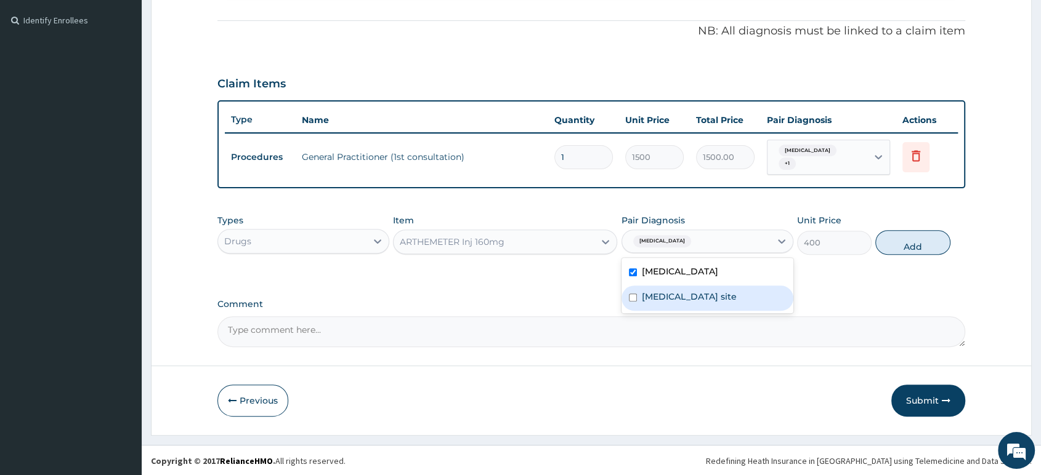
click at [717, 303] on label "Bacterial infection of unspecified site" at bounding box center [689, 297] width 95 height 12
checkbox input "true"
click at [926, 248] on button "Add" at bounding box center [912, 242] width 75 height 25
type input "0"
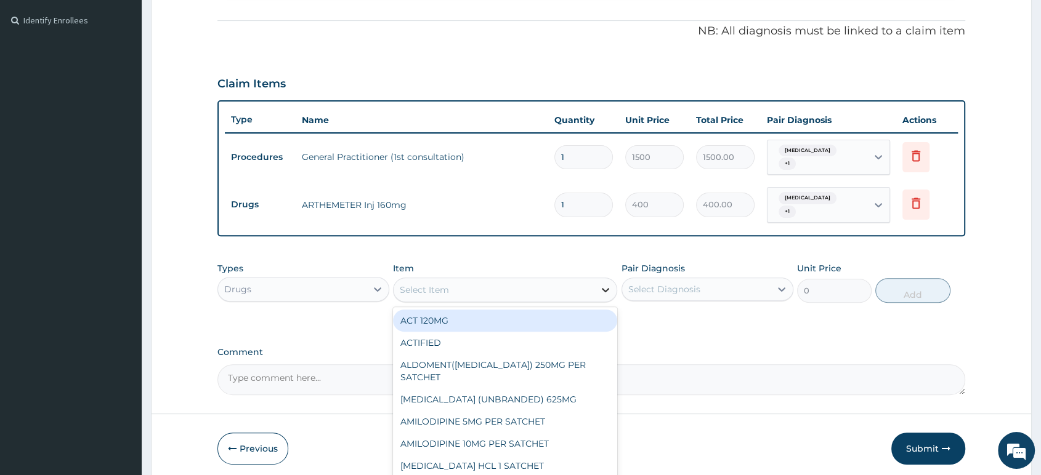
click at [602, 289] on icon at bounding box center [605, 290] width 12 height 12
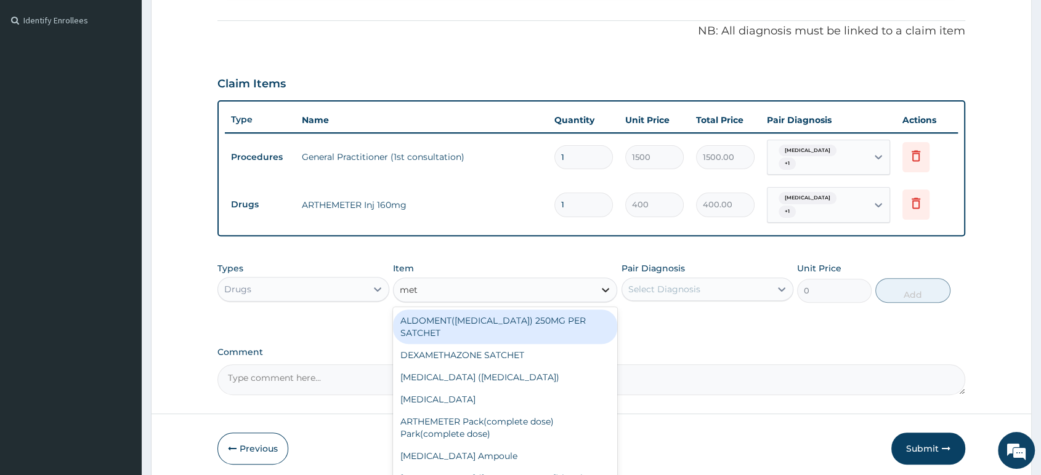
type input "meto"
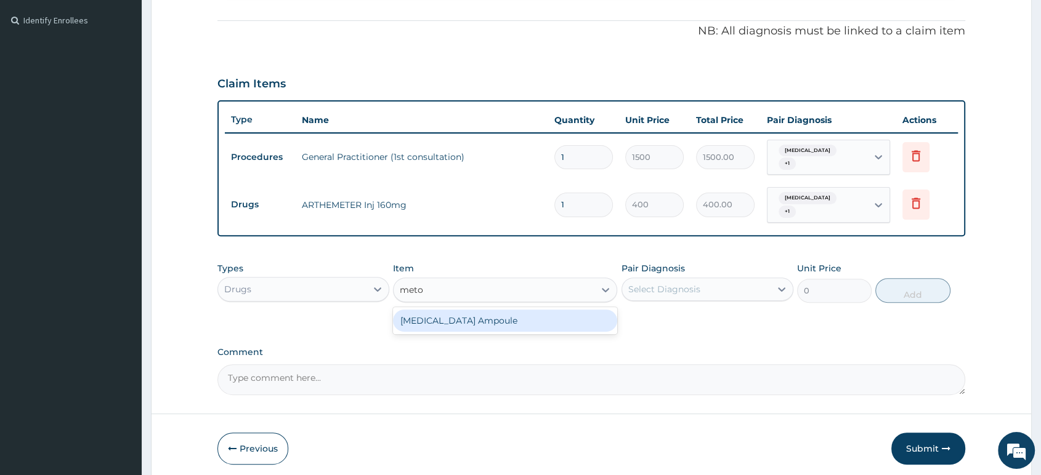
click at [562, 319] on div "METOCLOPRAMIDE Ampoule" at bounding box center [505, 321] width 224 height 22
type input "700"
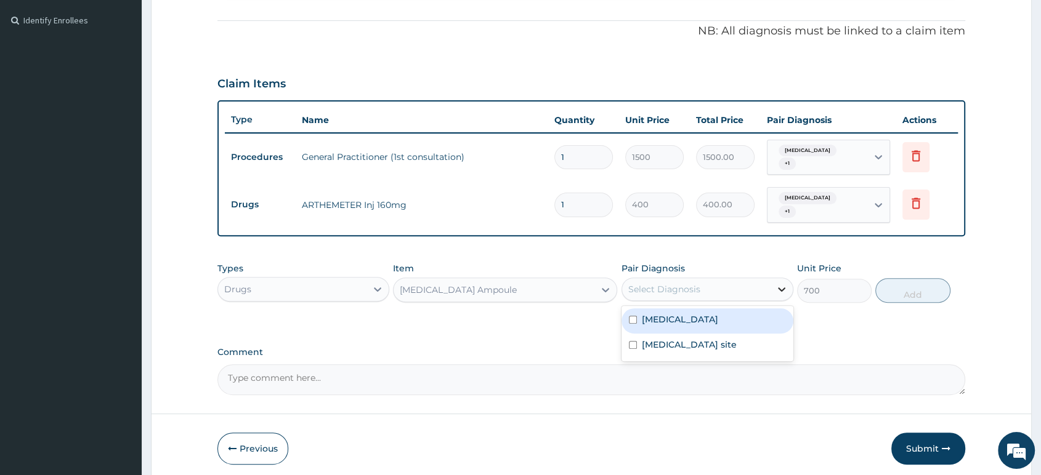
click at [779, 288] on icon at bounding box center [781, 290] width 7 height 4
click at [735, 325] on div "Malaria, unspecified" at bounding box center [707, 321] width 172 height 25
checkbox input "true"
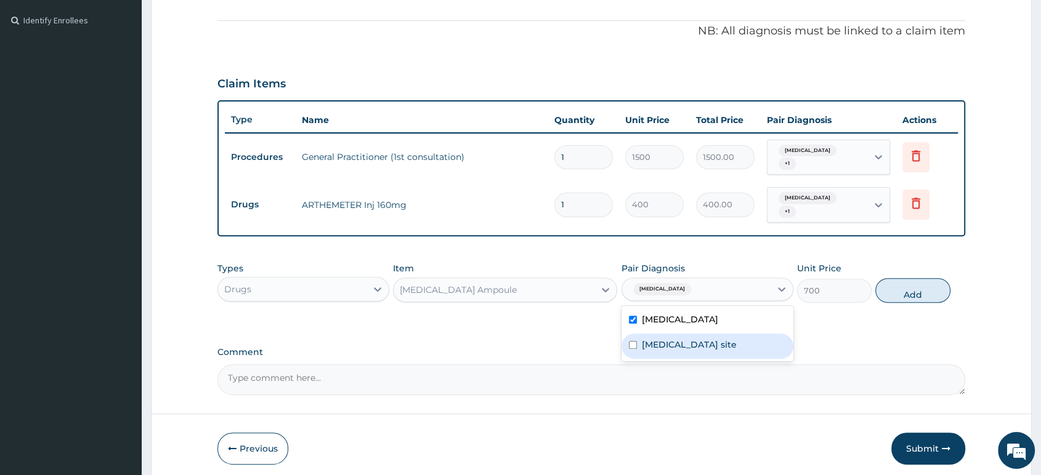
click at [719, 342] on label "Bacterial infection of unspecified site" at bounding box center [689, 345] width 95 height 12
checkbox input "true"
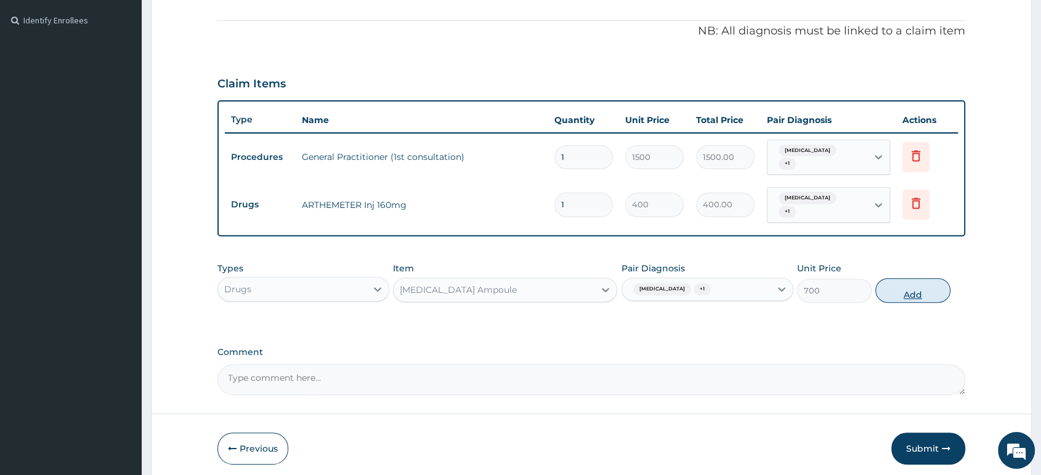
click at [900, 291] on button "Add" at bounding box center [912, 290] width 75 height 25
type input "0"
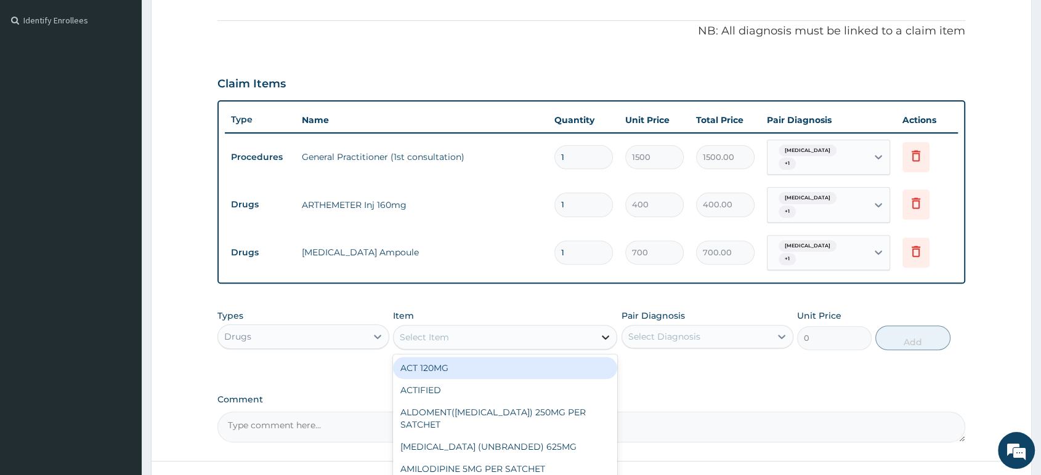
click at [607, 334] on icon at bounding box center [605, 337] width 12 height 12
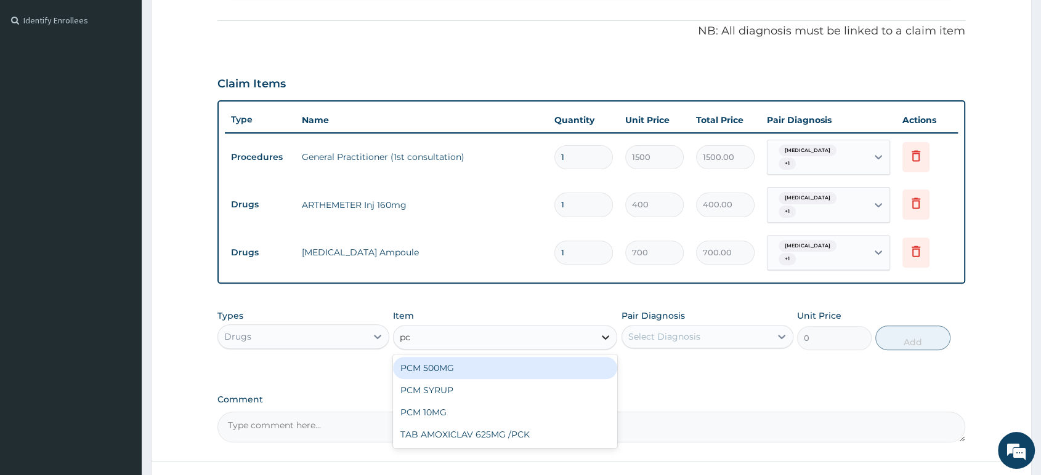
type input "pcm"
click at [556, 364] on div "PCM 500MG" at bounding box center [505, 368] width 224 height 22
type input "28"
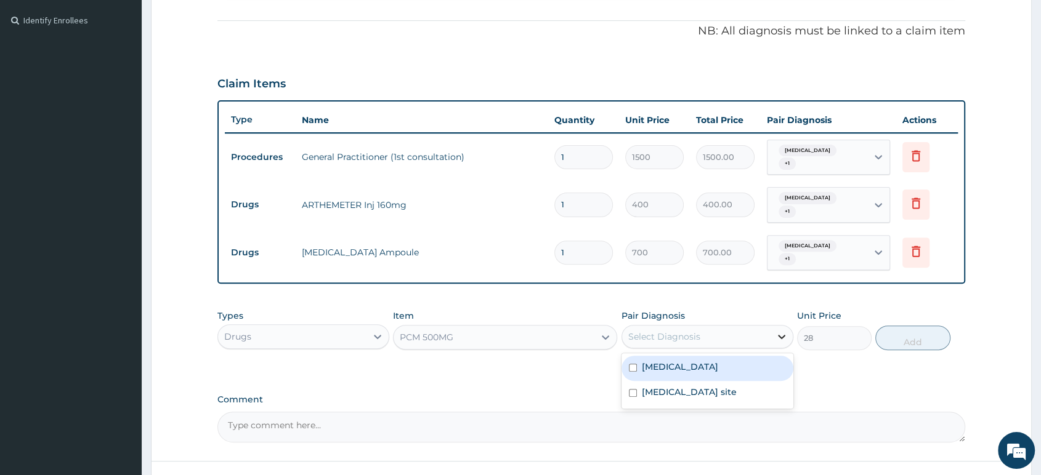
click at [779, 337] on icon at bounding box center [781, 337] width 12 height 12
click at [735, 366] on div "Malaria, unspecified" at bounding box center [707, 368] width 172 height 25
checkbox input "true"
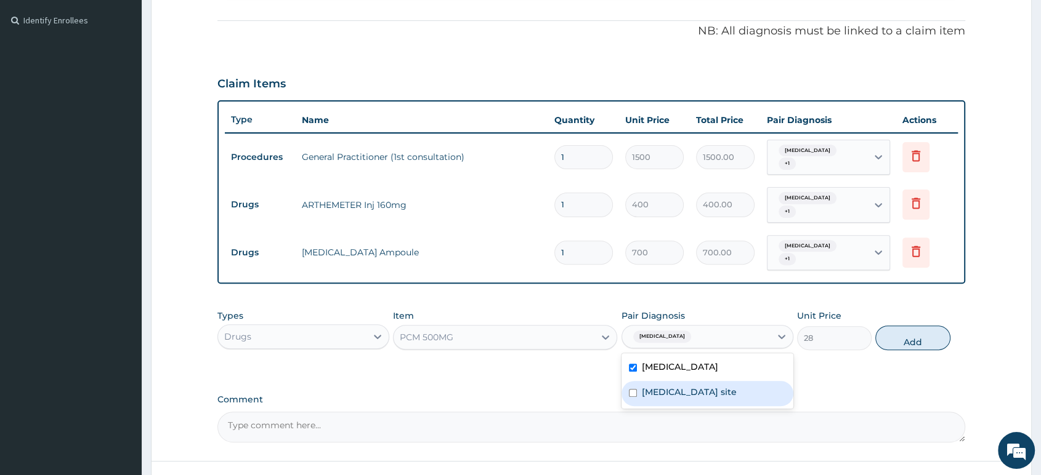
click at [721, 388] on label "Bacterial infection of unspecified site" at bounding box center [689, 392] width 95 height 12
checkbox input "true"
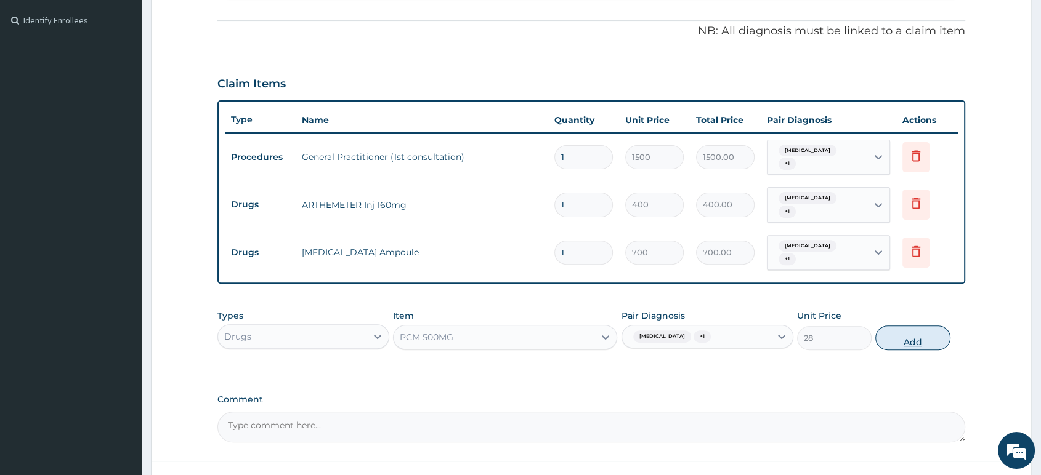
click at [902, 341] on button "Add" at bounding box center [912, 338] width 75 height 25
type input "0"
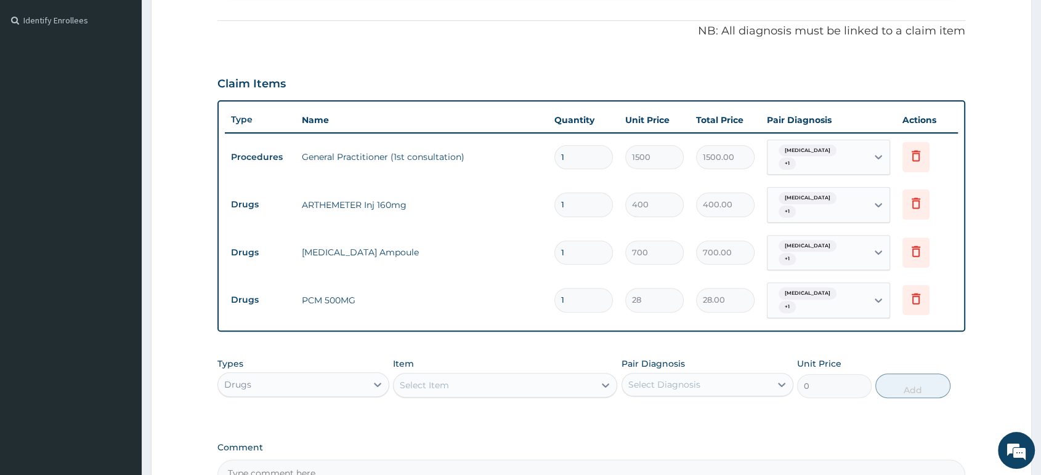
click at [573, 306] on input "1" at bounding box center [583, 300] width 59 height 24
type input "0.00"
type input "9"
type input "252.00"
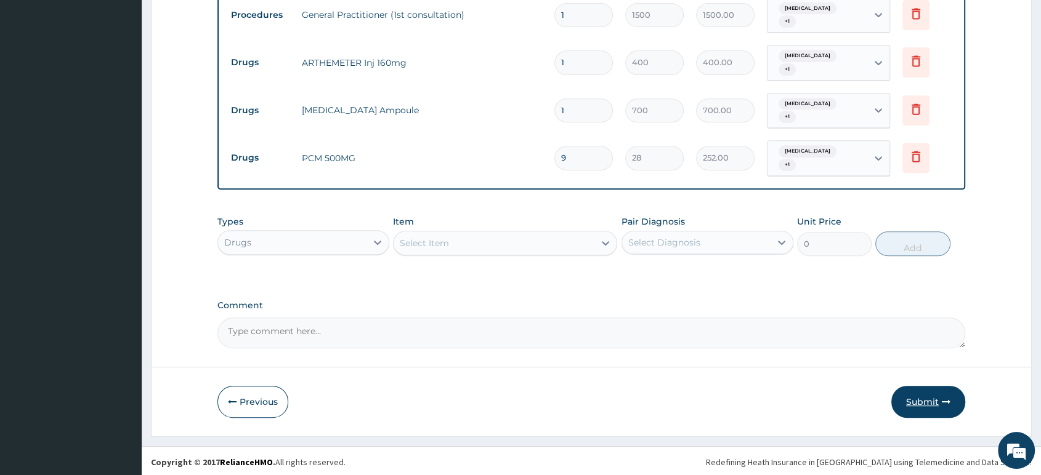
type input "9"
click at [922, 398] on button "Submit" at bounding box center [928, 402] width 74 height 32
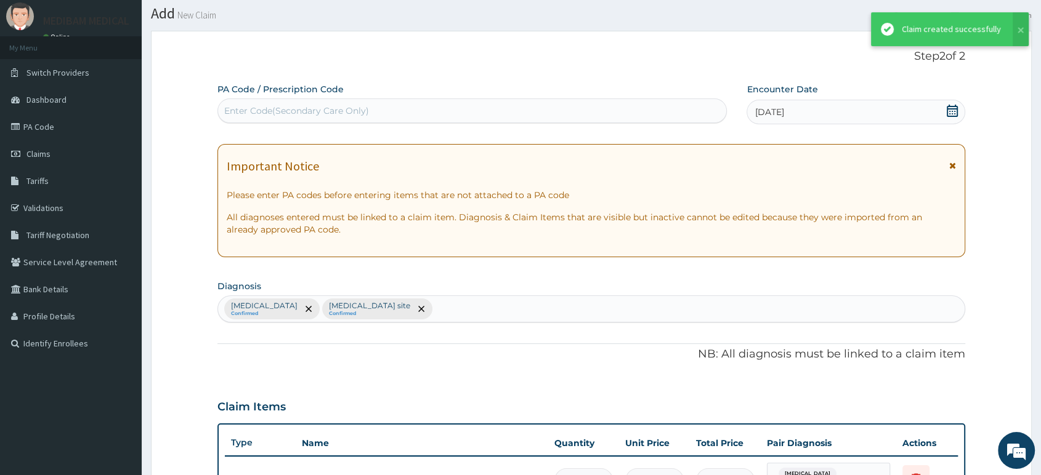
scroll to position [500, 0]
